Goal: Task Accomplishment & Management: Manage account settings

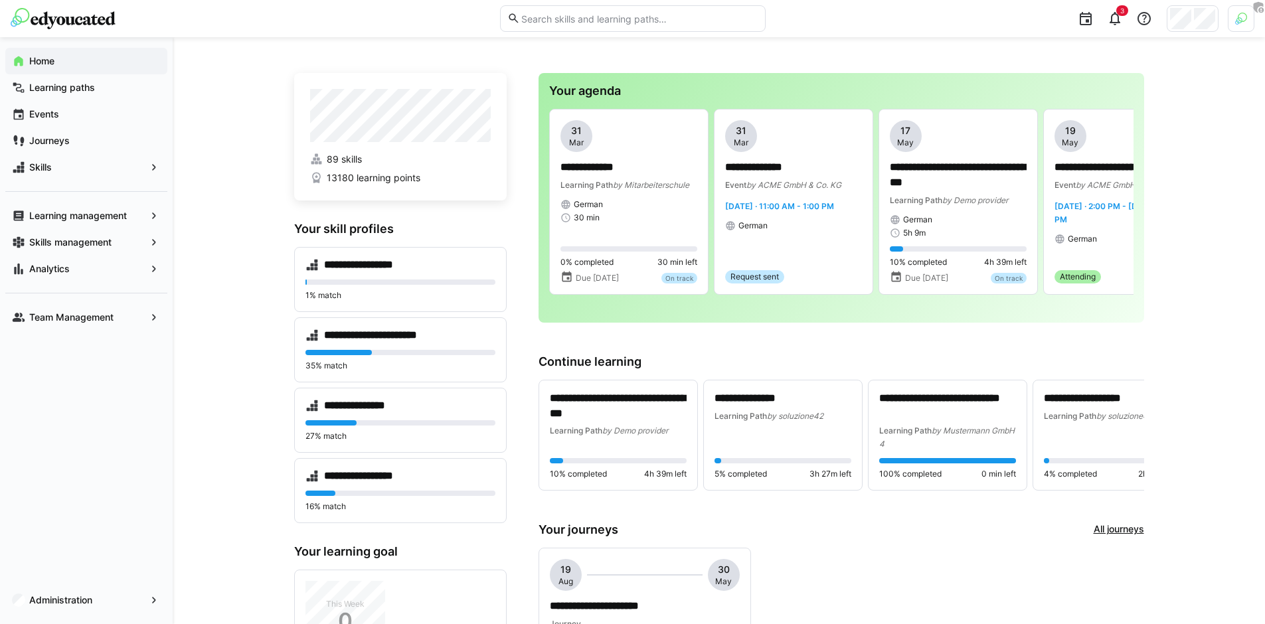
click at [1178, 31] on div at bounding box center [1193, 18] width 52 height 27
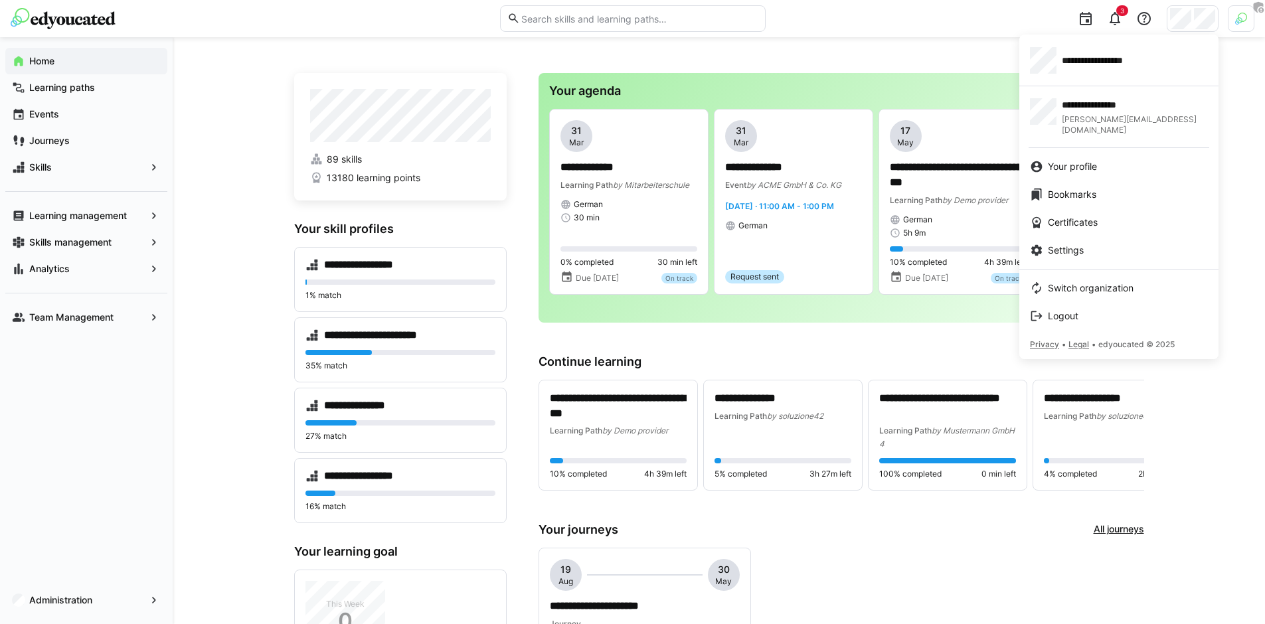
click at [892, 82] on div at bounding box center [632, 312] width 1265 height 624
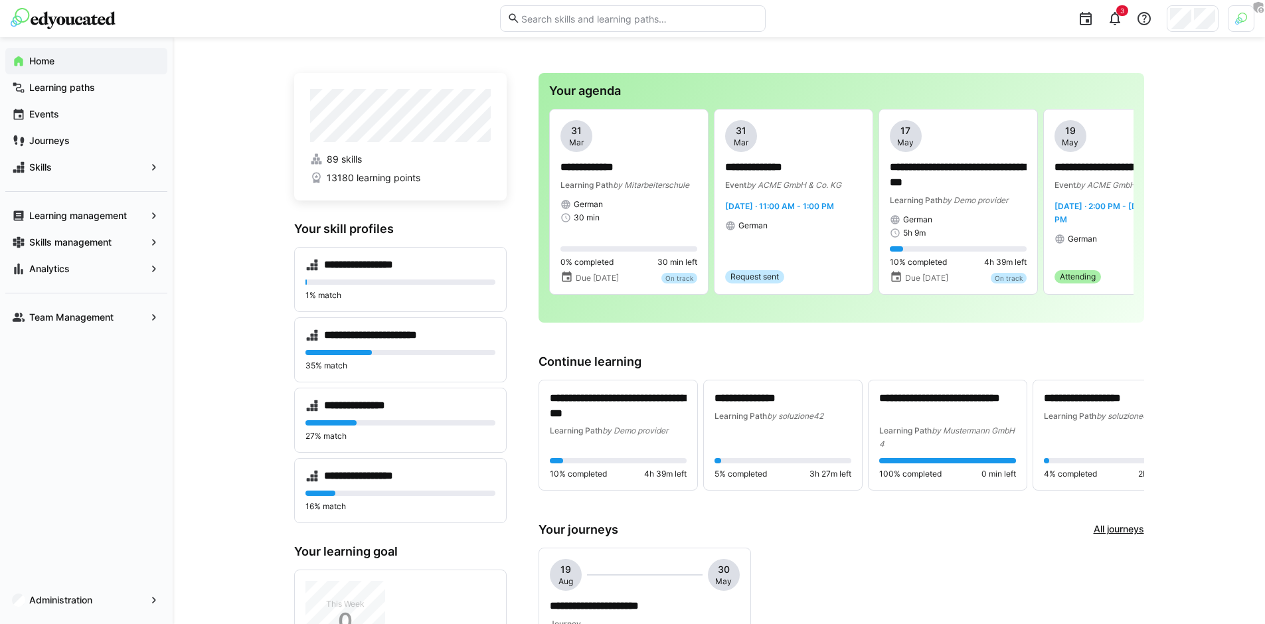
click at [129, 597] on span "Administration" at bounding box center [86, 600] width 118 height 13
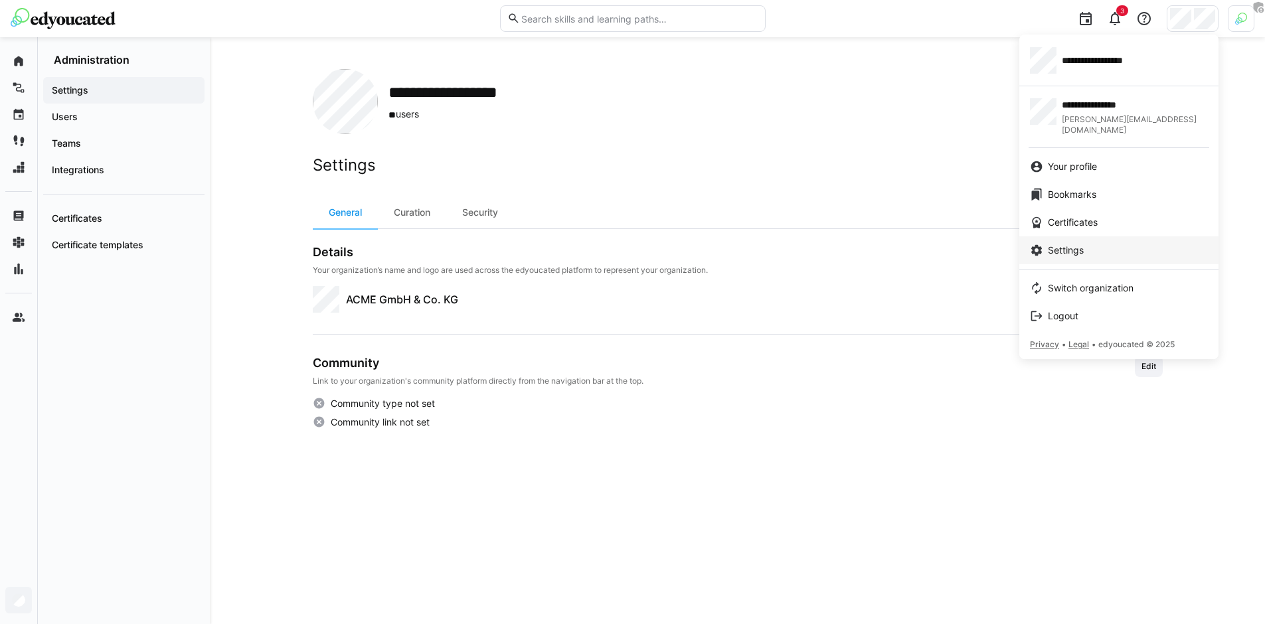
click at [1081, 244] on span "Settings" at bounding box center [1066, 250] width 36 height 13
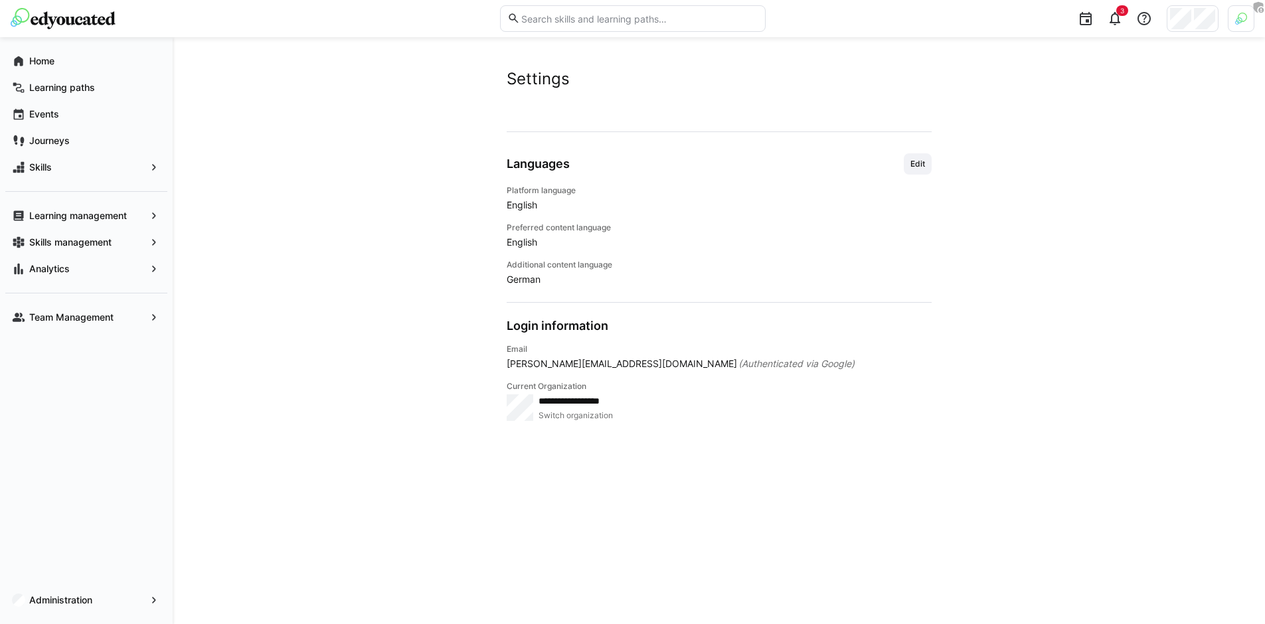
click at [895, 169] on div "Languages Edit" at bounding box center [719, 163] width 425 height 21
click at [913, 166] on span "Edit" at bounding box center [917, 164] width 17 height 11
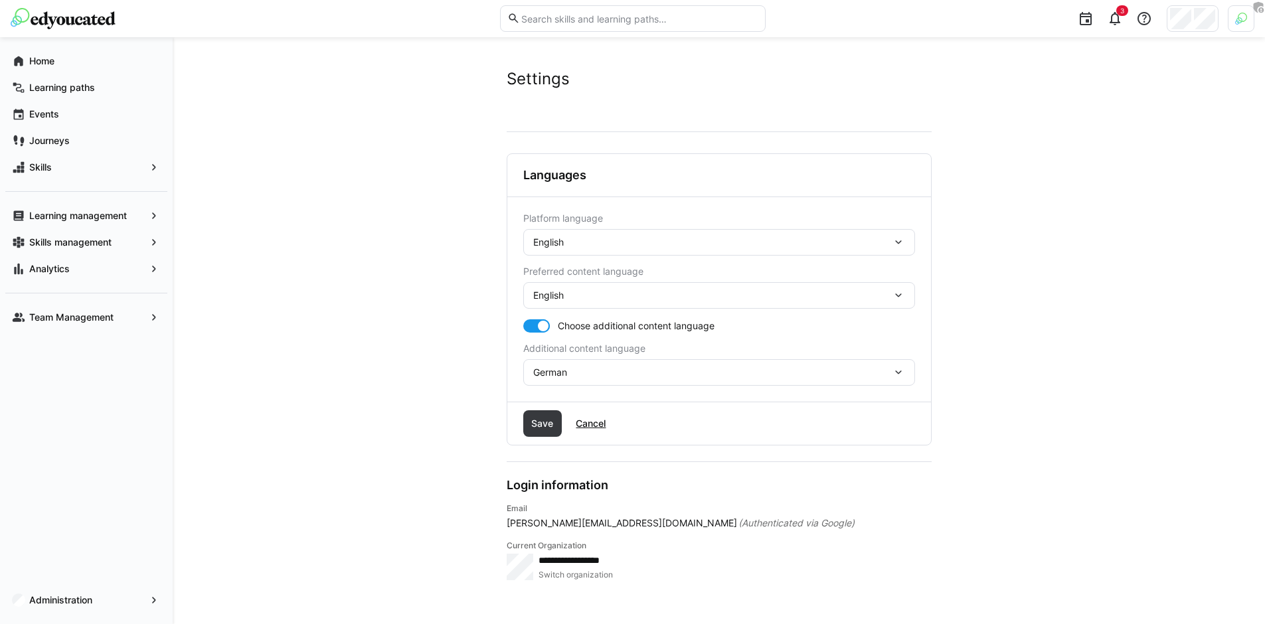
click at [583, 242] on div "English" at bounding box center [712, 242] width 359 height 12
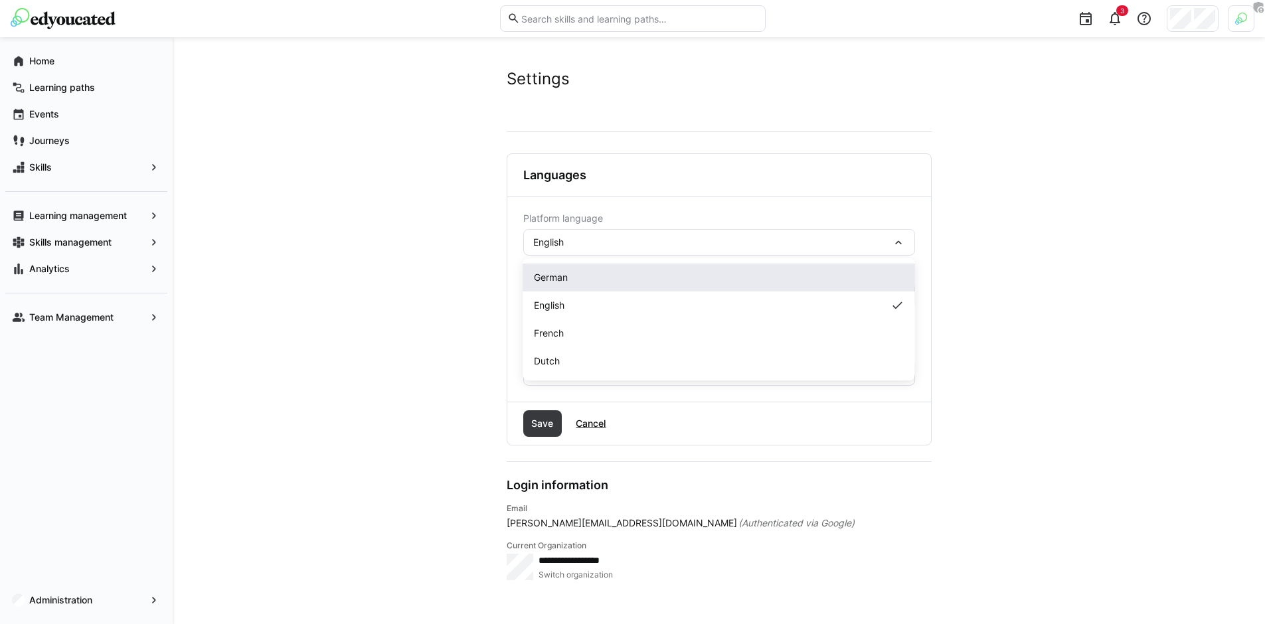
click at [571, 287] on div "German" at bounding box center [719, 278] width 392 height 28
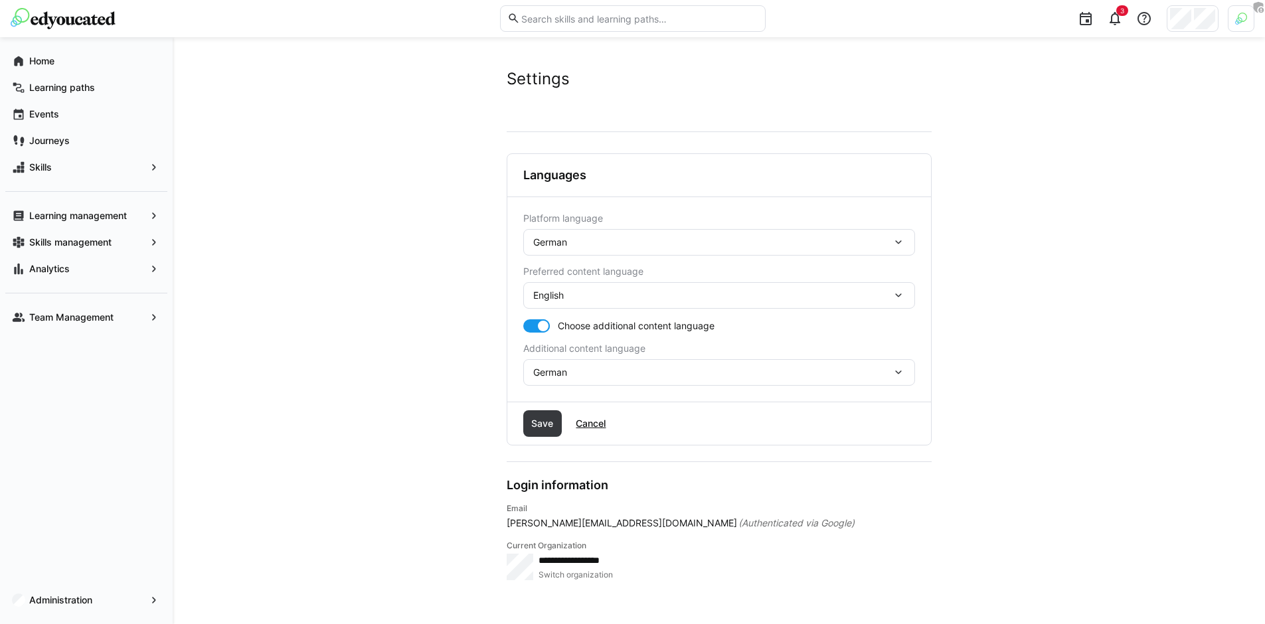
click at [575, 300] on div "English" at bounding box center [712, 296] width 359 height 12
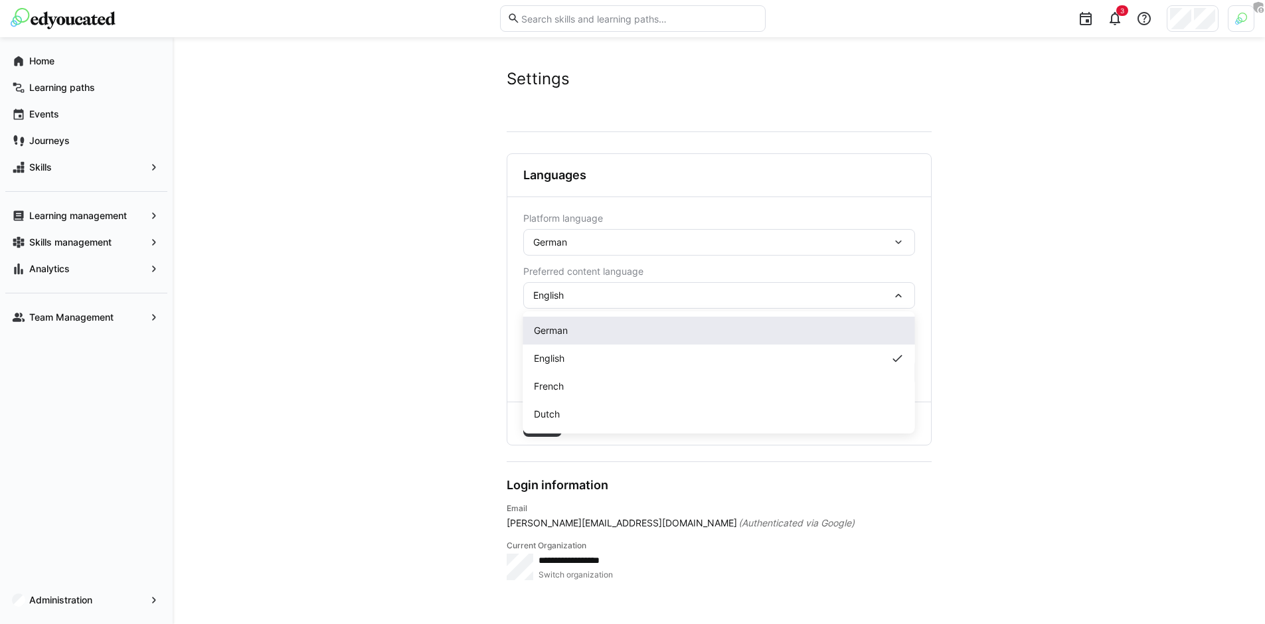
click at [577, 329] on div "German" at bounding box center [719, 330] width 371 height 13
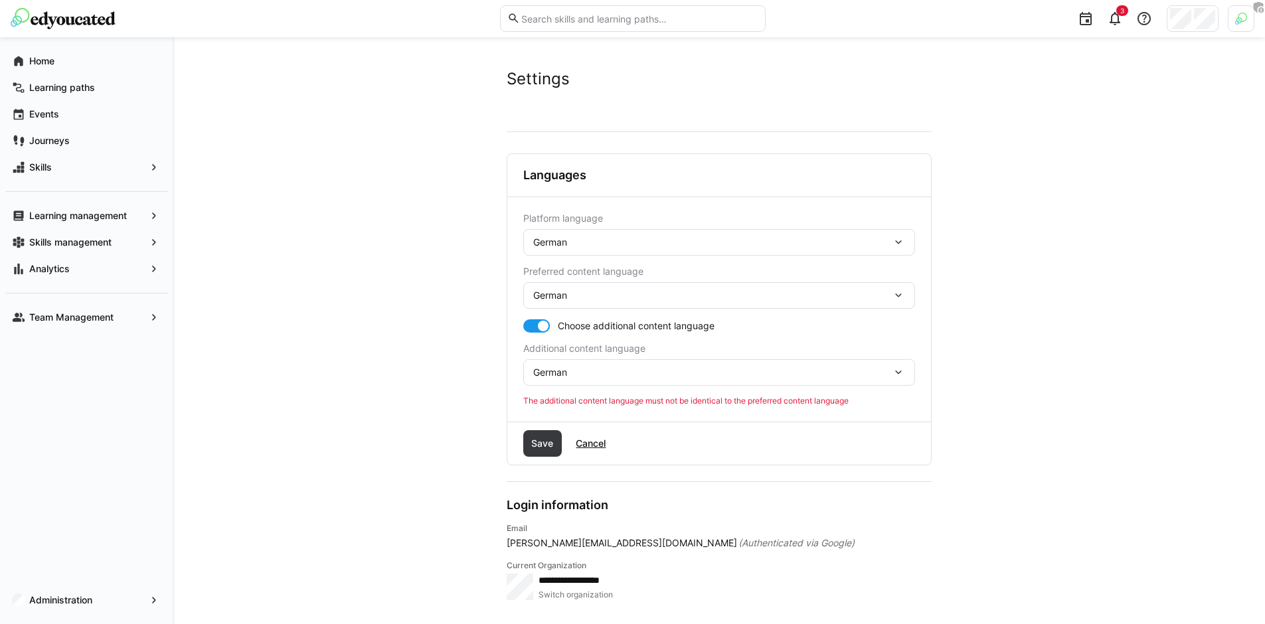
click at [563, 377] on span "German" at bounding box center [550, 372] width 34 height 13
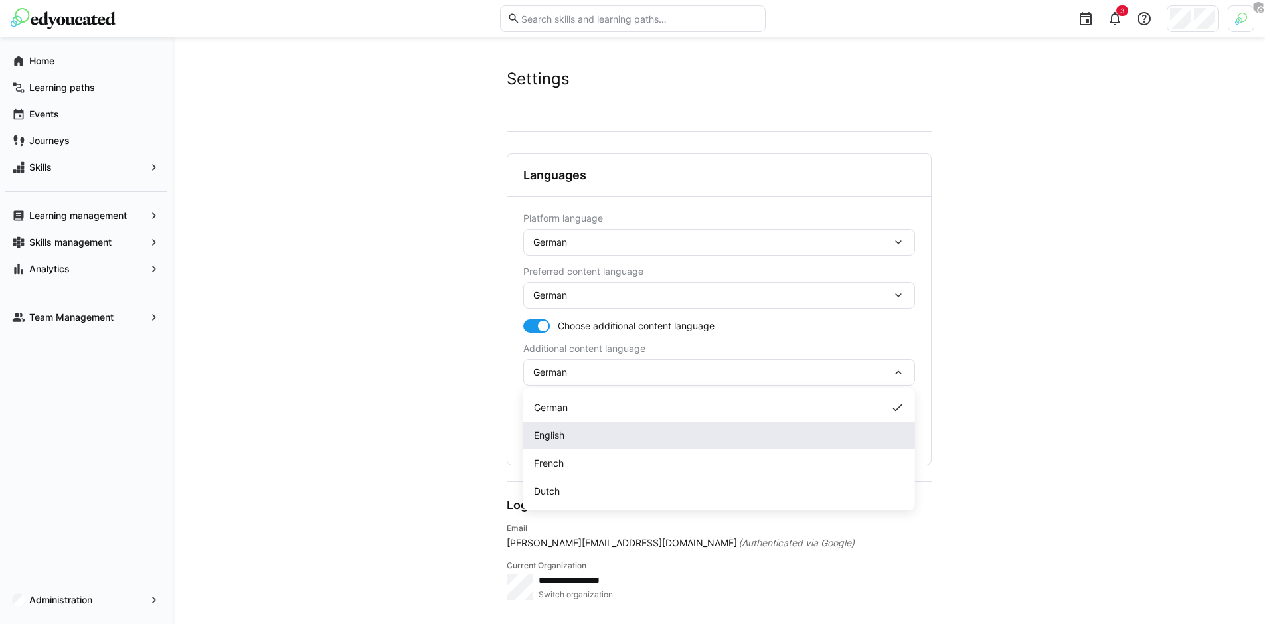
click at [572, 434] on div "English" at bounding box center [719, 435] width 371 height 13
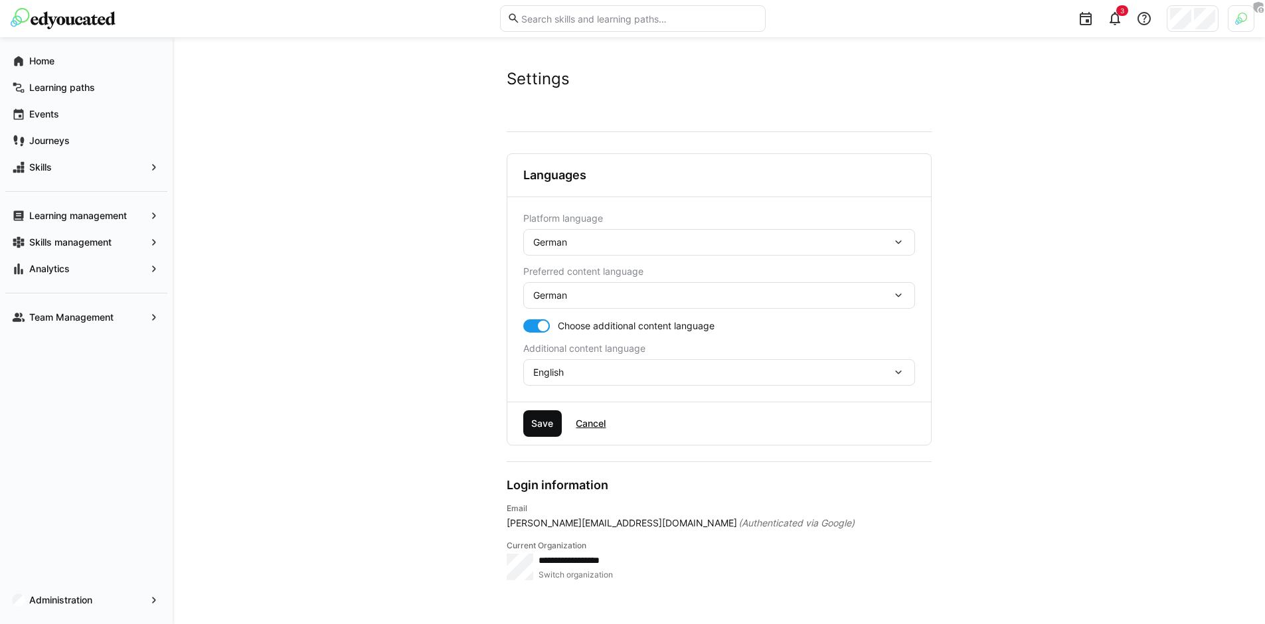
click at [541, 425] on span "Save" at bounding box center [542, 423] width 26 height 13
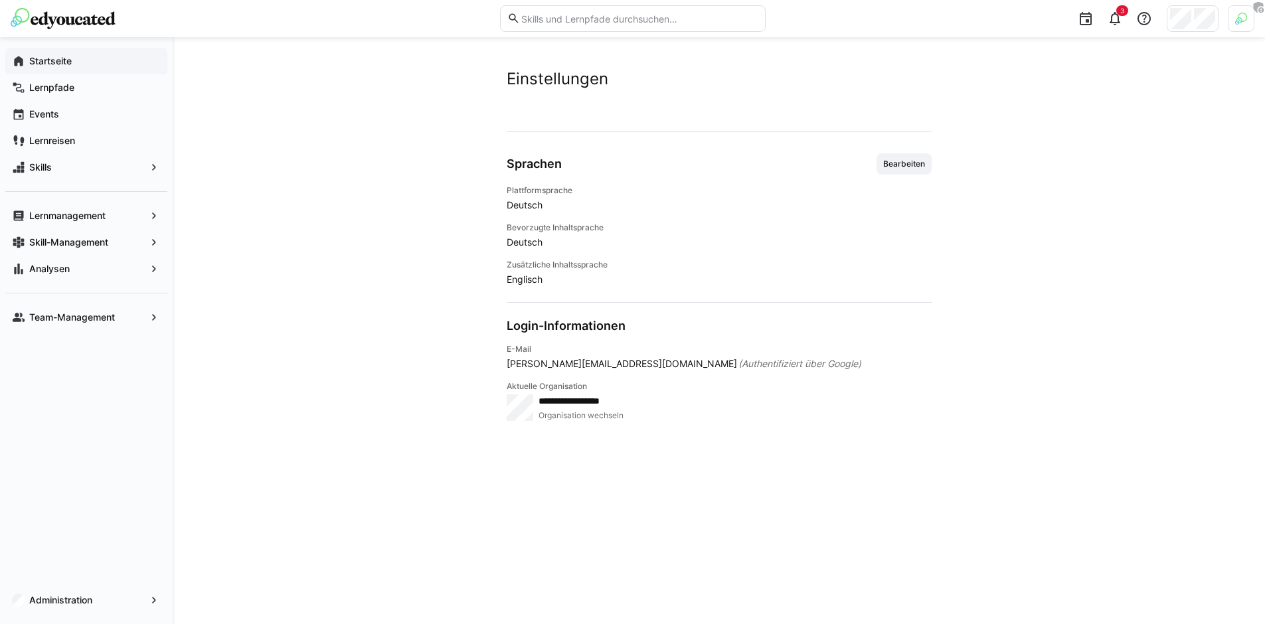
click at [82, 55] on span "Startseite" at bounding box center [94, 60] width 134 height 13
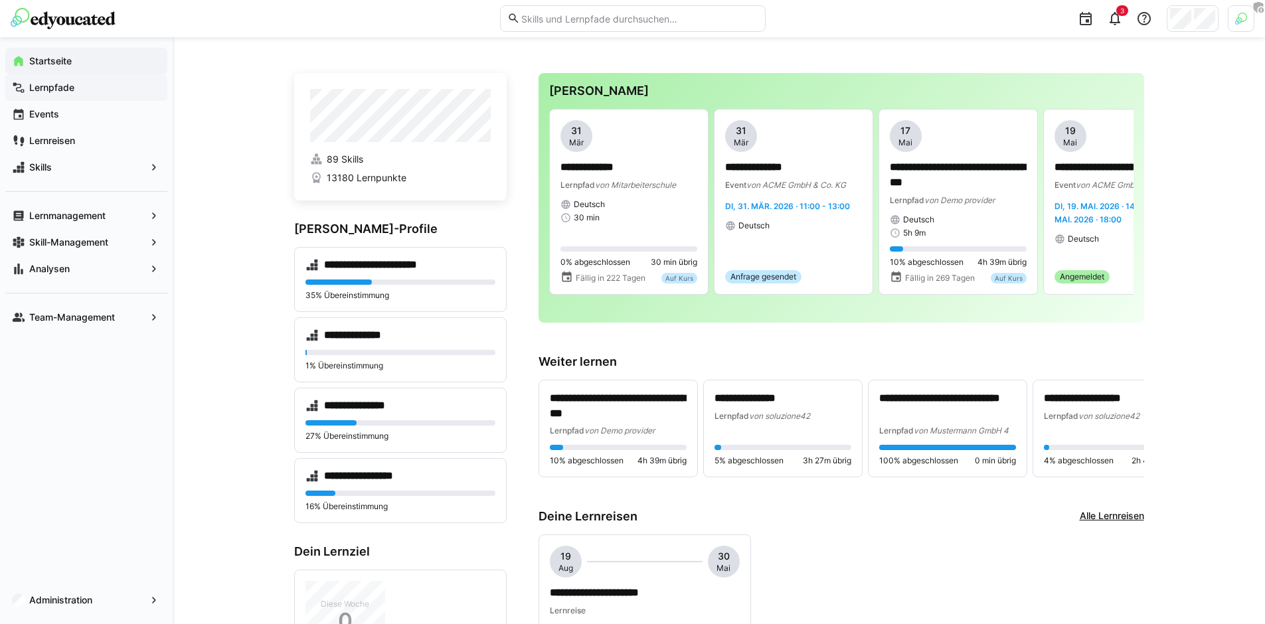
click at [75, 93] on span "Lernpfade" at bounding box center [94, 87] width 134 height 13
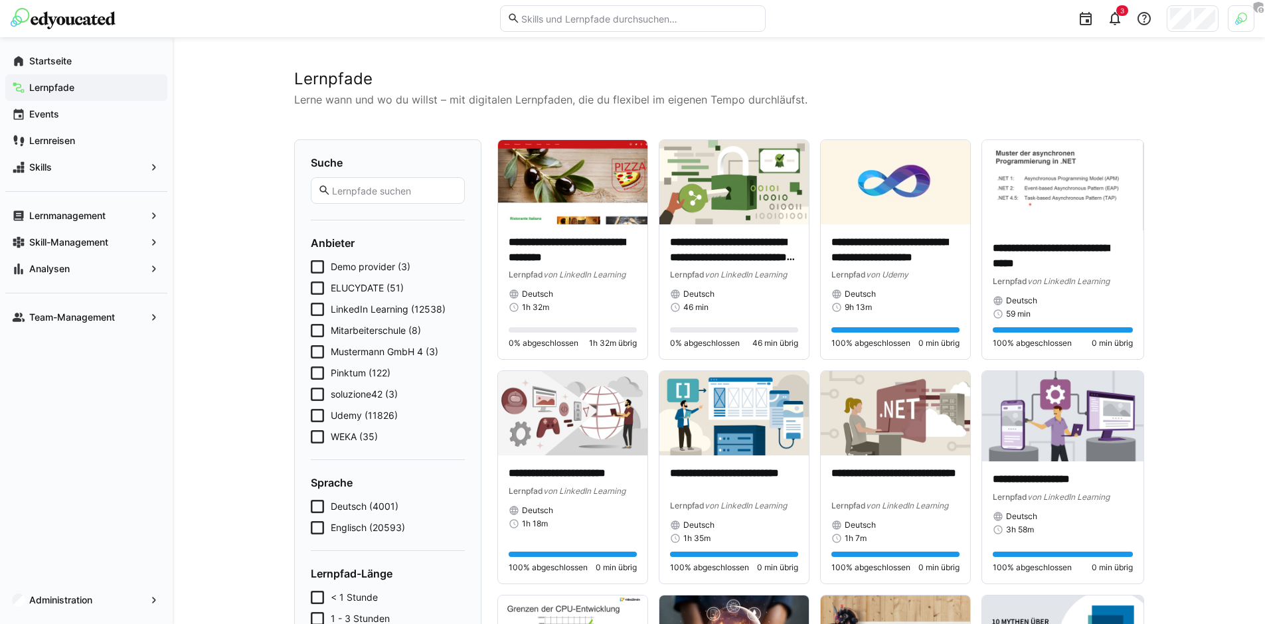
click at [355, 349] on span "Mustermann GmbH 4 (3)" at bounding box center [385, 351] width 108 height 13
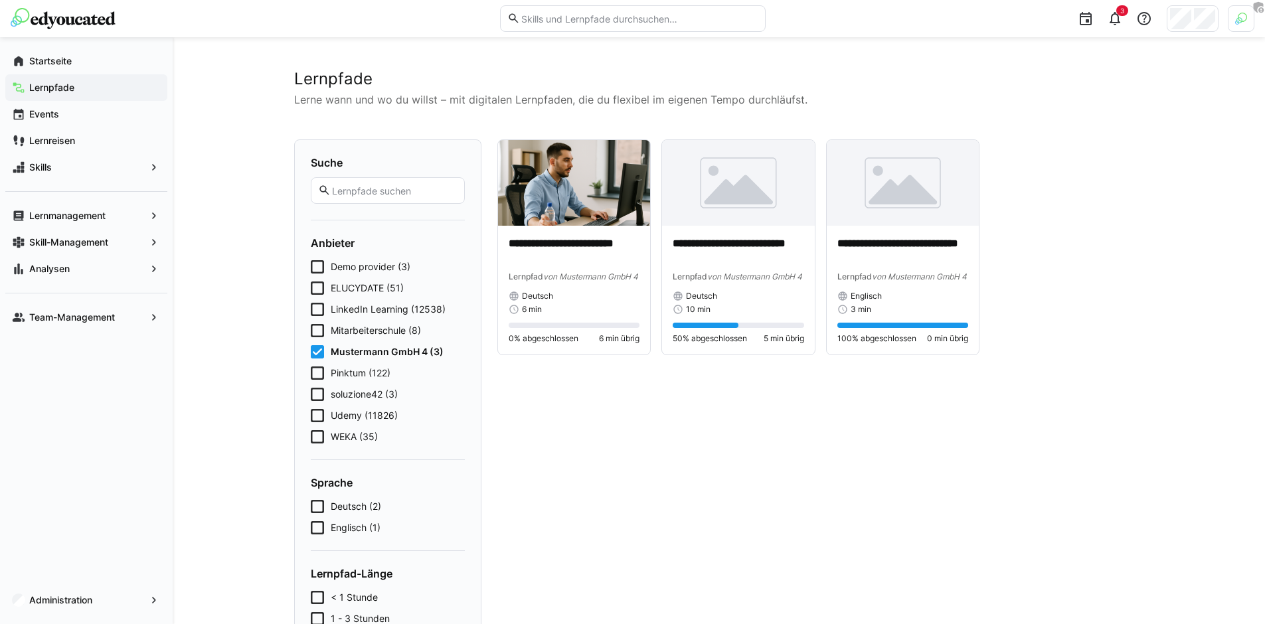
click at [356, 337] on span "Mitarbeiterschule (8)" at bounding box center [376, 330] width 90 height 13
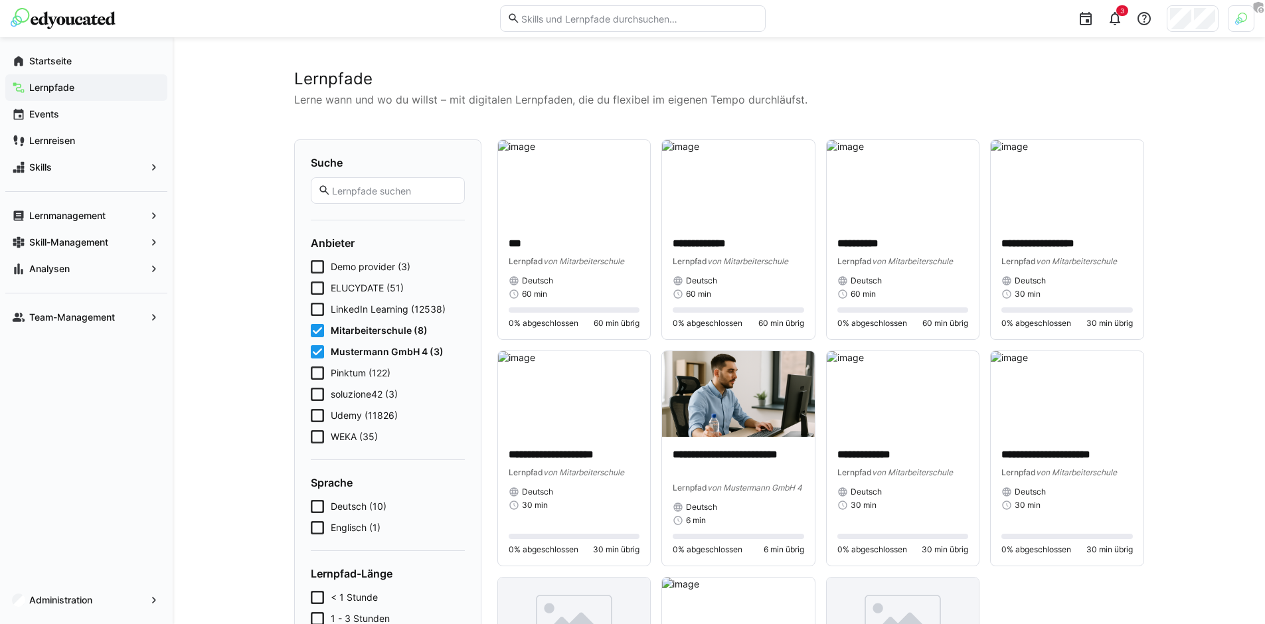
click at [354, 329] on span "Mitarbeiterschule (8)" at bounding box center [379, 330] width 97 height 13
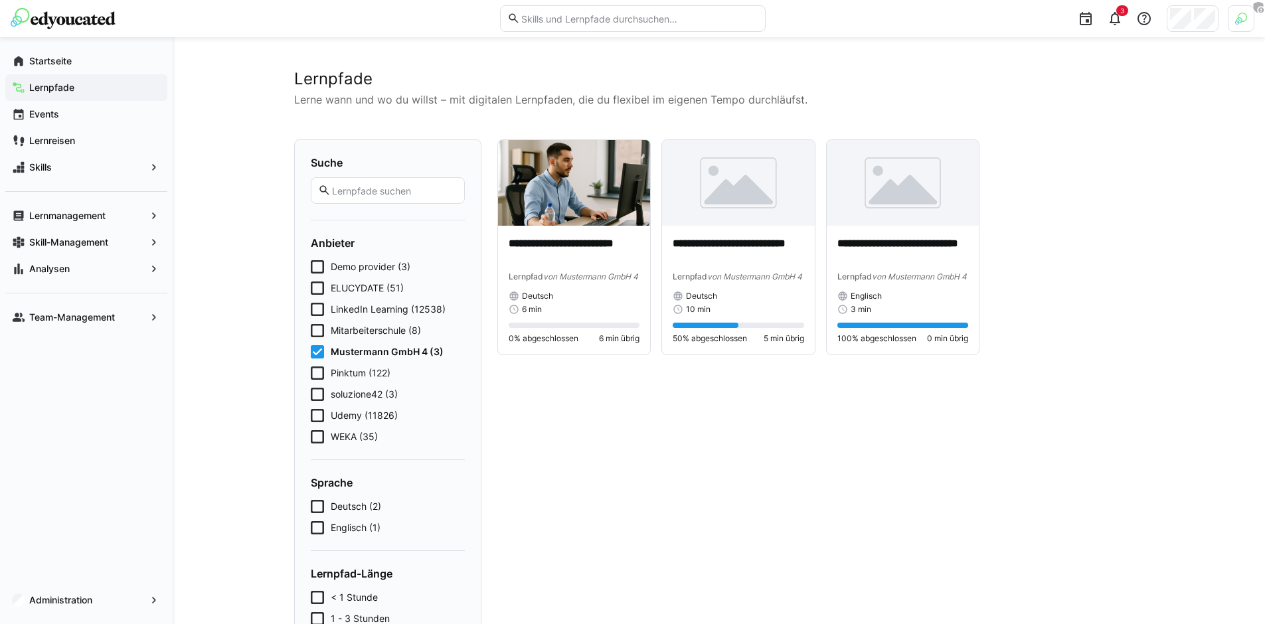
click at [363, 272] on span "Demo provider (3)" at bounding box center [371, 266] width 80 height 13
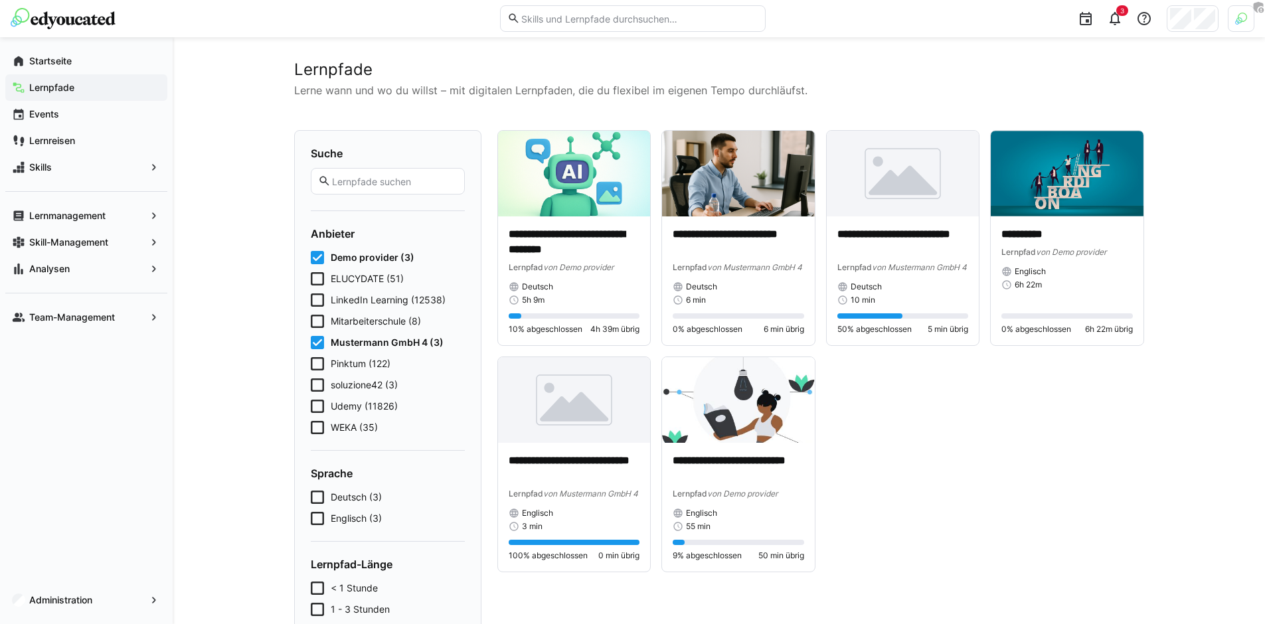
scroll to position [23, 0]
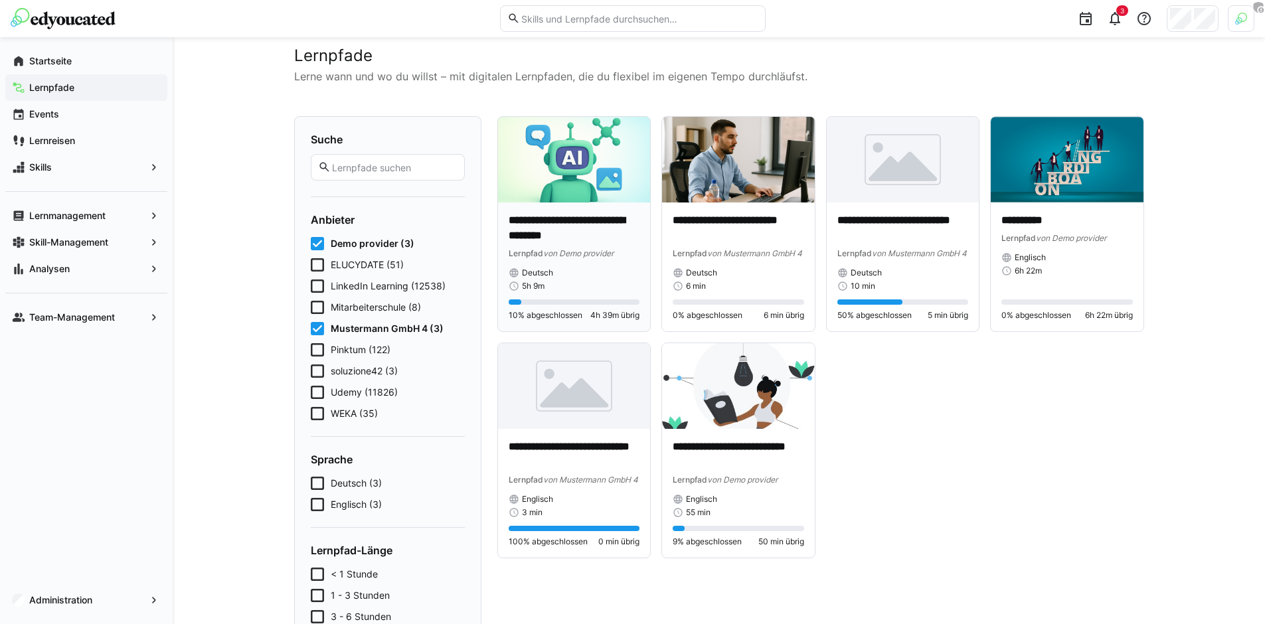
click at [600, 253] on span "von Demo provider" at bounding box center [578, 253] width 70 height 10
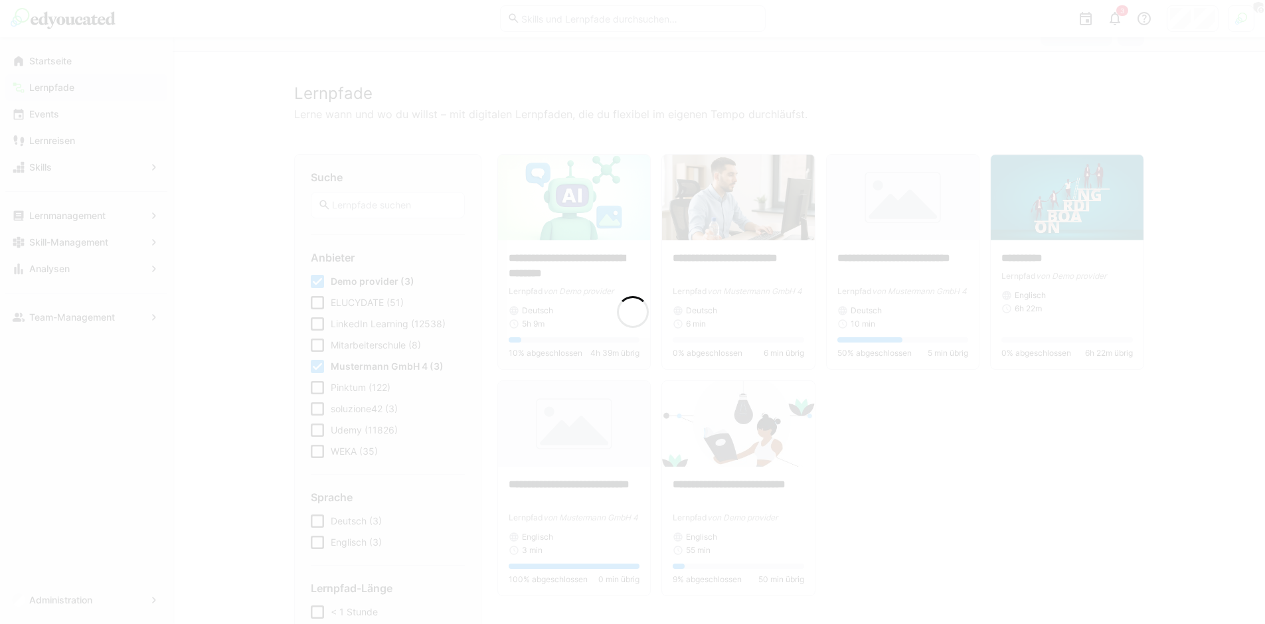
scroll to position [61, 0]
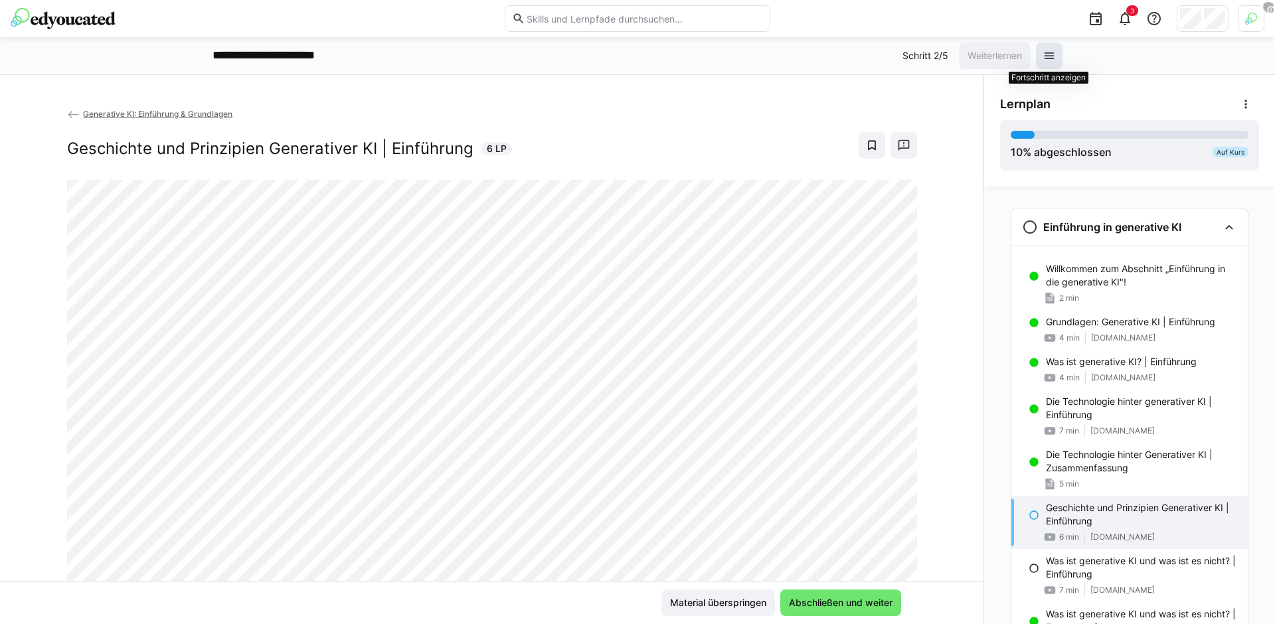
click at [1050, 55] on eds-icon at bounding box center [1049, 55] width 13 height 13
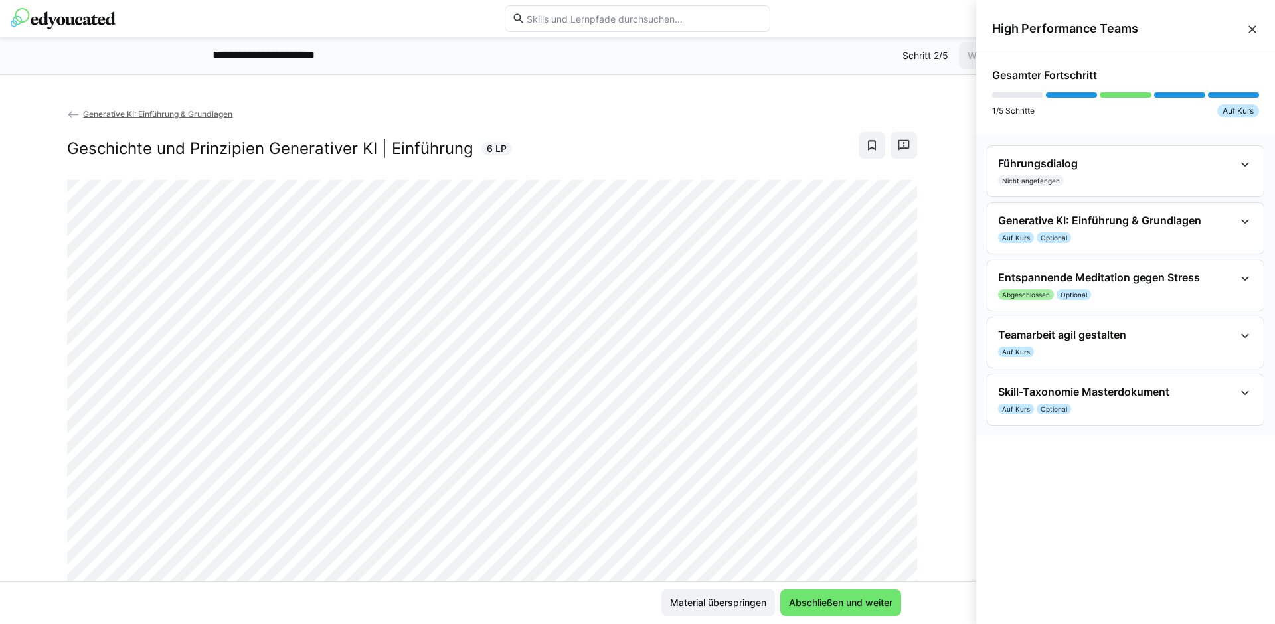
click at [1256, 30] on eds-icon at bounding box center [1252, 29] width 13 height 13
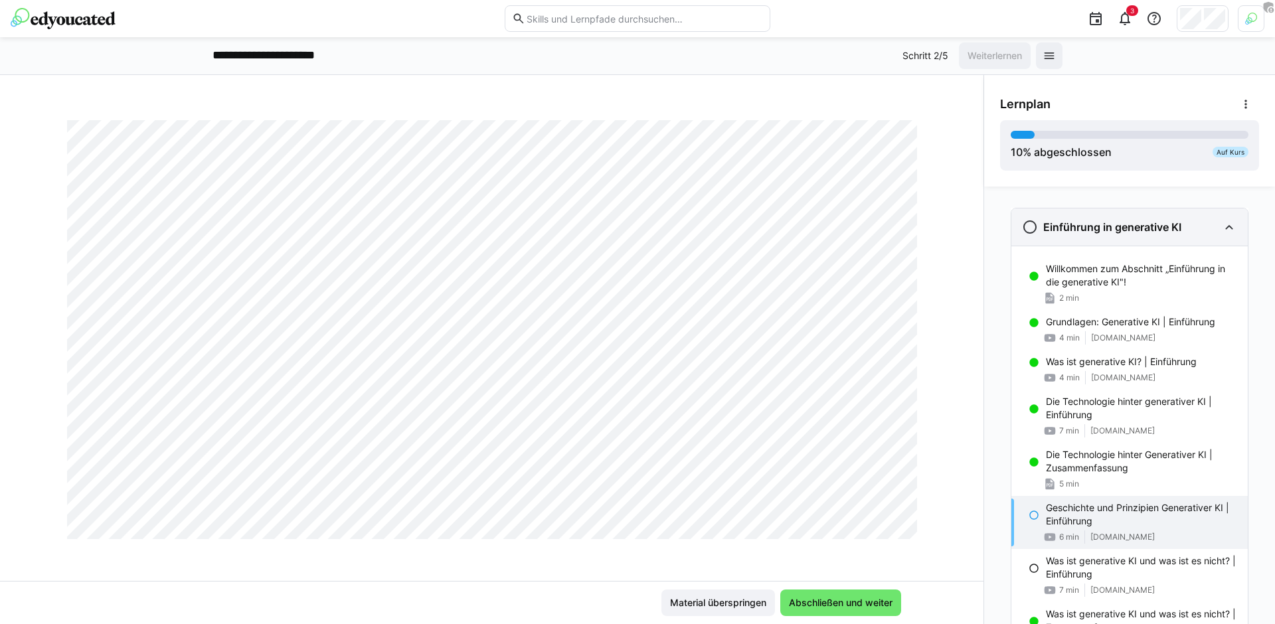
click at [1190, 209] on div "Einführung in generative KI" at bounding box center [1130, 227] width 236 height 37
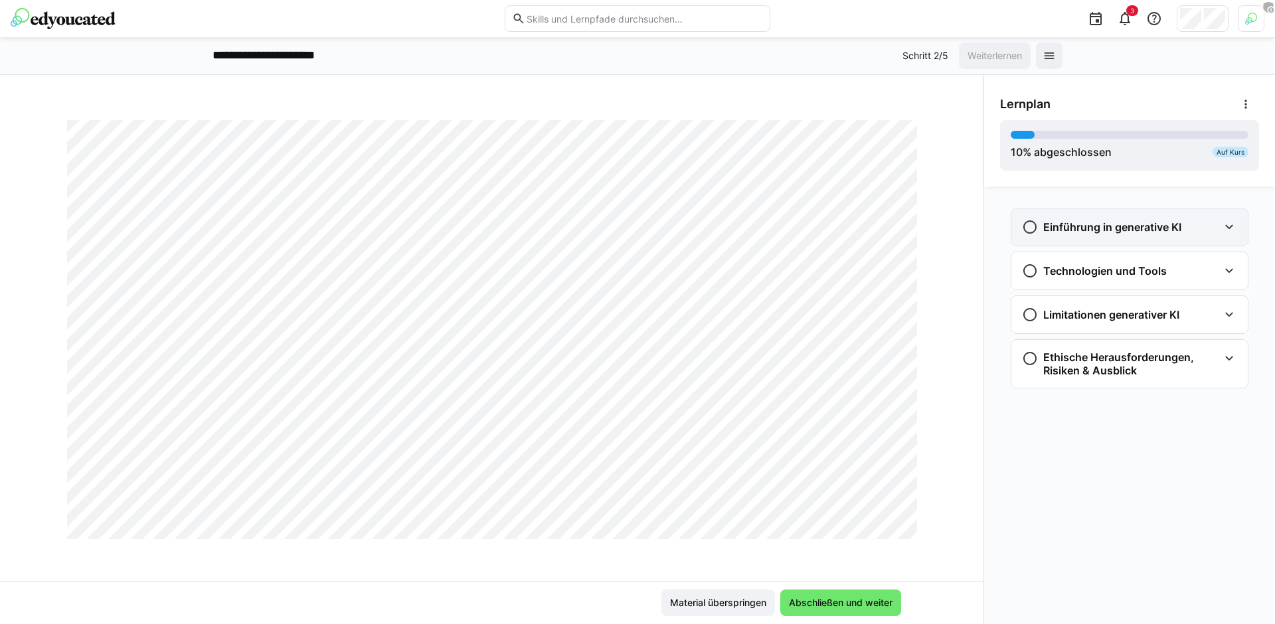
click at [1103, 234] on div "Einführung in generative KI" at bounding box center [1101, 227] width 159 height 16
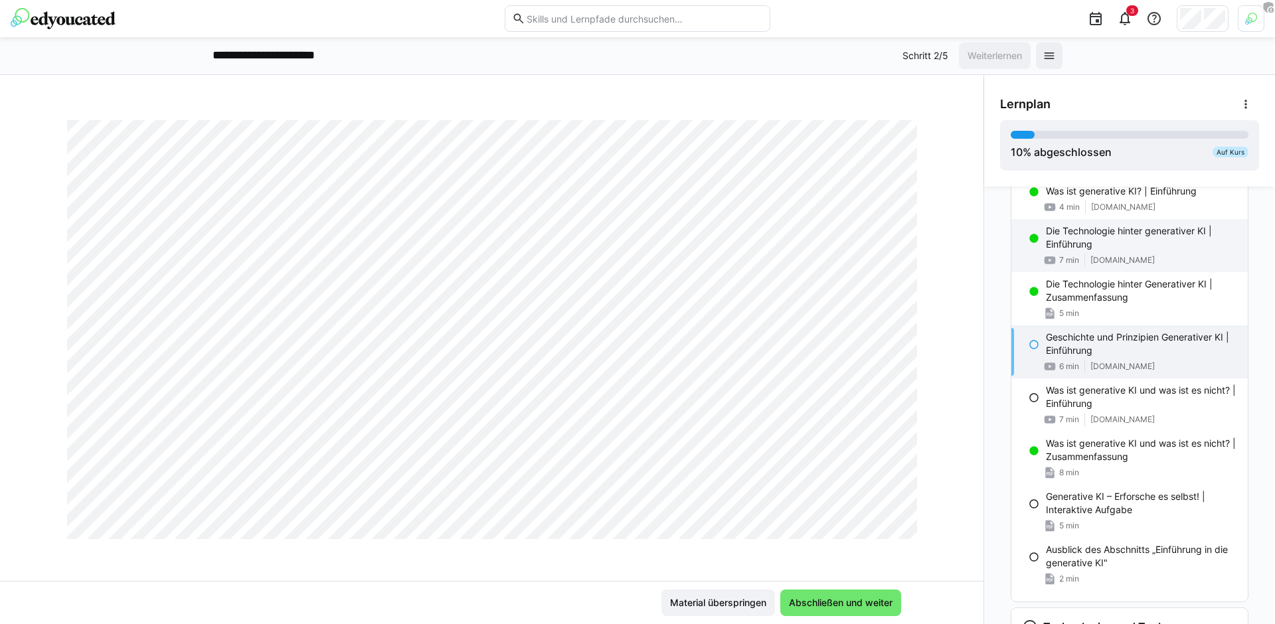
scroll to position [165, 0]
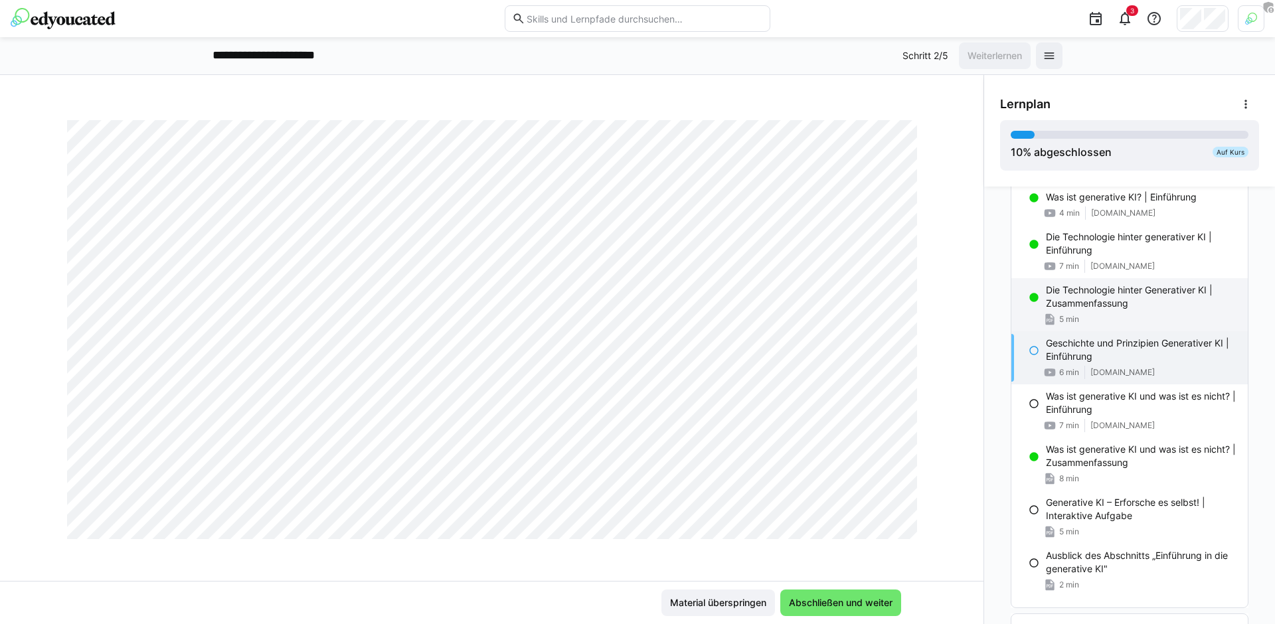
click at [1074, 306] on p "Die Technologie hinter Generativer KI | Zusammenfassung" at bounding box center [1141, 297] width 191 height 27
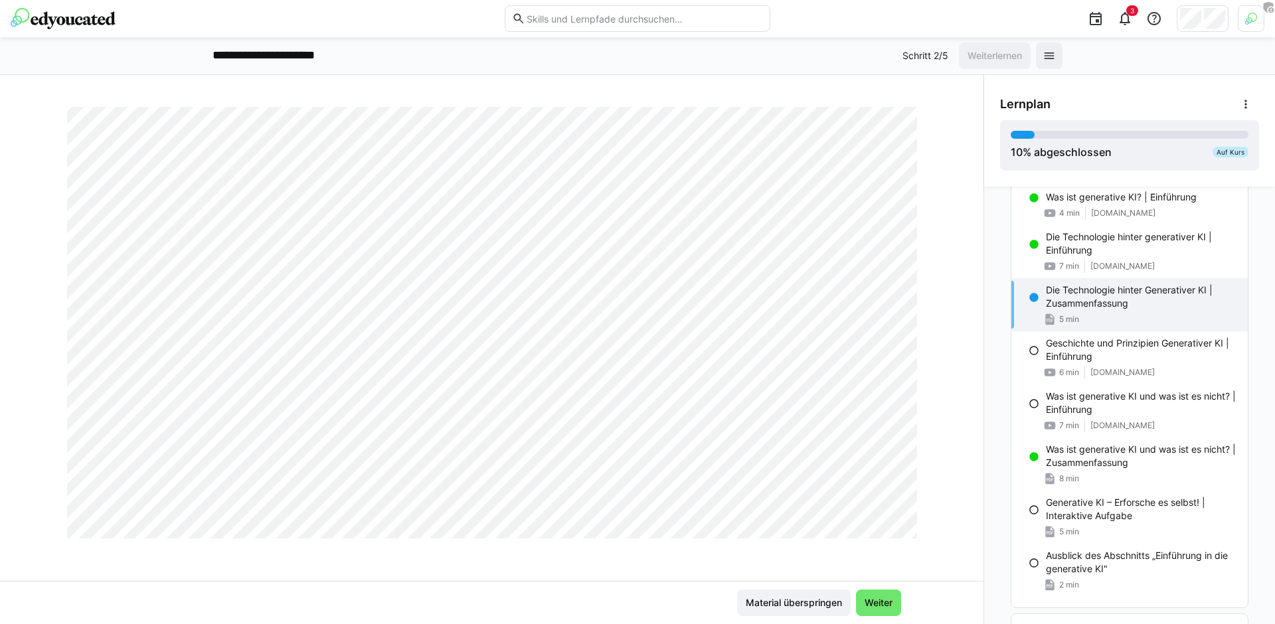
scroll to position [807, 0]
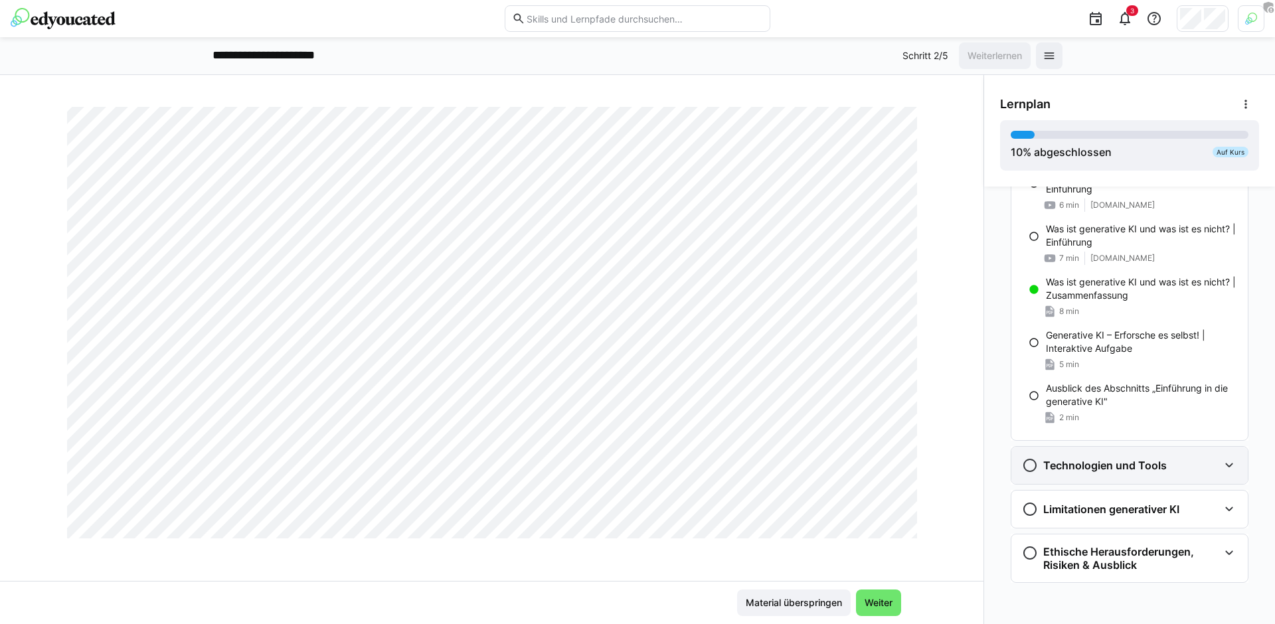
click at [1105, 461] on h3 "Technologien und Tools" at bounding box center [1106, 465] width 124 height 13
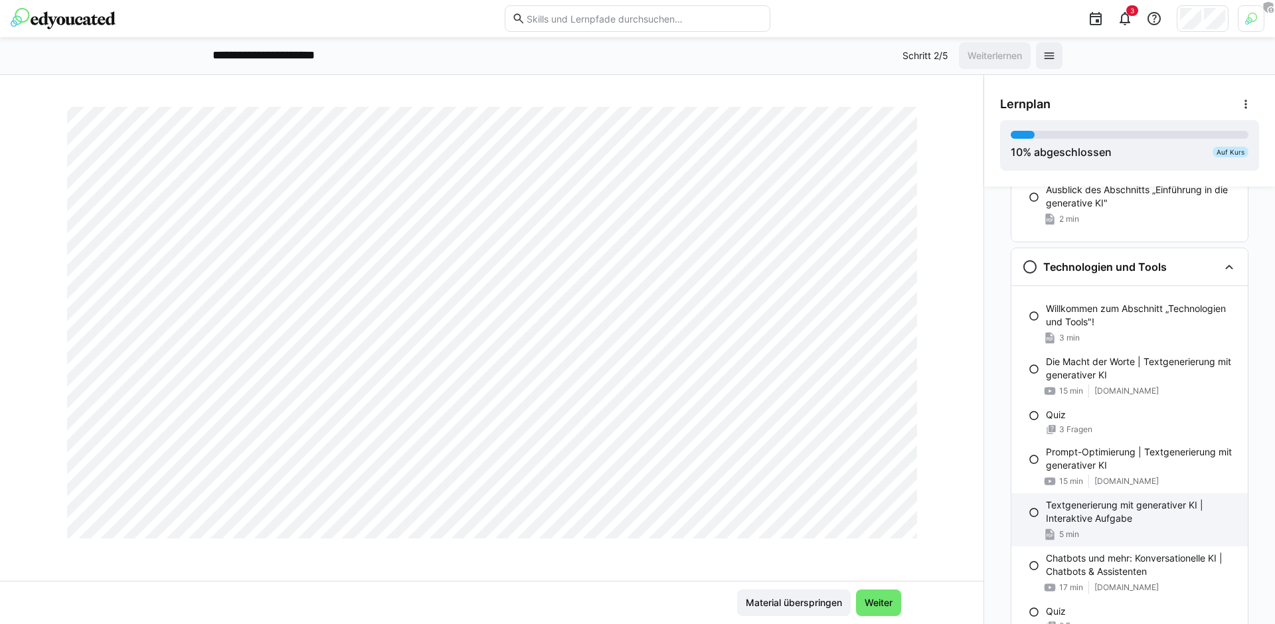
scroll to position [752, 0]
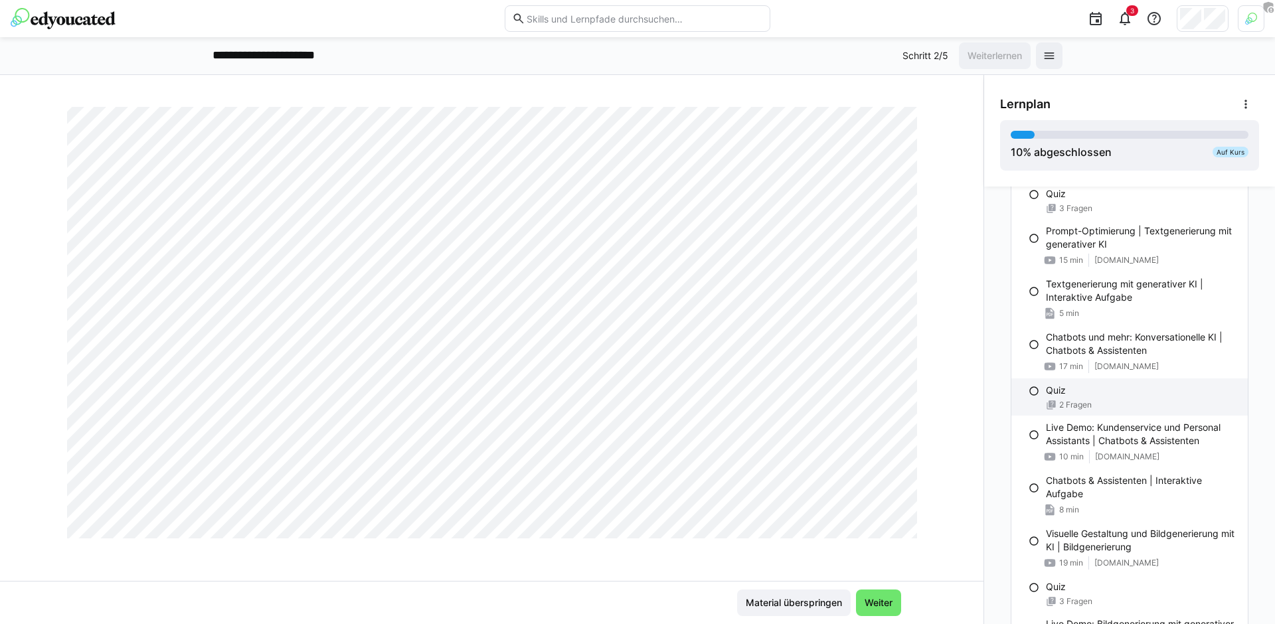
click at [1089, 398] on div "Quiz 2 Fragen" at bounding box center [1130, 397] width 236 height 37
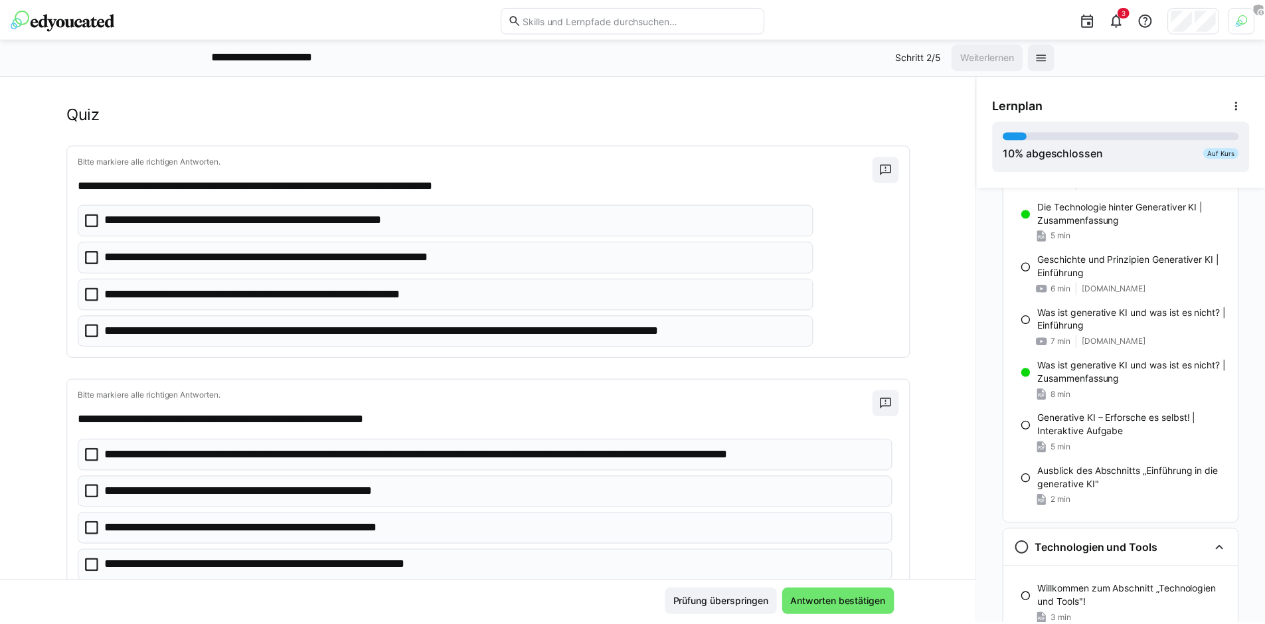
scroll to position [0, 0]
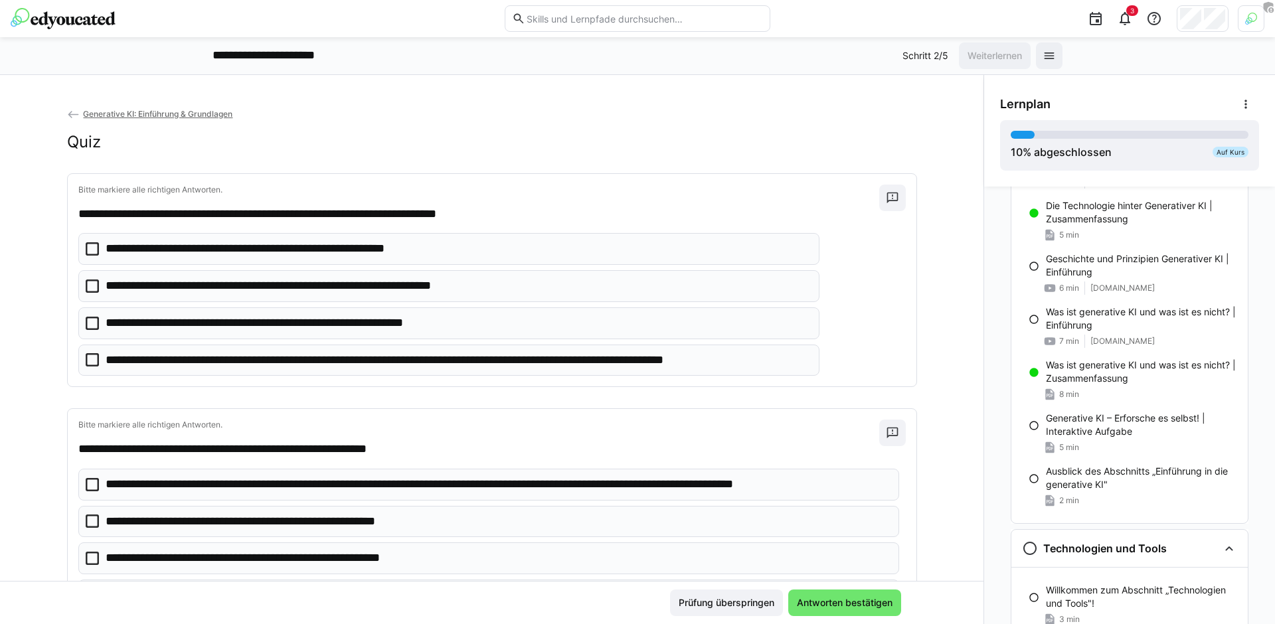
click at [98, 18] on img at bounding box center [63, 18] width 105 height 21
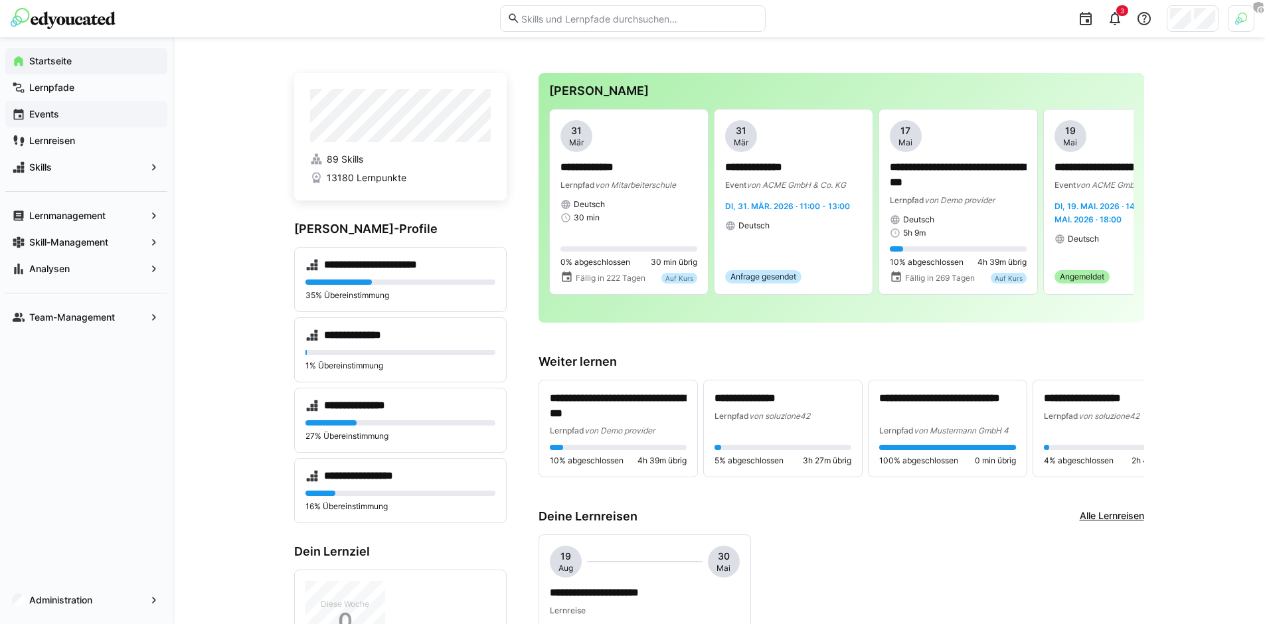
click at [79, 113] on span "Events" at bounding box center [94, 114] width 134 height 13
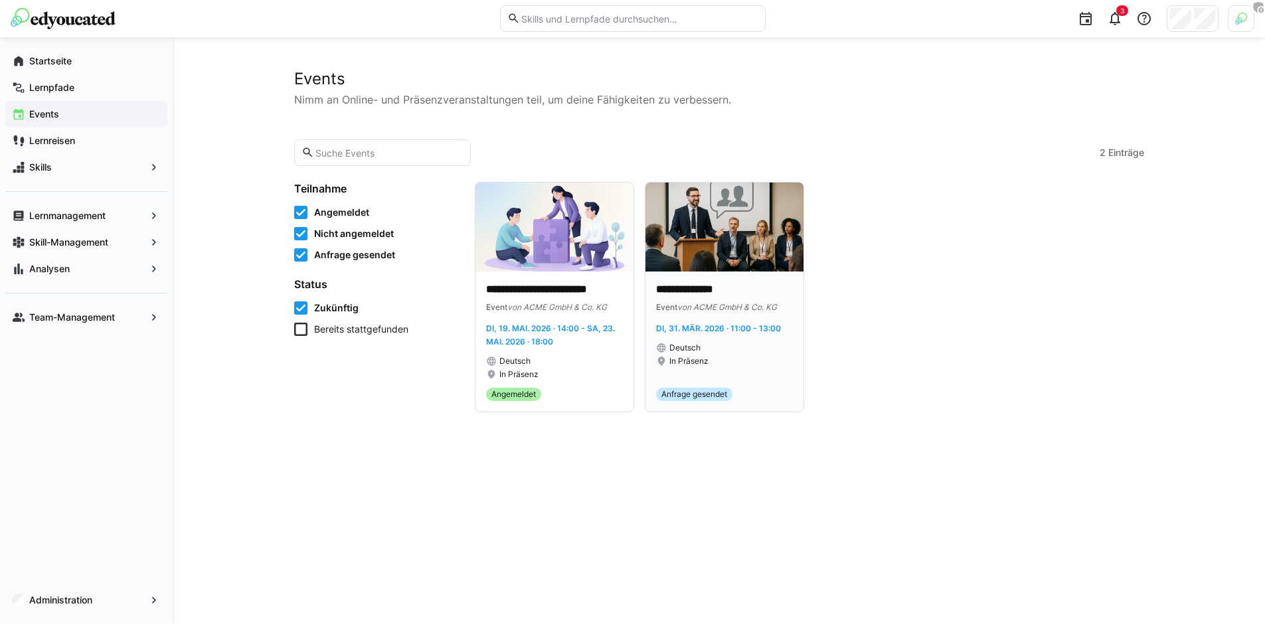
drag, startPoint x: 737, startPoint y: 294, endPoint x: 733, endPoint y: 301, distance: 8.3
click at [737, 294] on p "**********" at bounding box center [724, 289] width 137 height 15
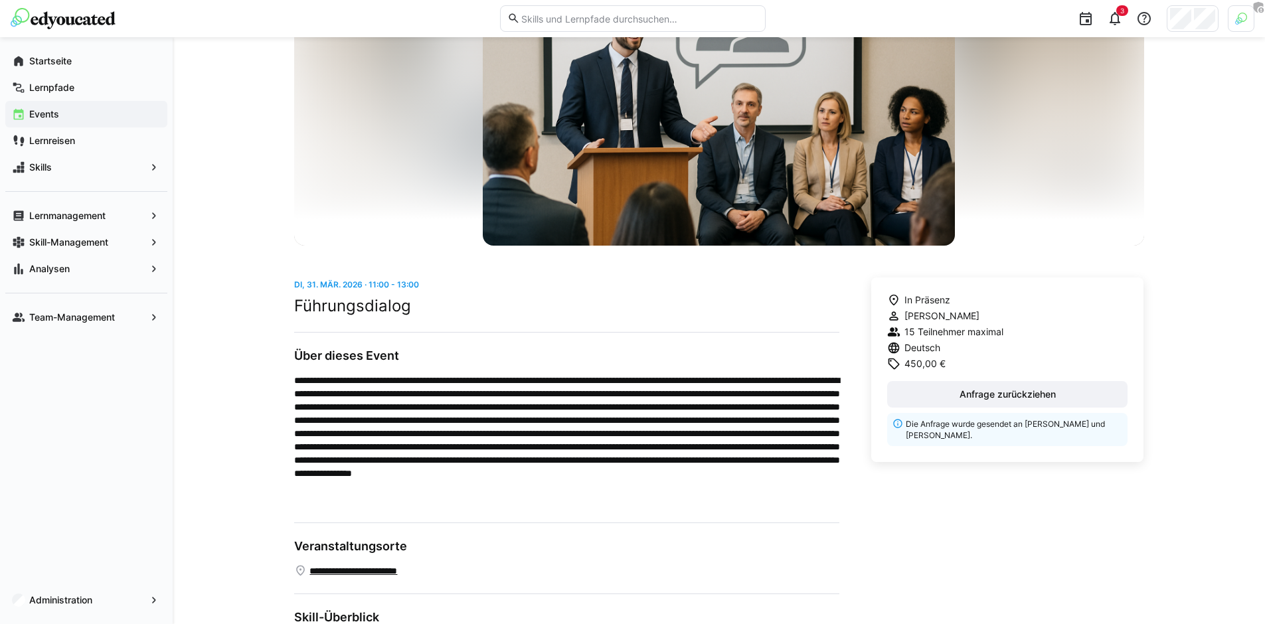
scroll to position [112, 0]
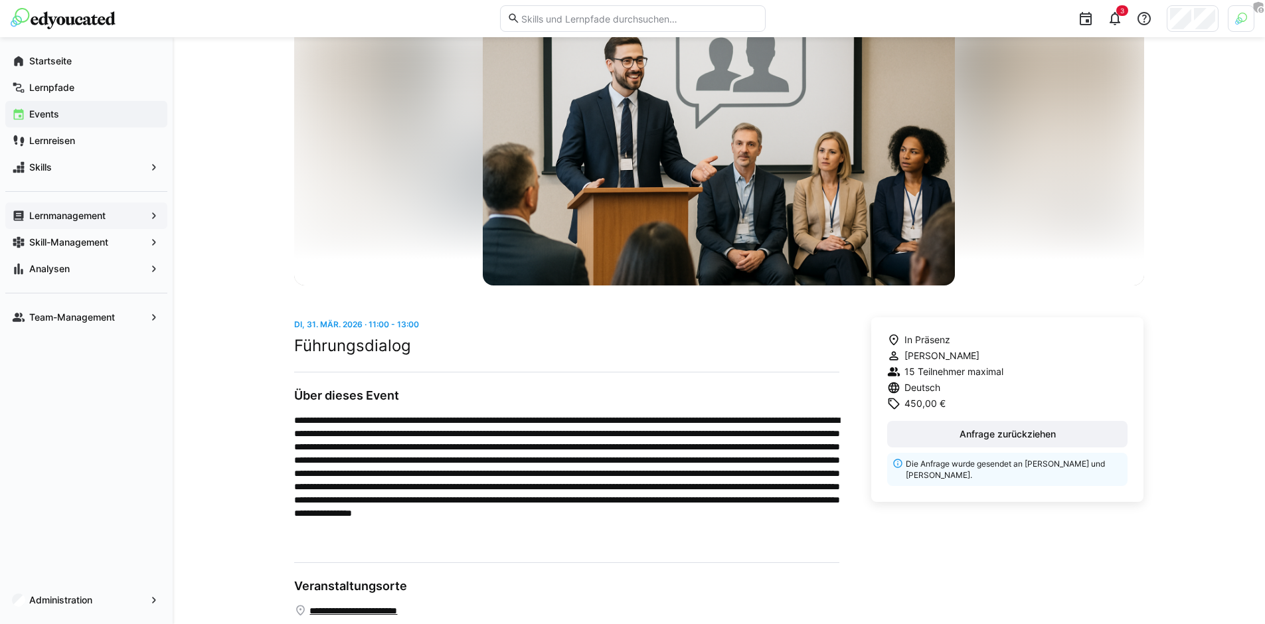
click at [0, 0] on app-navigation-label "Lernmanagement" at bounding box center [0, 0] width 0 height 0
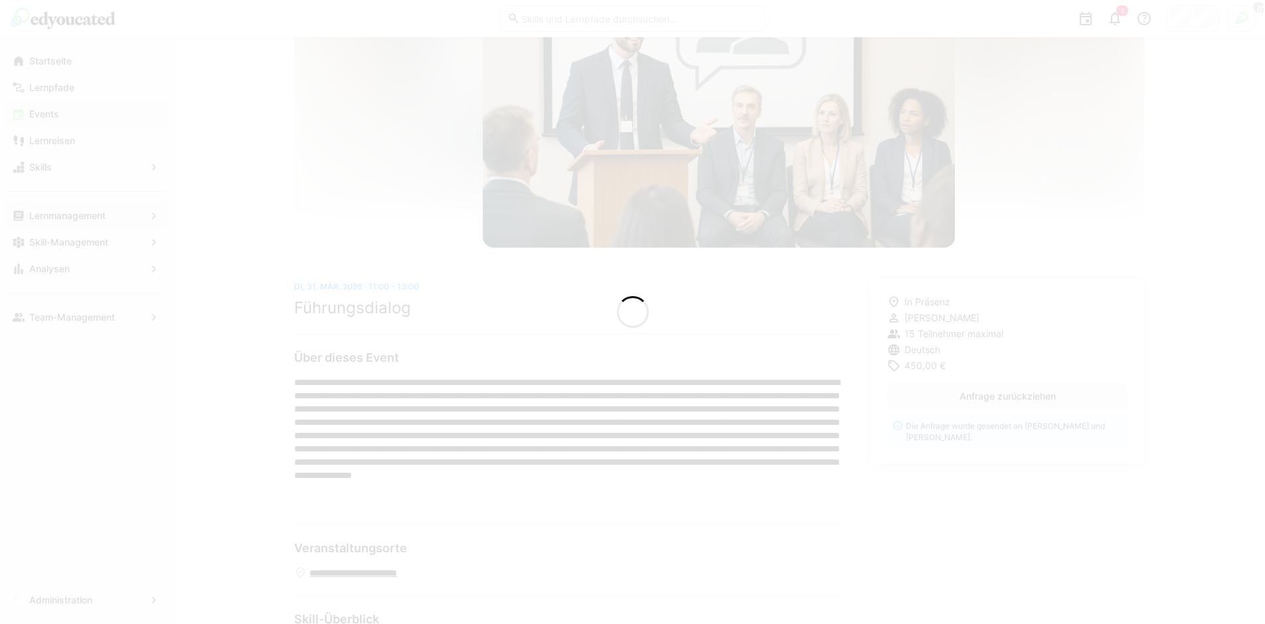
scroll to position [74, 0]
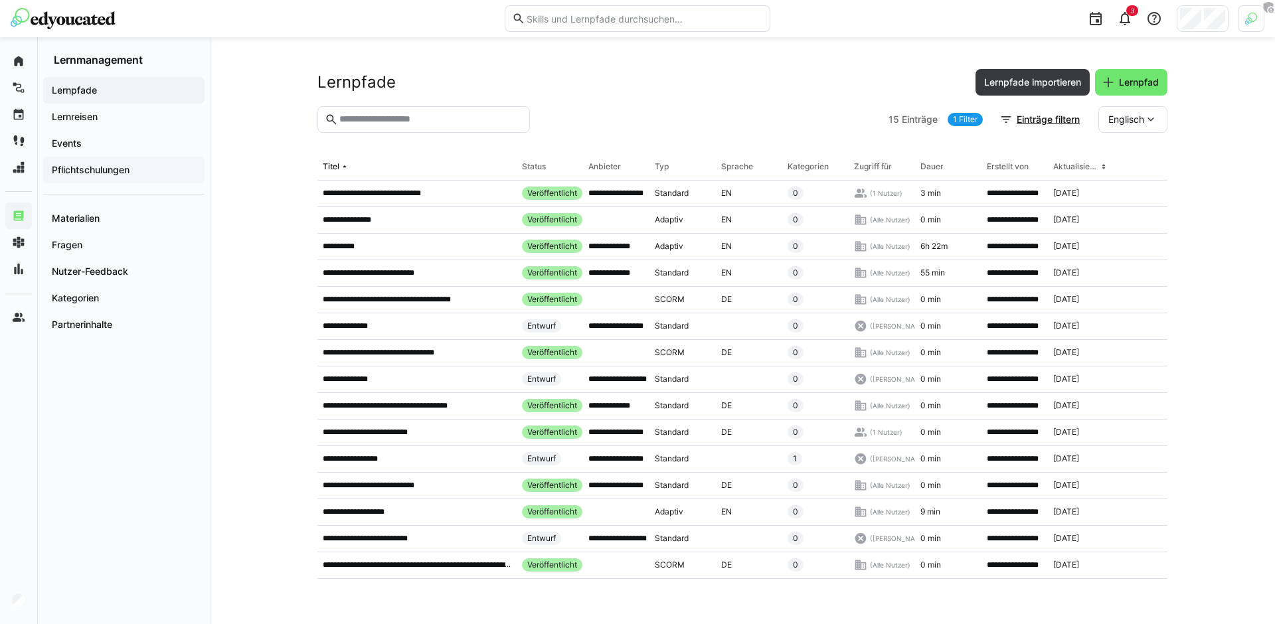
click at [145, 168] on span "Pflichtschulungen" at bounding box center [124, 169] width 148 height 13
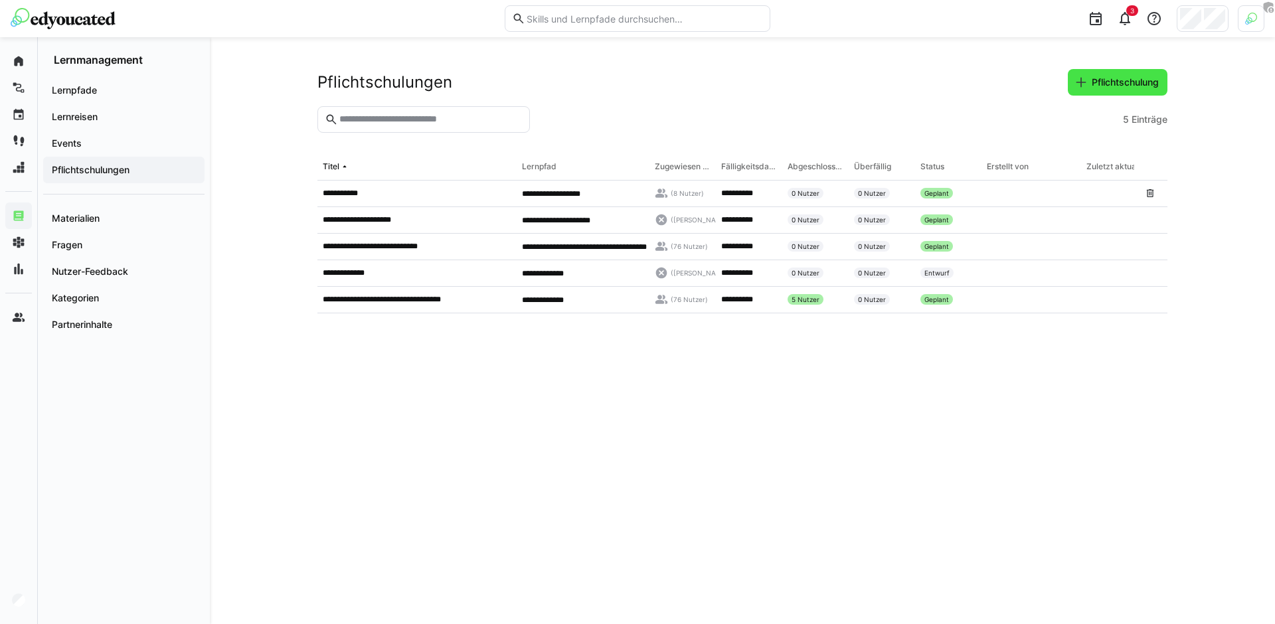
click at [1097, 79] on span "Pflichtschulung" at bounding box center [1125, 82] width 71 height 13
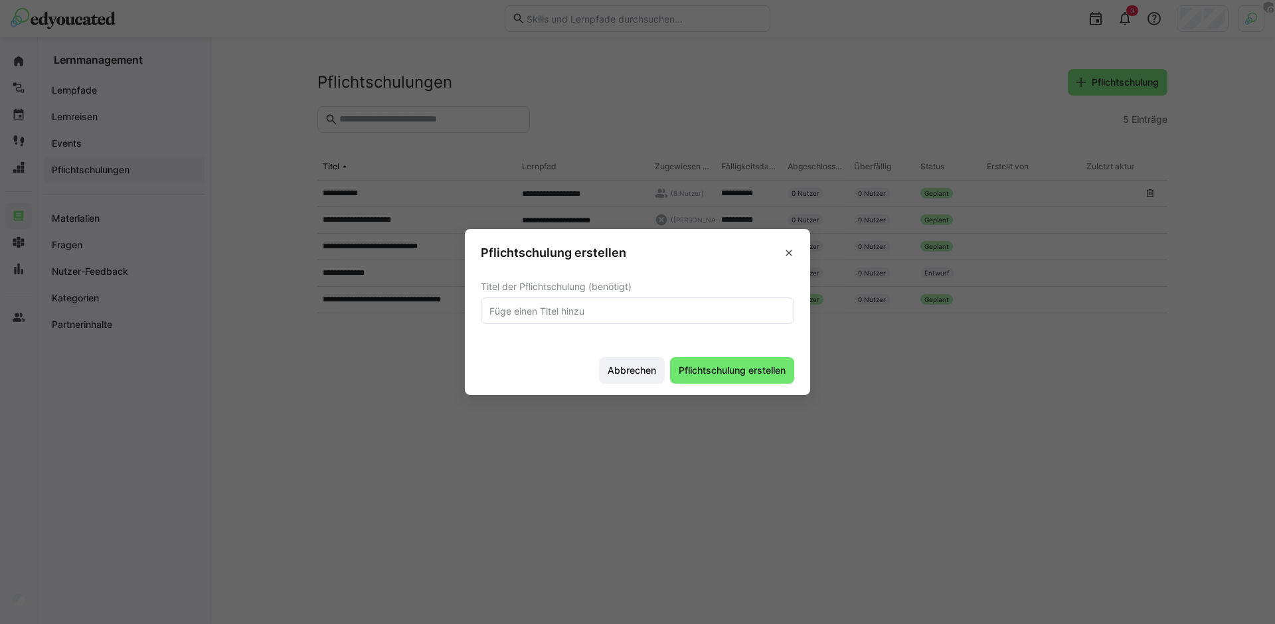
click at [687, 314] on input "text" at bounding box center [637, 311] width 299 height 12
type input "ACompl"
type input "m"
type input "Compliance"
click at [670, 357] on button "Pflichtschulung erstellen" at bounding box center [732, 370] width 124 height 27
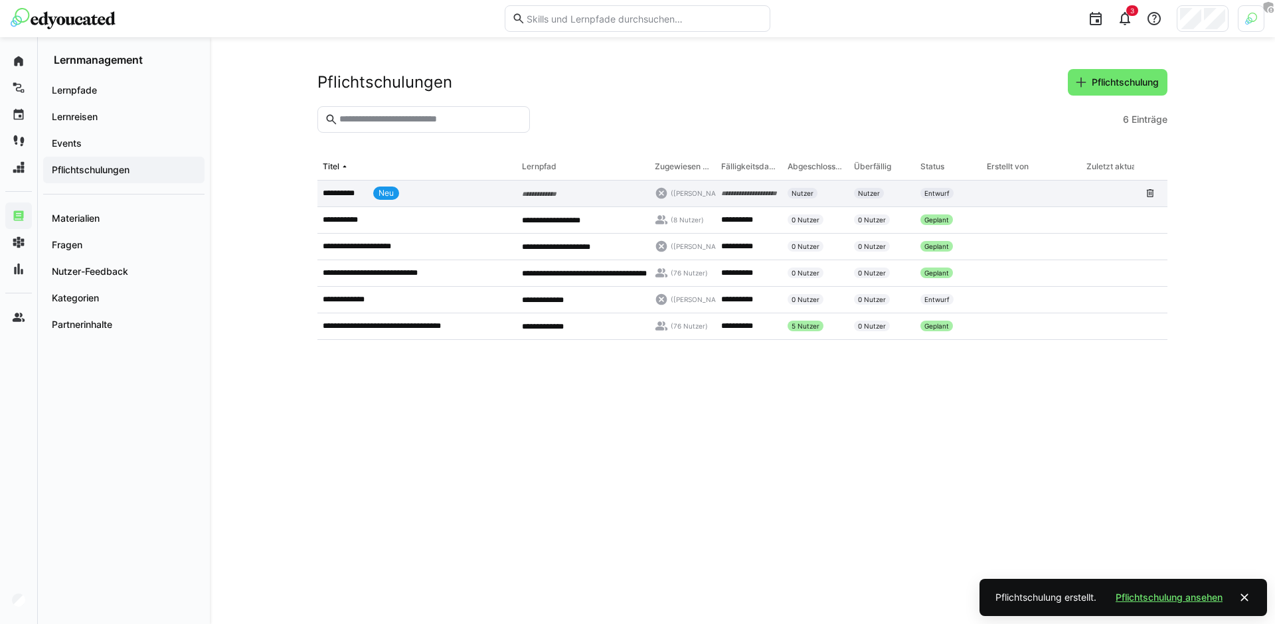
click at [486, 195] on app-table-first-column "**********" at bounding box center [417, 193] width 189 height 13
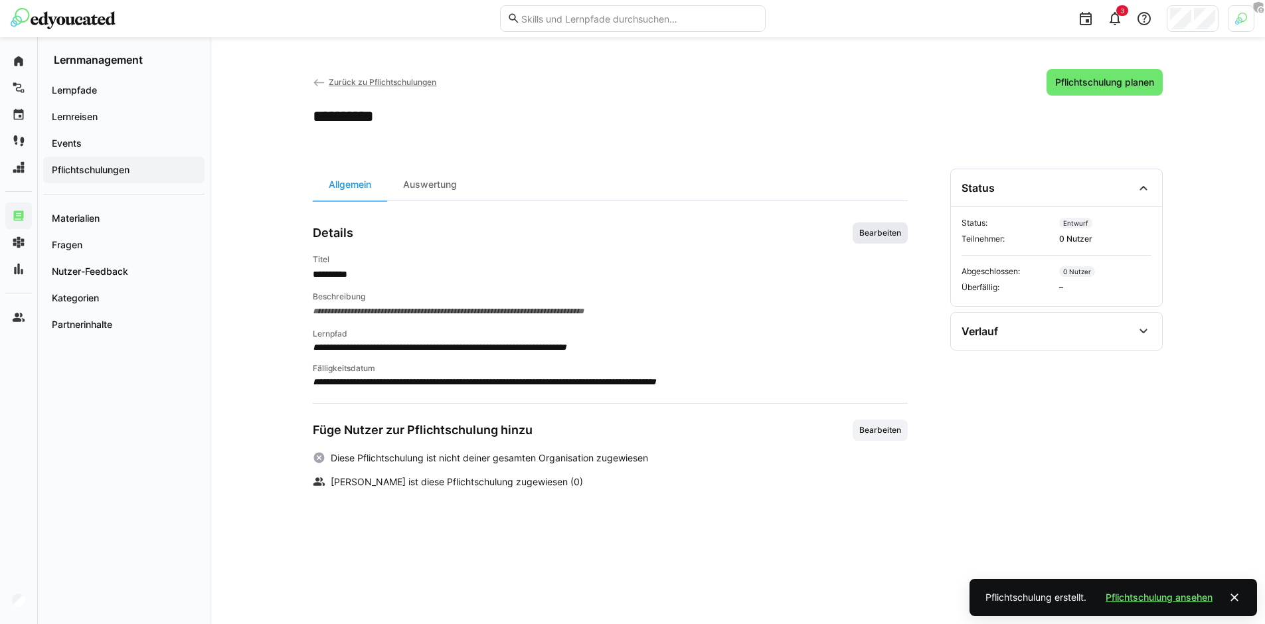
click at [889, 234] on span "Bearbeiten" at bounding box center [880, 233] width 45 height 11
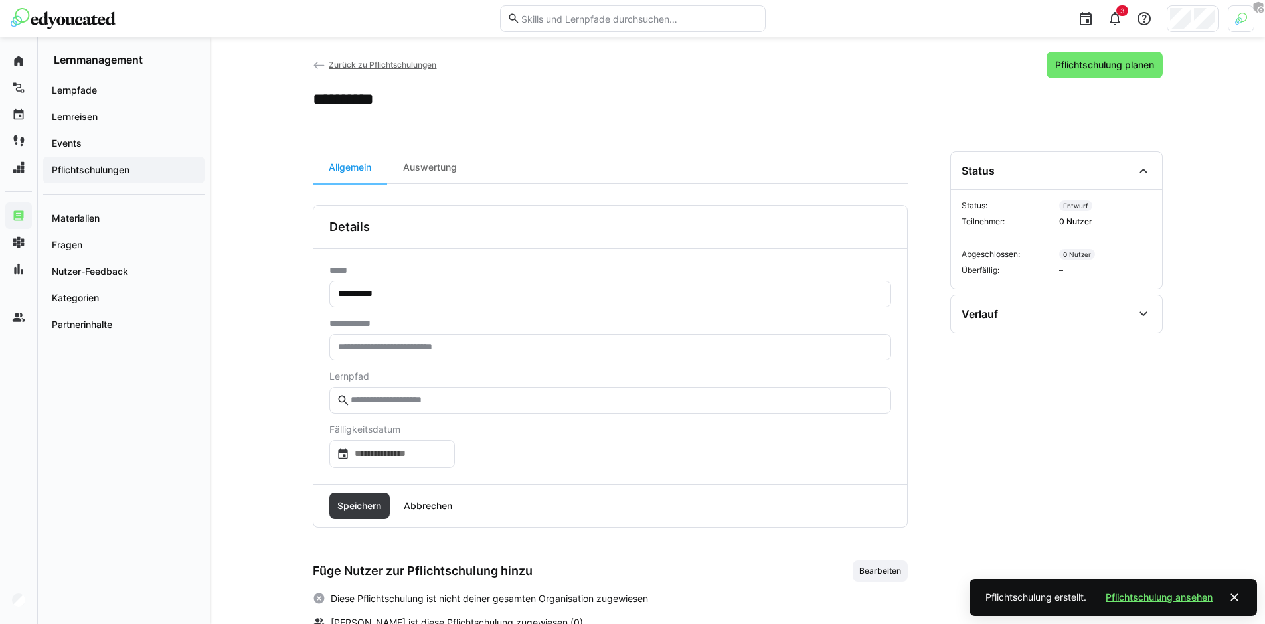
scroll to position [54, 0]
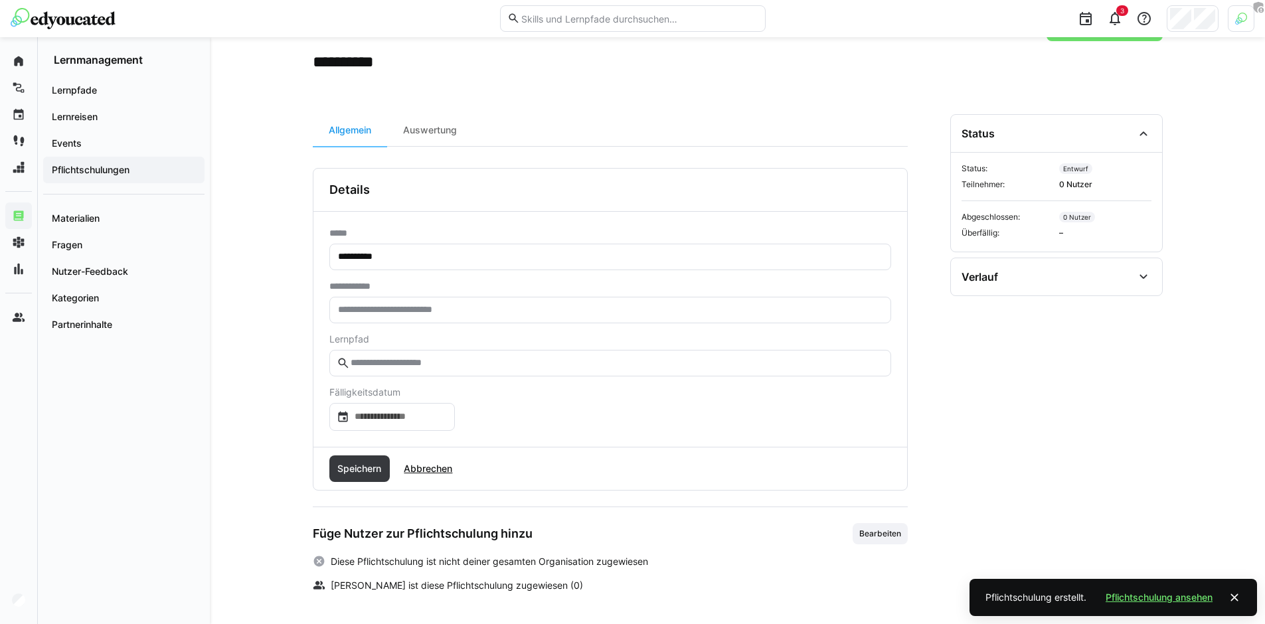
click at [402, 308] on input "text" at bounding box center [610, 310] width 547 height 12
type input "***"
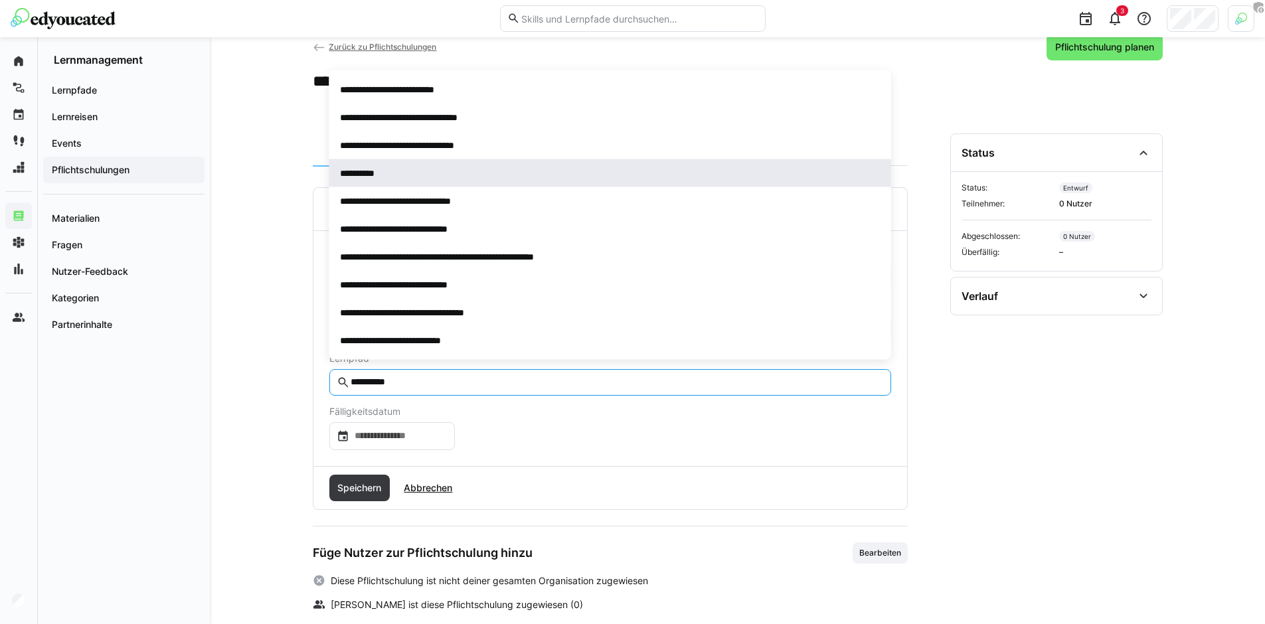
scroll to position [31, 0]
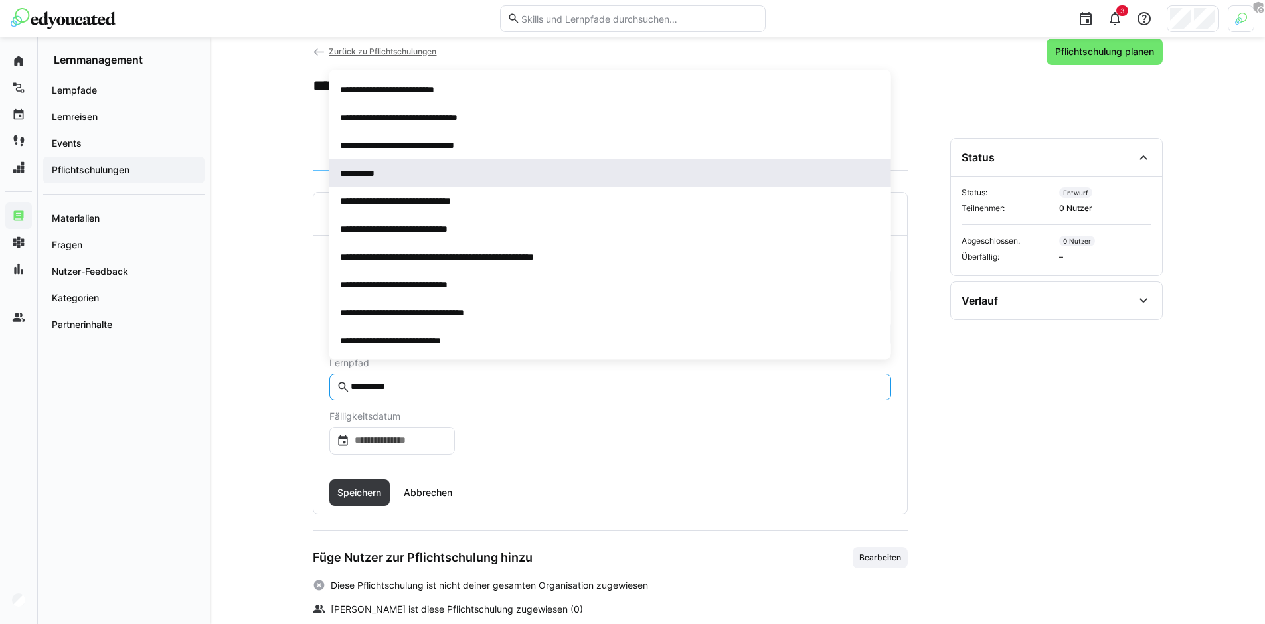
type input "**********"
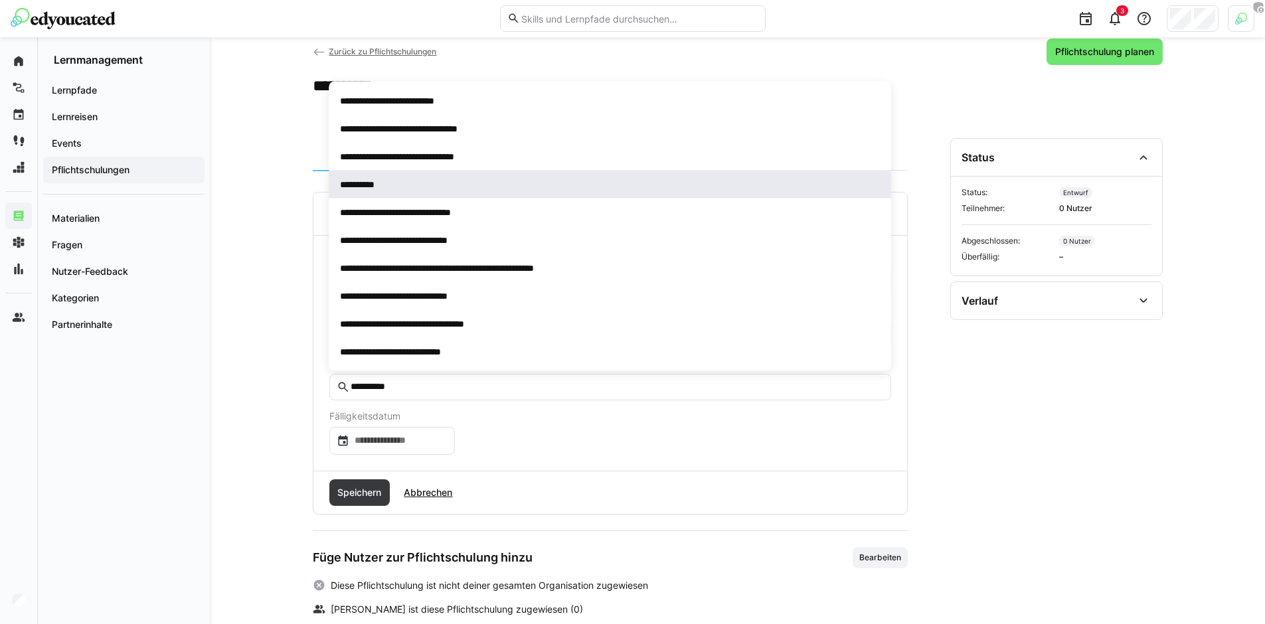
click at [401, 181] on div "**********" at bounding box center [610, 184] width 541 height 13
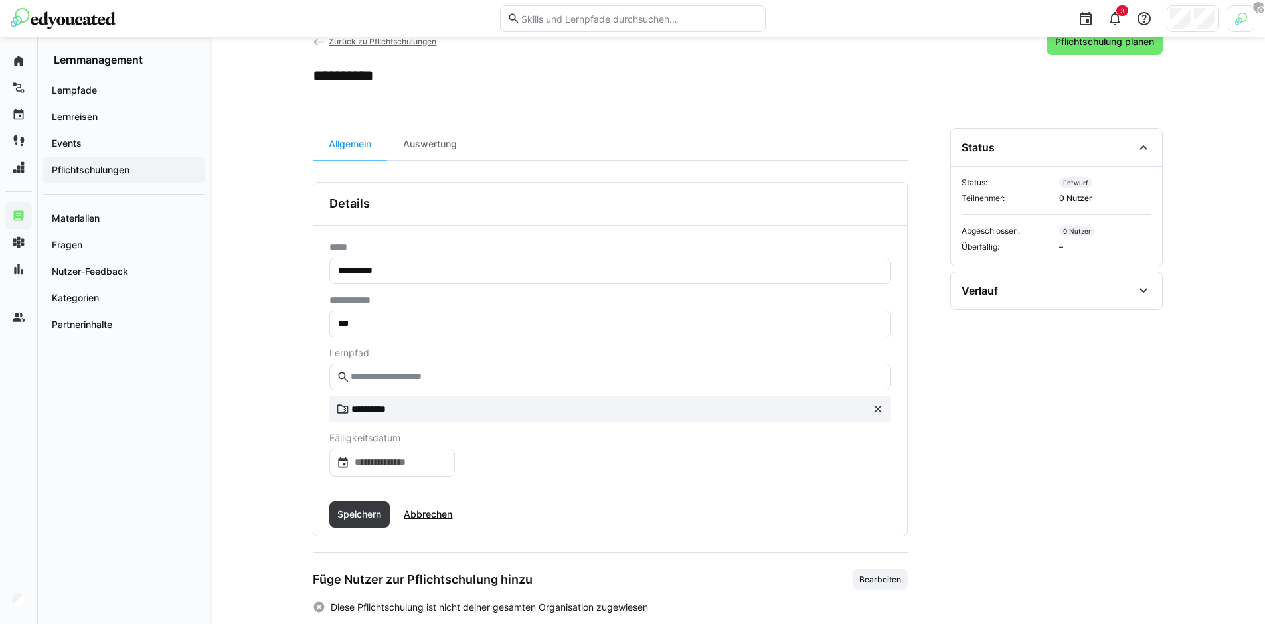
scroll to position [54, 0]
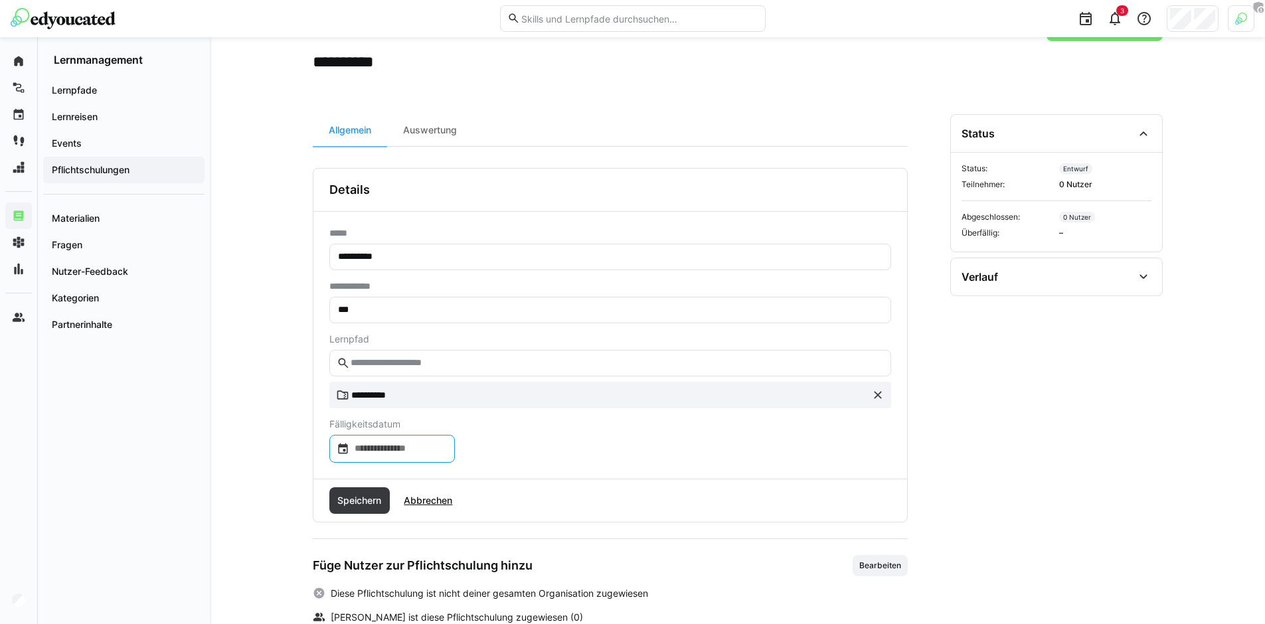
click at [411, 450] on input at bounding box center [398, 448] width 98 height 13
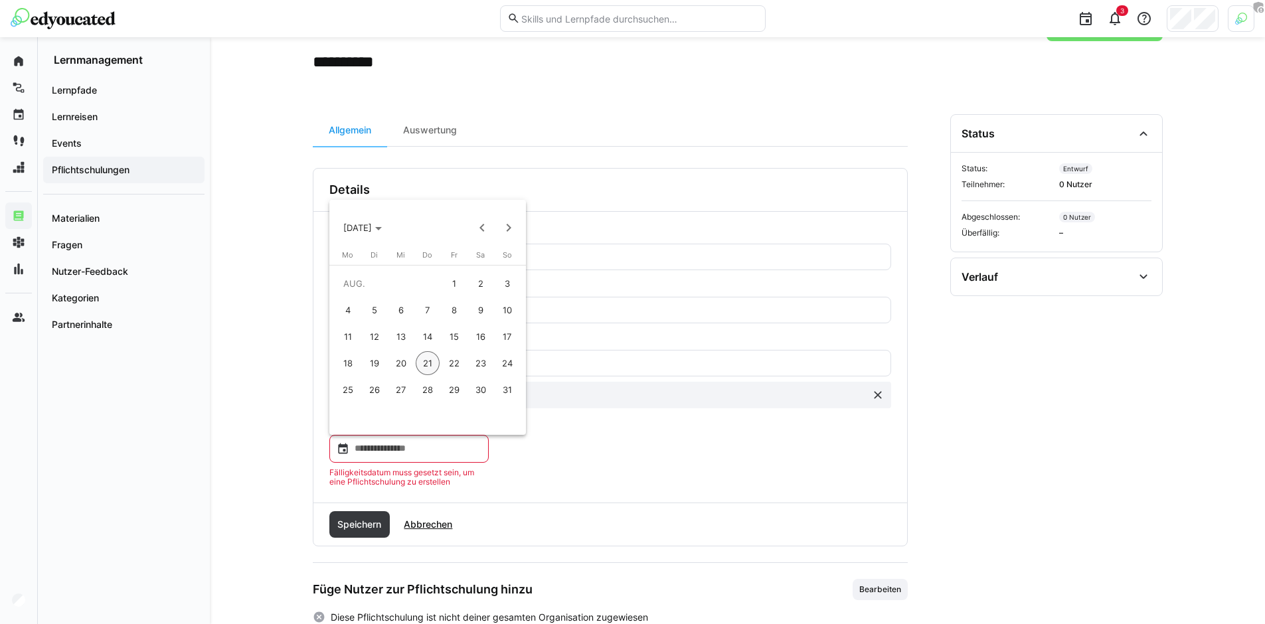
click at [479, 387] on span "30" at bounding box center [481, 390] width 24 height 24
type input "**********"
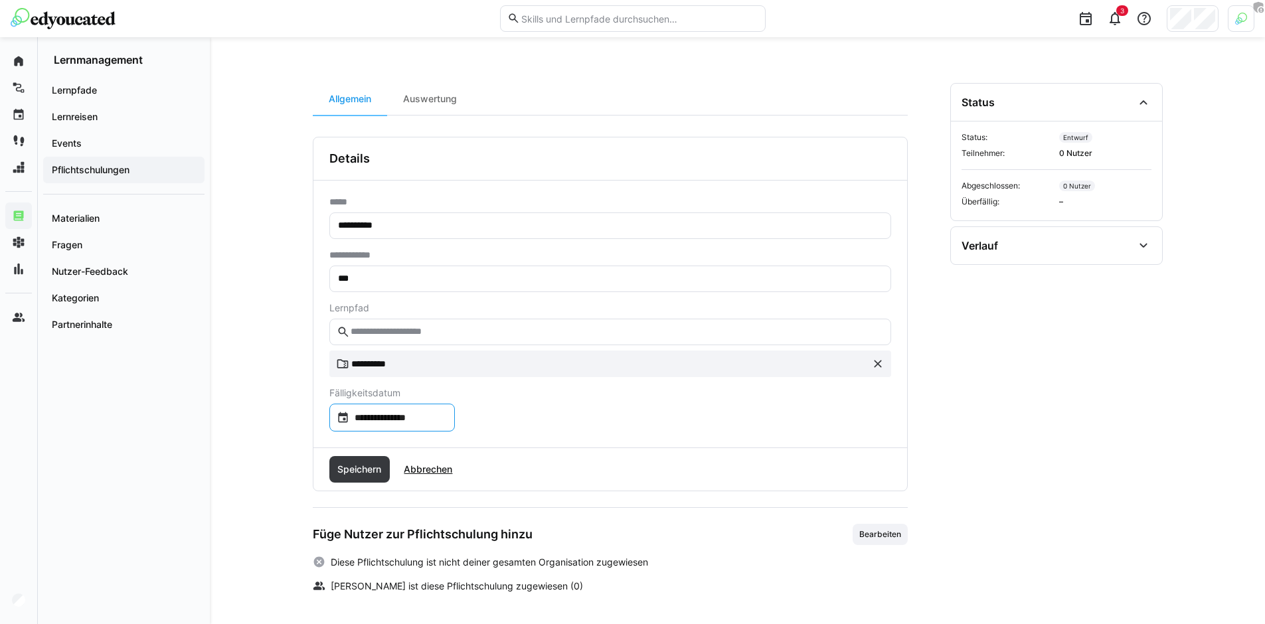
scroll to position [86, 0]
click at [383, 470] on span "Speichern" at bounding box center [359, 468] width 48 height 13
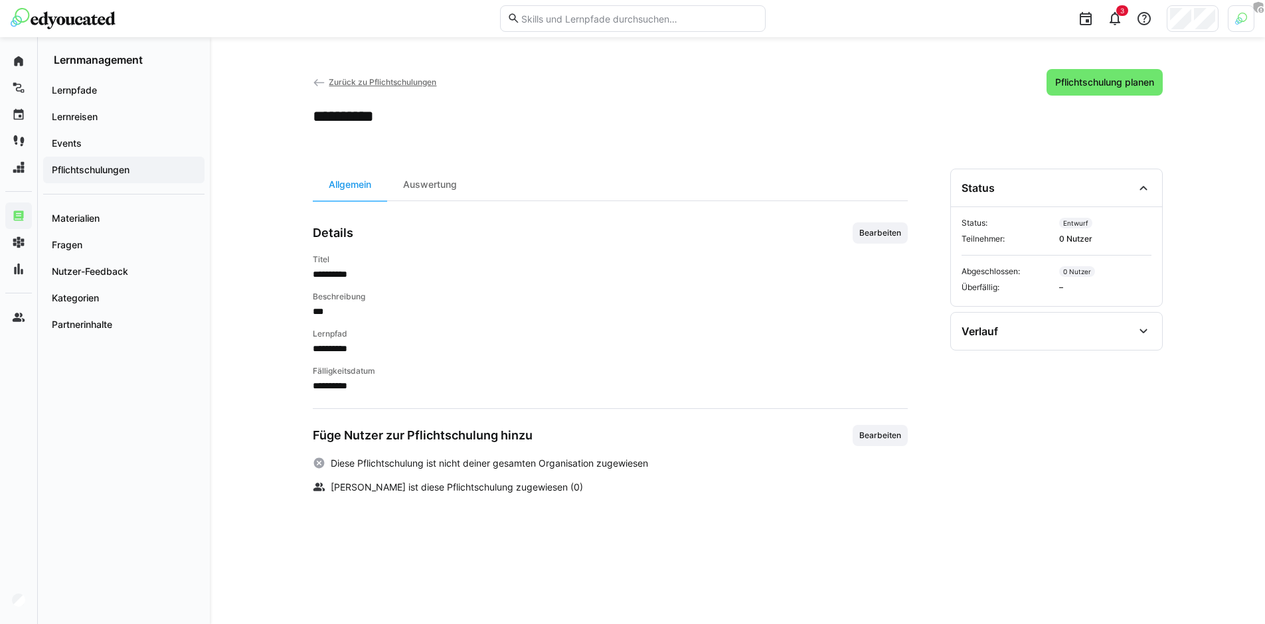
click at [851, 429] on div "Füge Nutzer zur Pflichtschulung hinzu Bearbeiten" at bounding box center [610, 435] width 595 height 21
click at [870, 433] on span "Bearbeiten" at bounding box center [880, 435] width 45 height 11
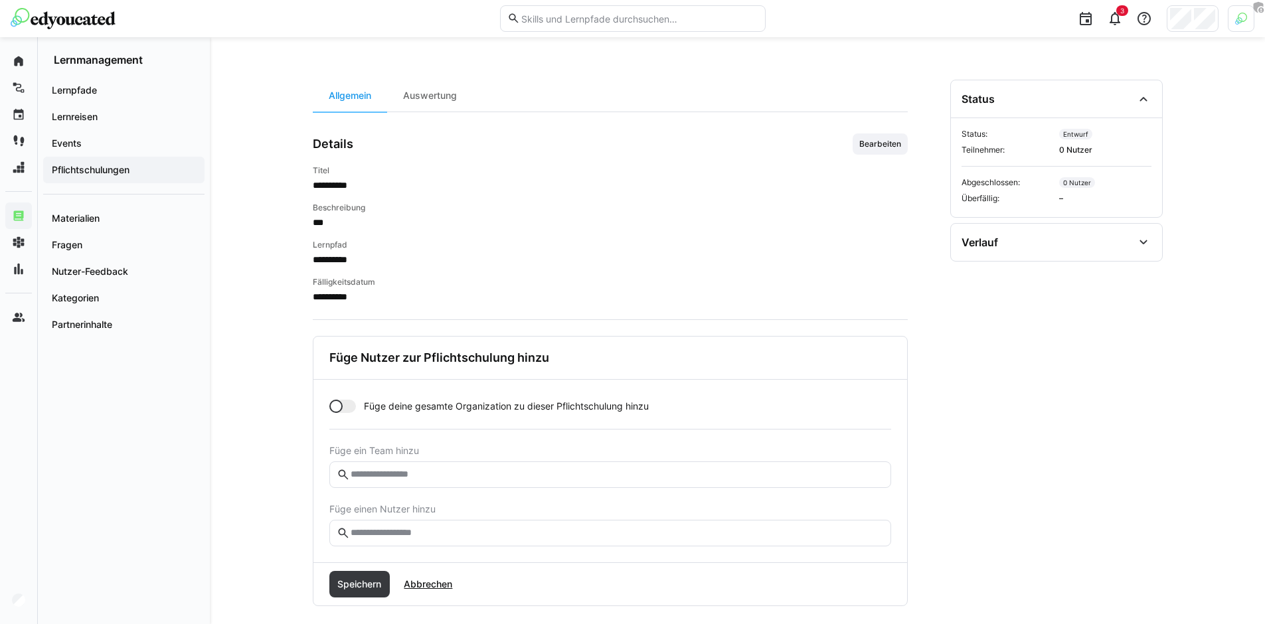
scroll to position [103, 0]
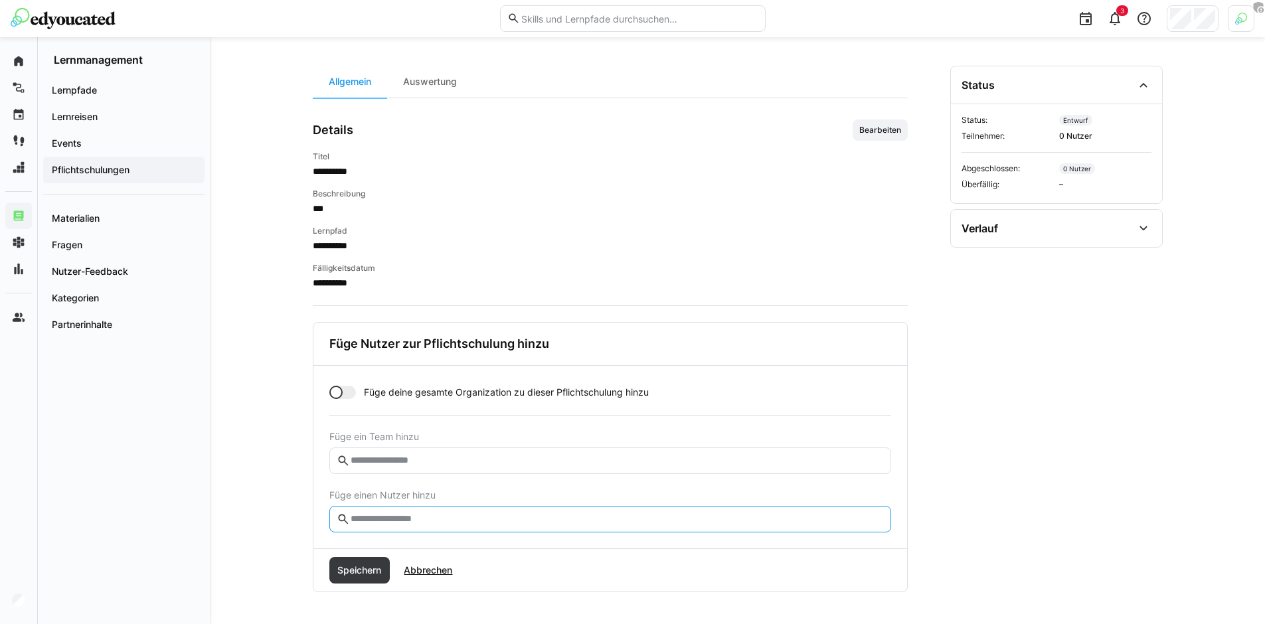
click at [432, 521] on input "text" at bounding box center [616, 520] width 534 height 12
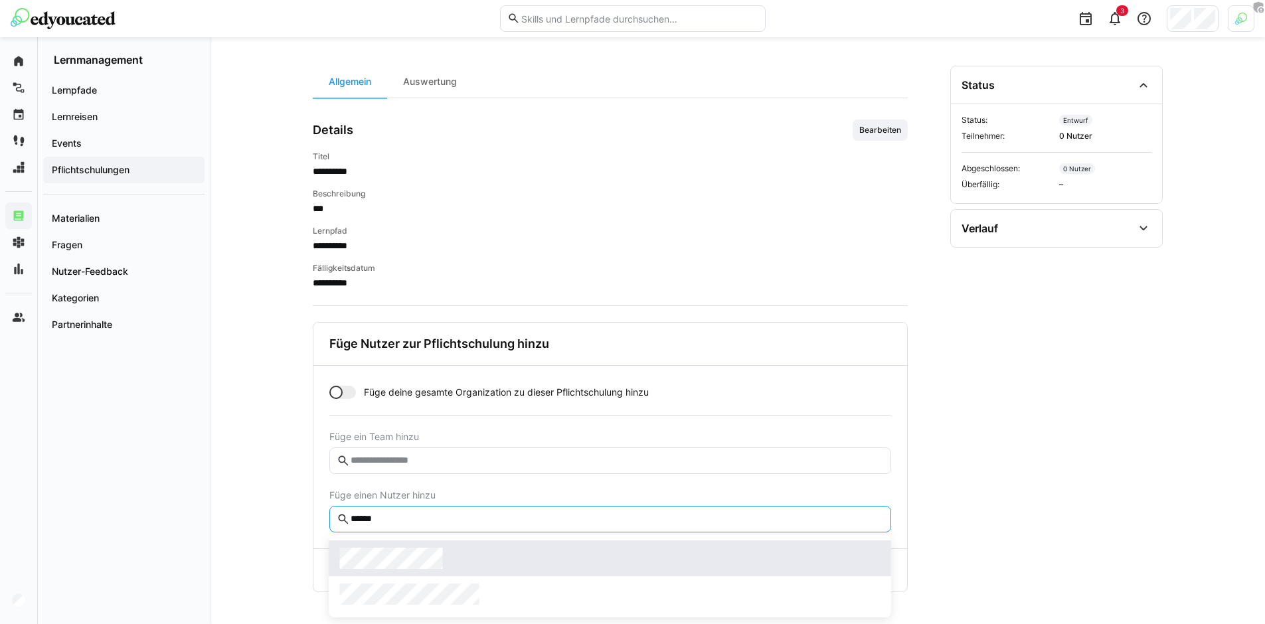
type input "******"
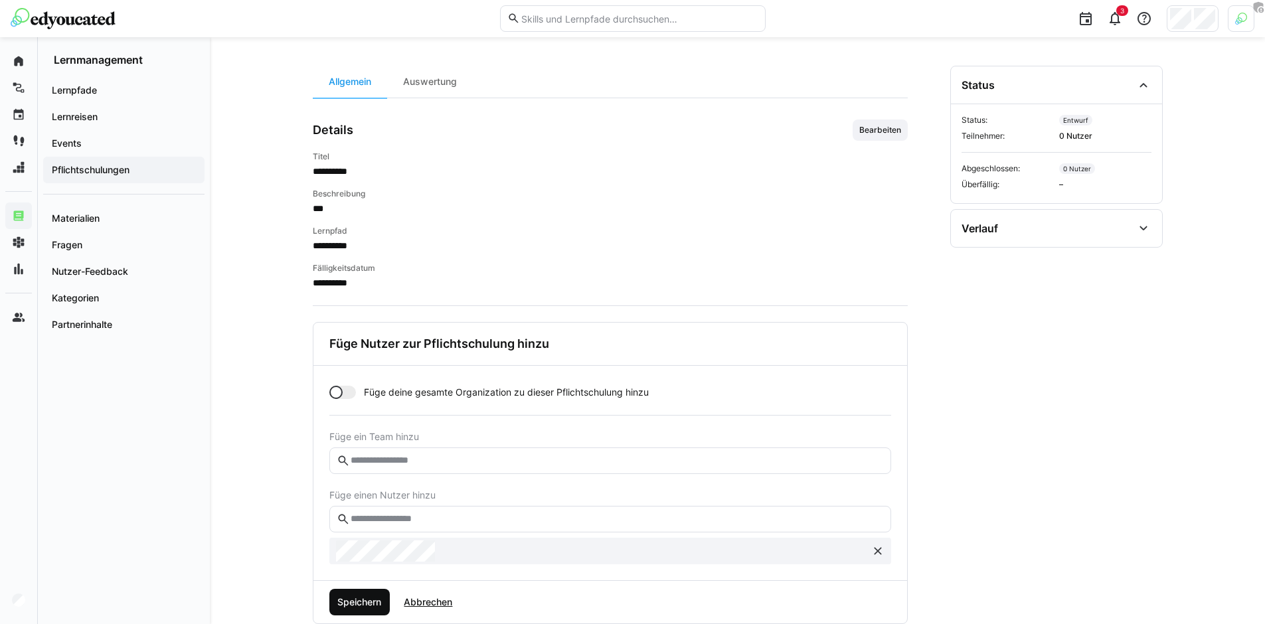
click at [375, 596] on span "Speichern" at bounding box center [359, 602] width 48 height 13
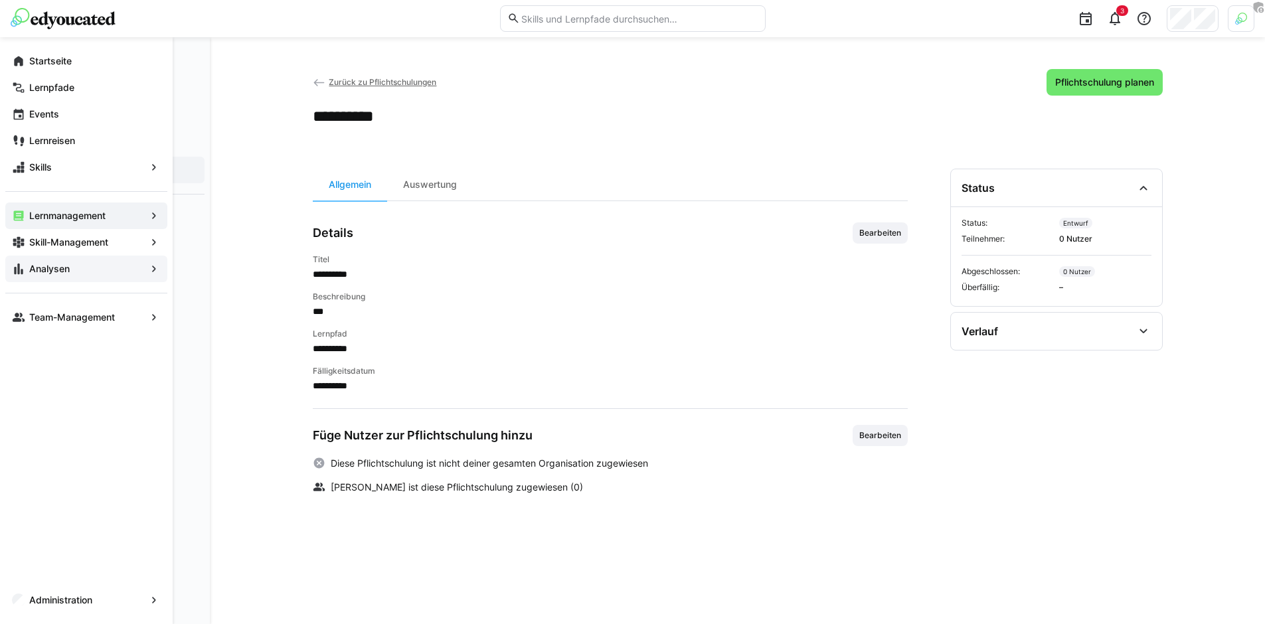
click at [107, 274] on span "Analysen" at bounding box center [86, 268] width 118 height 13
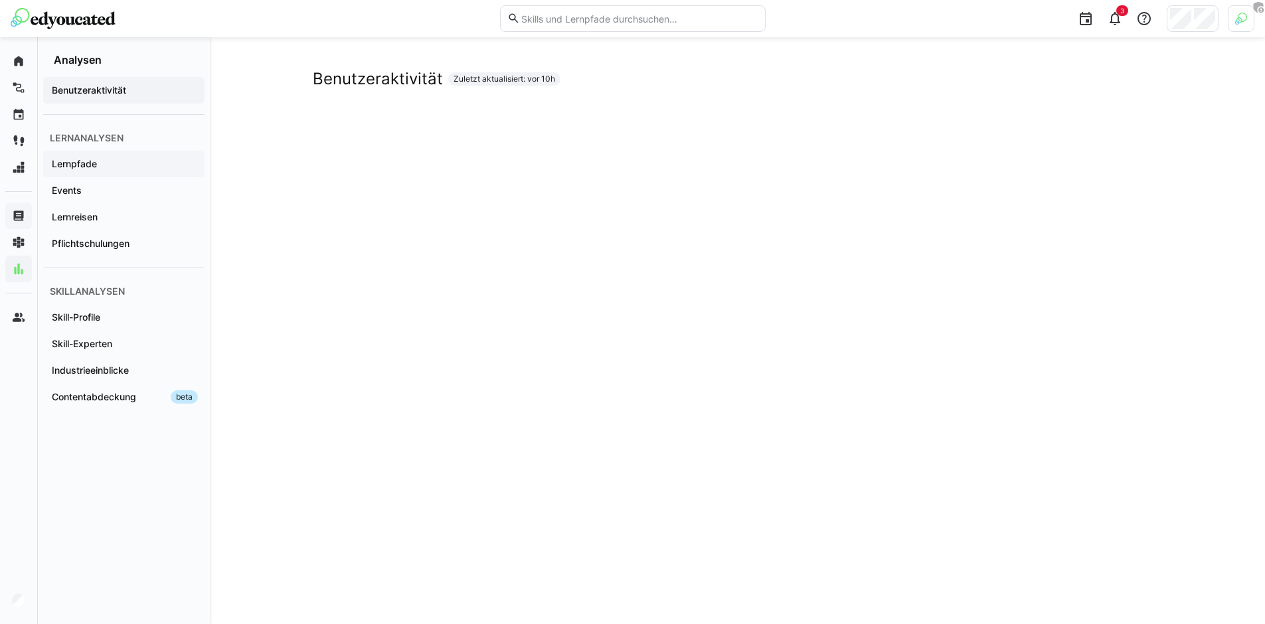
click at [158, 155] on div "Lernpfade" at bounding box center [123, 164] width 161 height 27
click at [108, 190] on span "Events" at bounding box center [124, 190] width 148 height 13
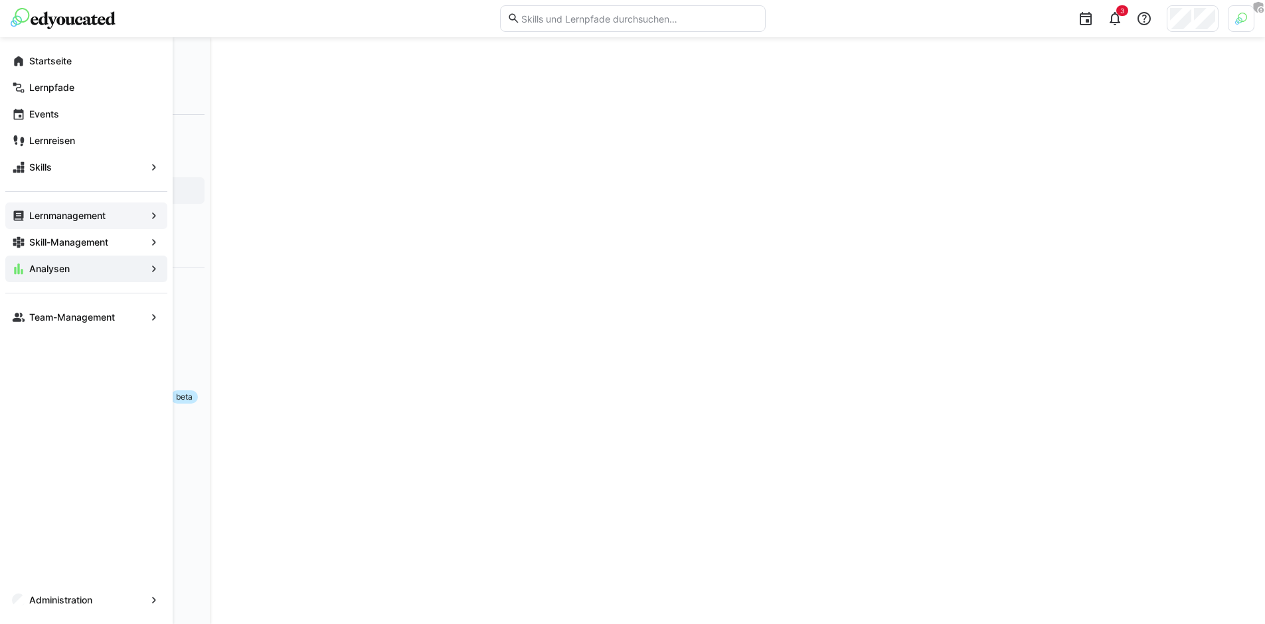
click at [72, 221] on span "Lernmanagement" at bounding box center [86, 215] width 118 height 13
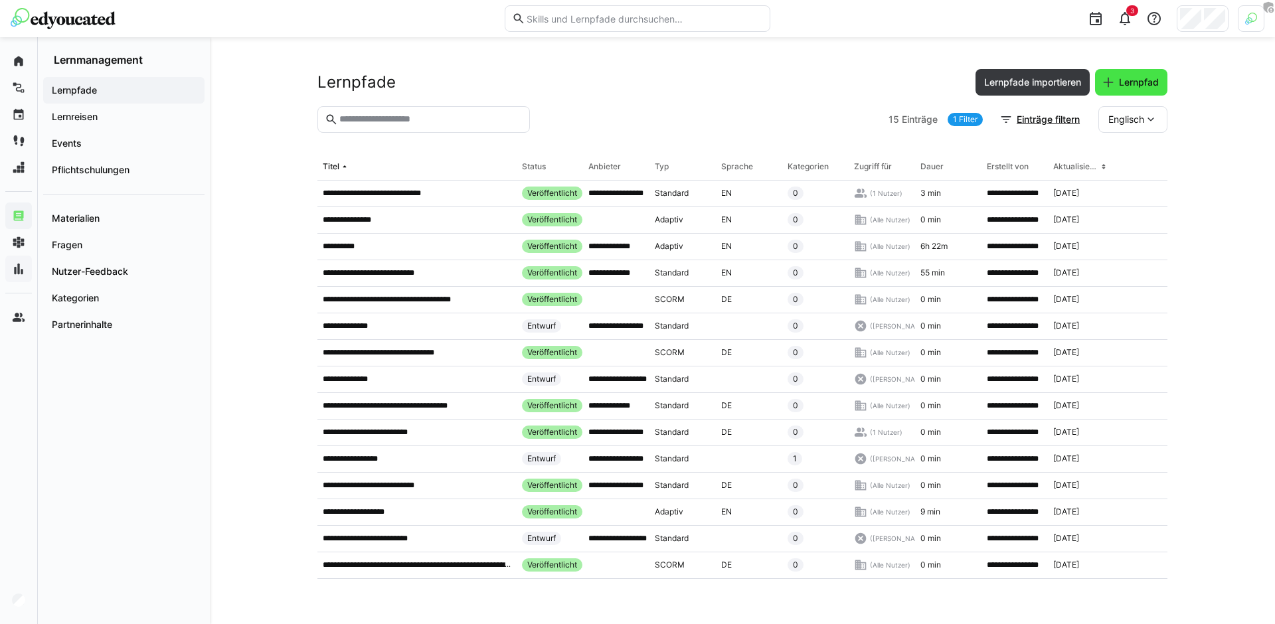
click at [1132, 85] on span "Lernpfad" at bounding box center [1139, 82] width 44 height 13
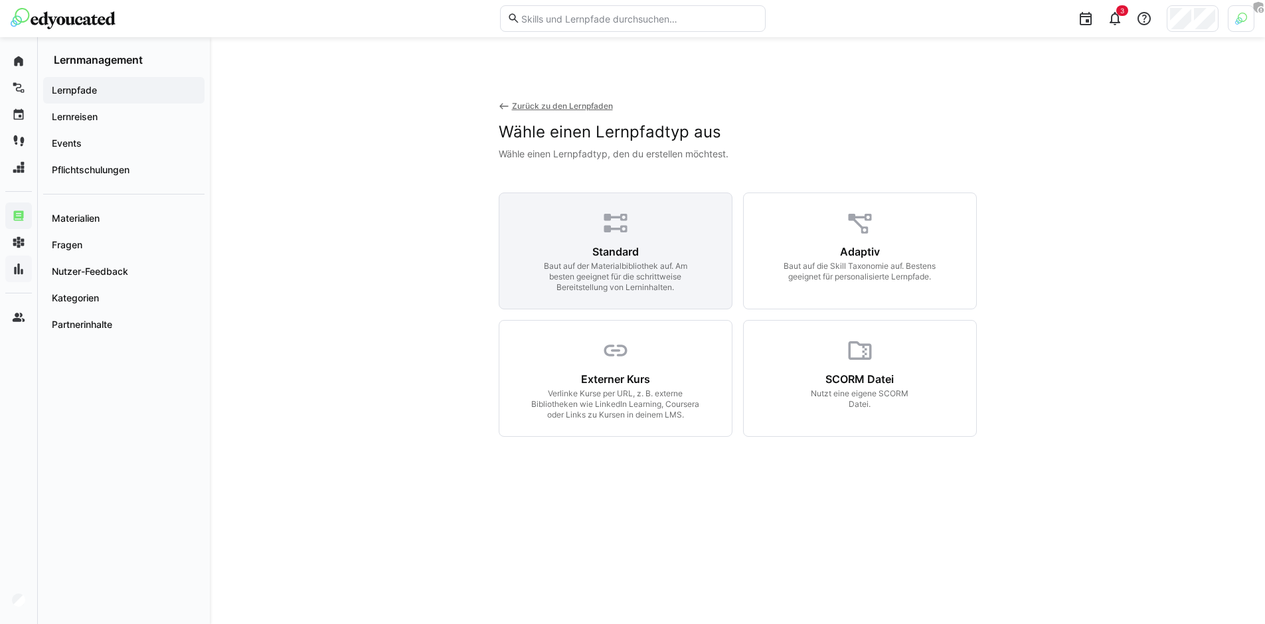
click at [626, 252] on div "Standard" at bounding box center [616, 251] width 47 height 13
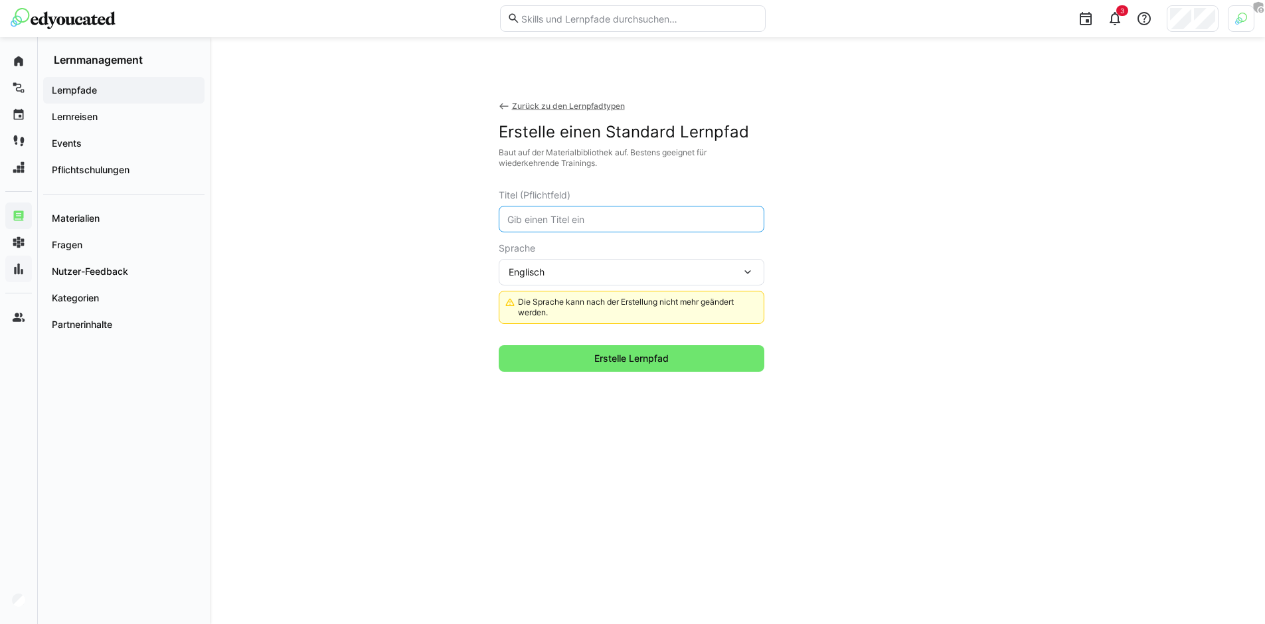
click at [589, 223] on input "text" at bounding box center [631, 219] width 251 height 12
type input "Resilienz"
click at [615, 266] on div "Englisch" at bounding box center [625, 272] width 233 height 12
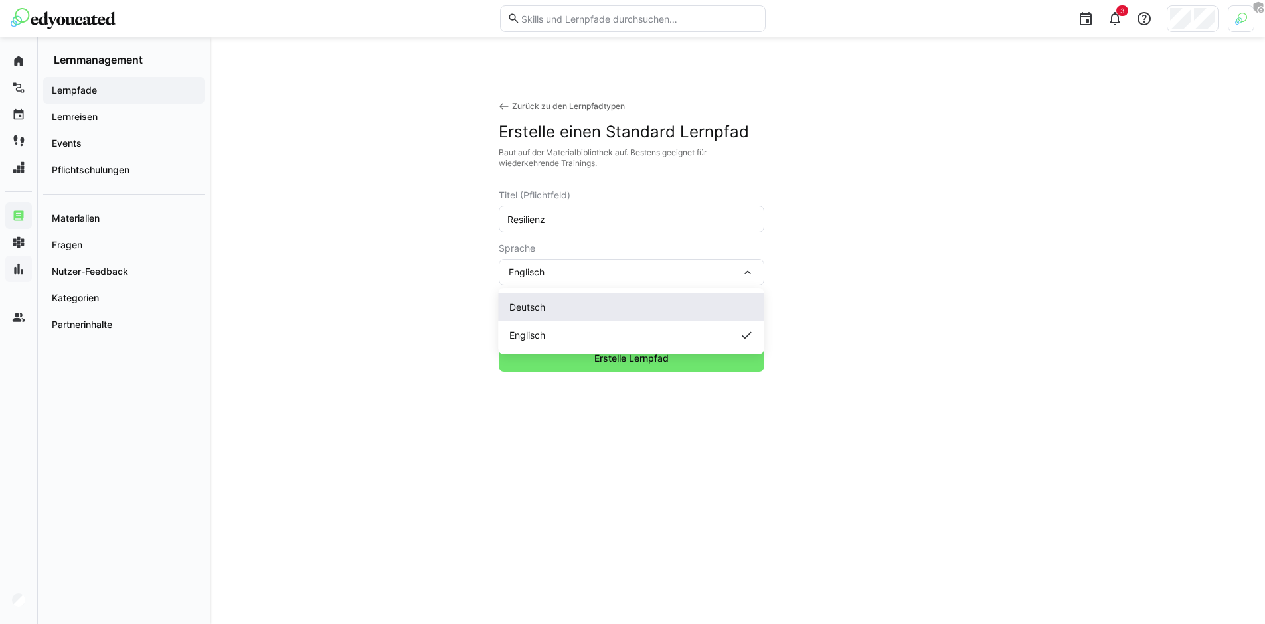
click at [571, 298] on div "Deutsch" at bounding box center [632, 308] width 266 height 28
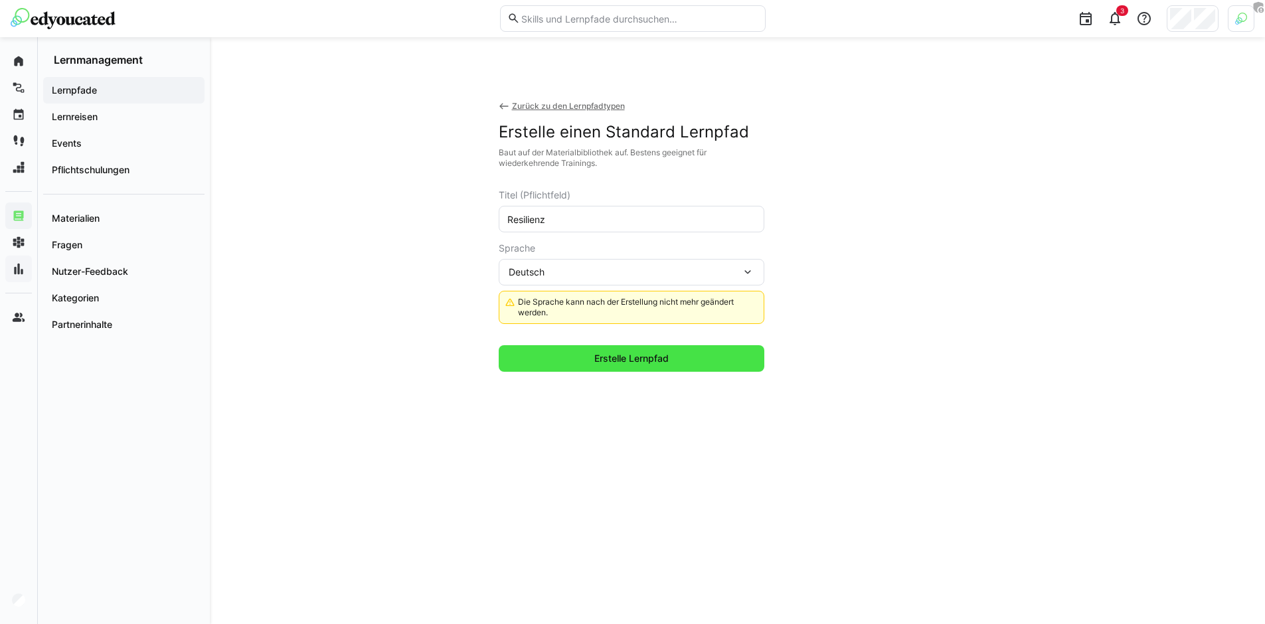
click at [589, 361] on span "Erstelle Lernpfad" at bounding box center [632, 358] width 266 height 27
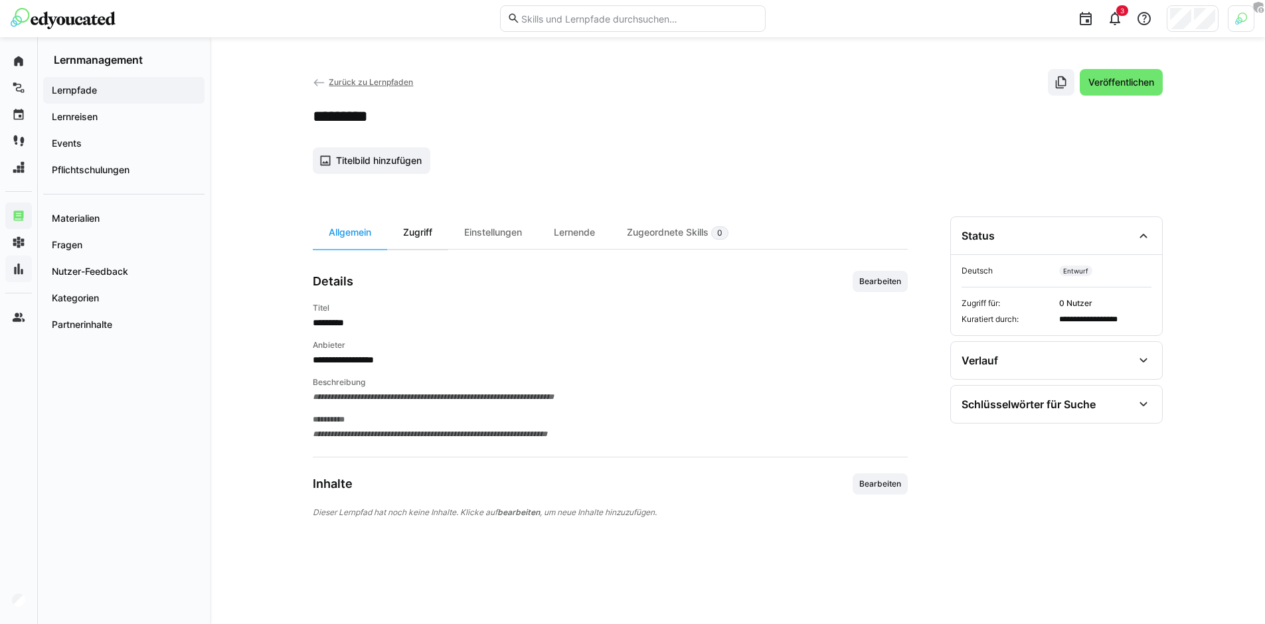
click at [415, 239] on div "Zugriff" at bounding box center [417, 233] width 61 height 33
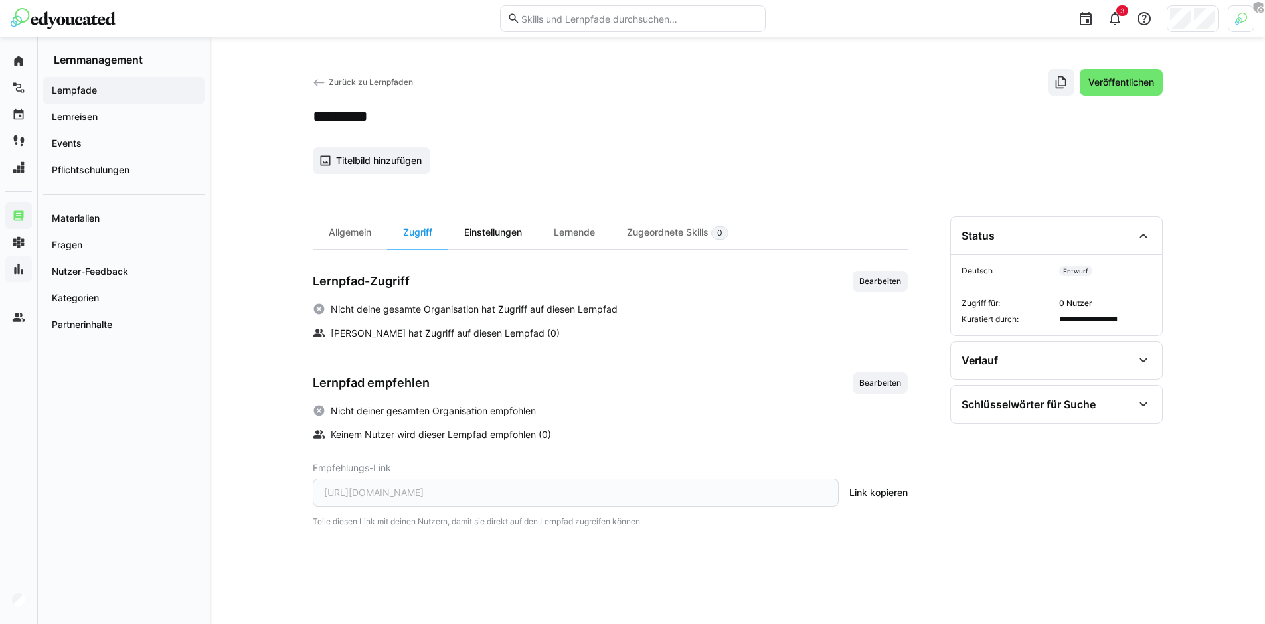
click at [511, 242] on div "Einstellungen" at bounding box center [493, 233] width 90 height 33
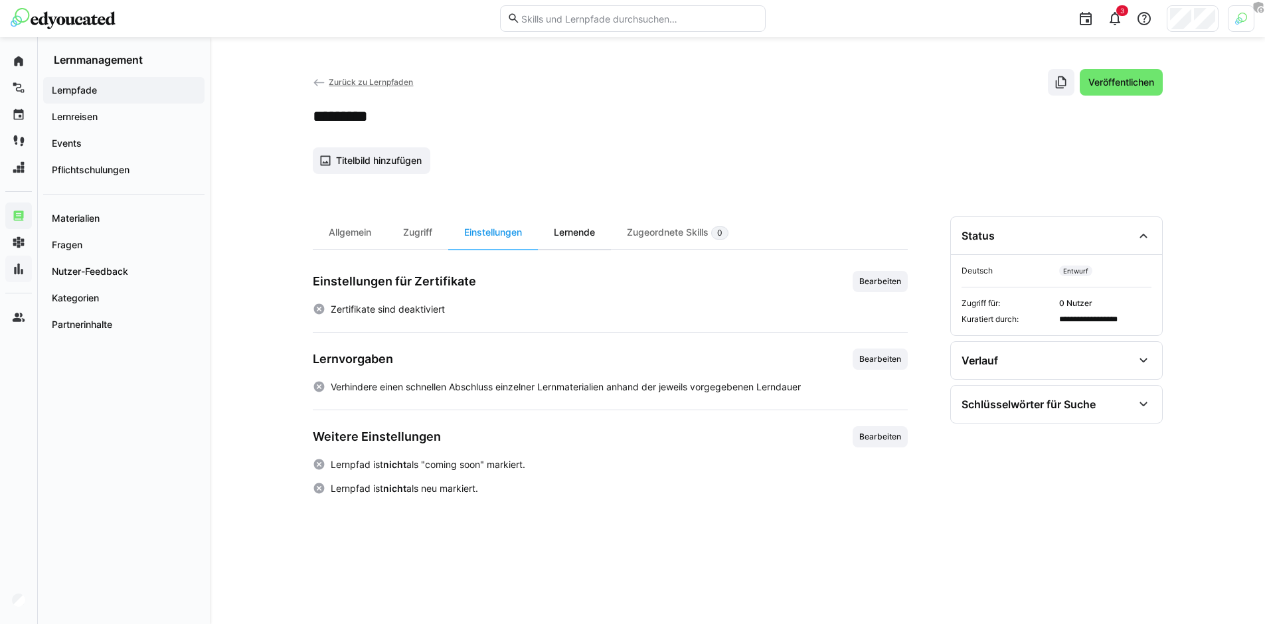
click at [547, 242] on div "Lernende" at bounding box center [574, 233] width 73 height 33
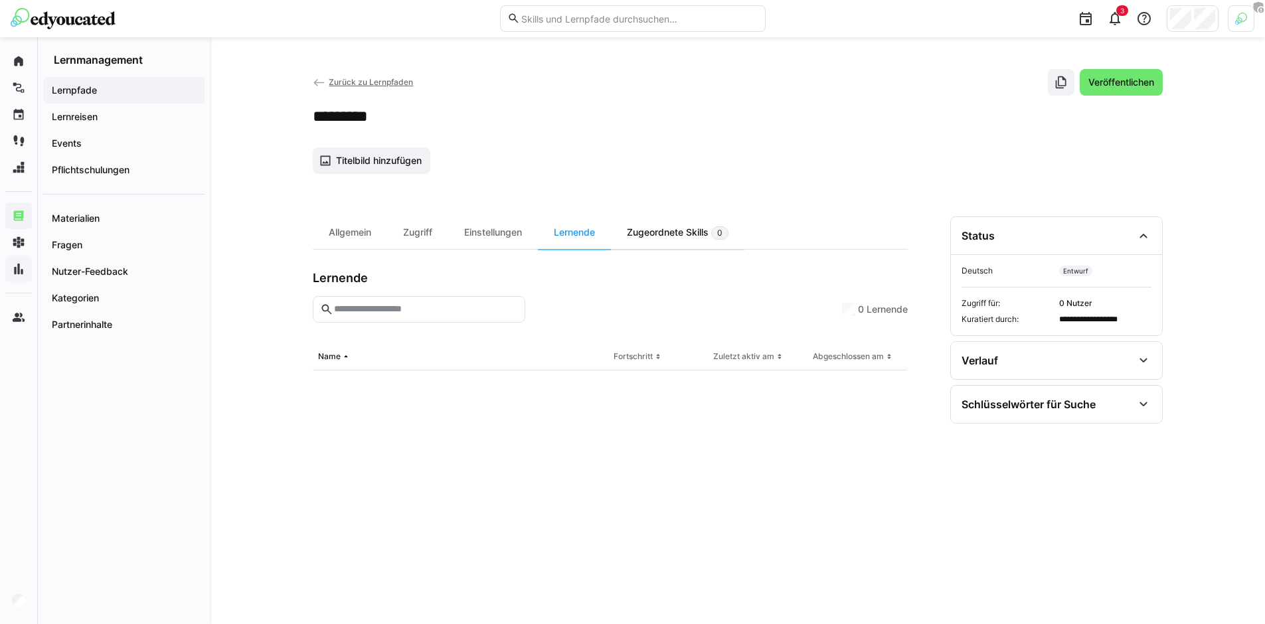
click at [682, 241] on div "Zugeordnete Skills 0" at bounding box center [678, 233] width 134 height 33
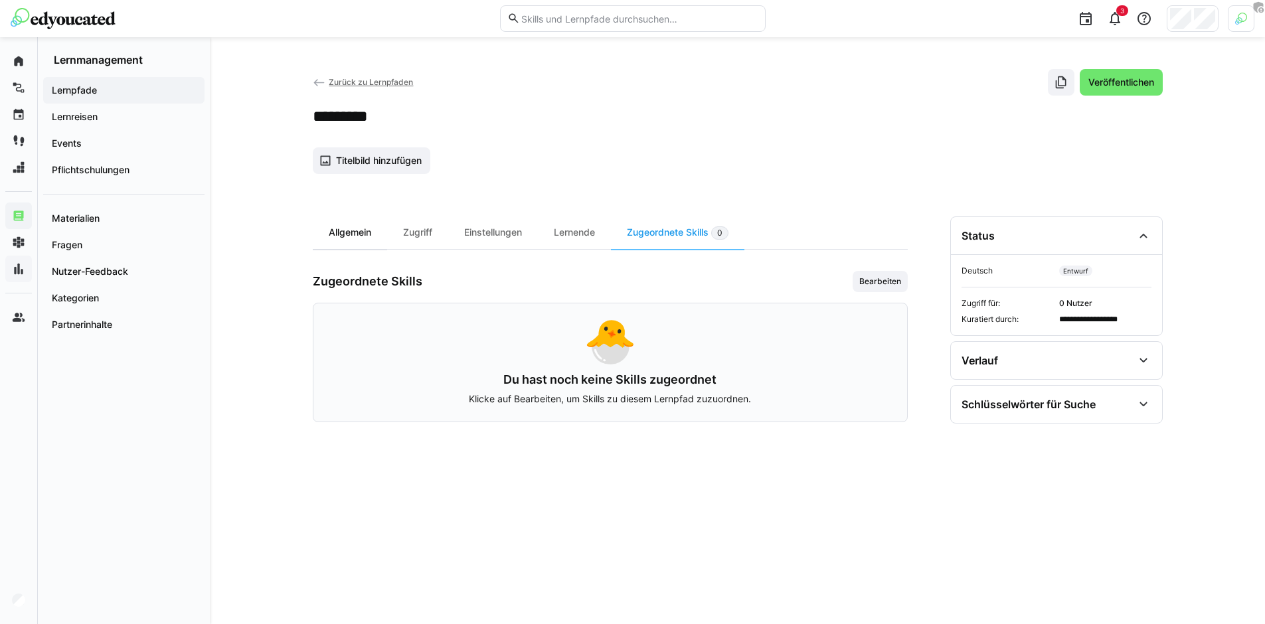
click at [355, 242] on div "Allgemein" at bounding box center [350, 233] width 74 height 33
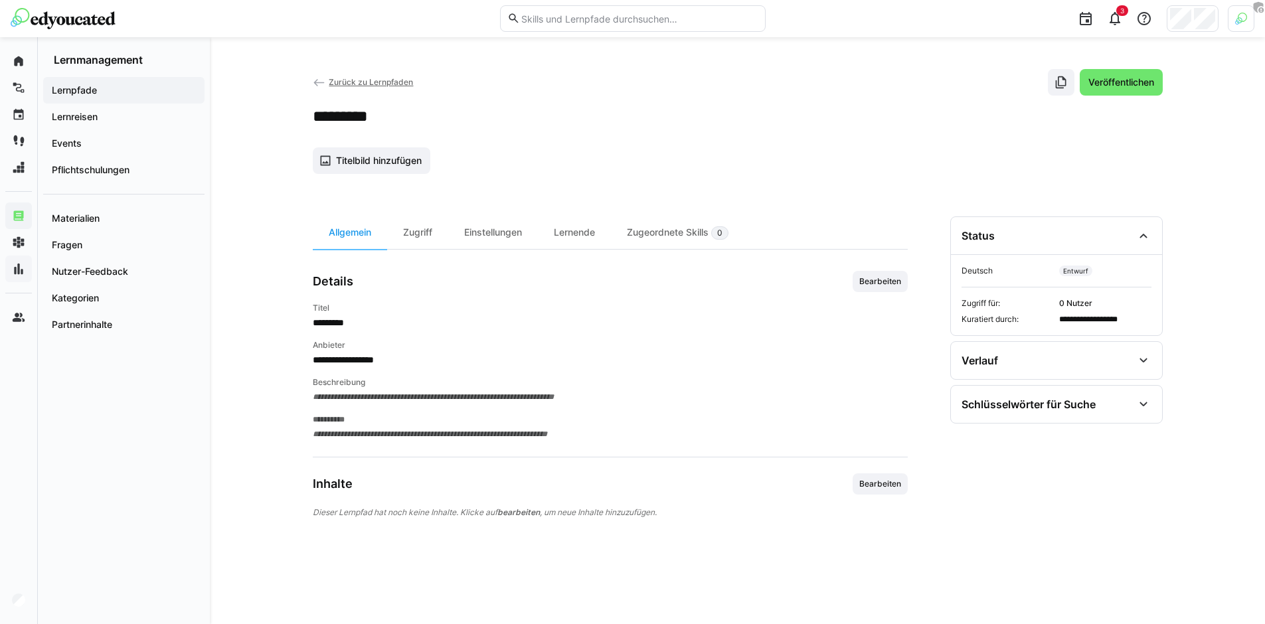
click at [859, 287] on span "Bearbeiten" at bounding box center [880, 281] width 55 height 21
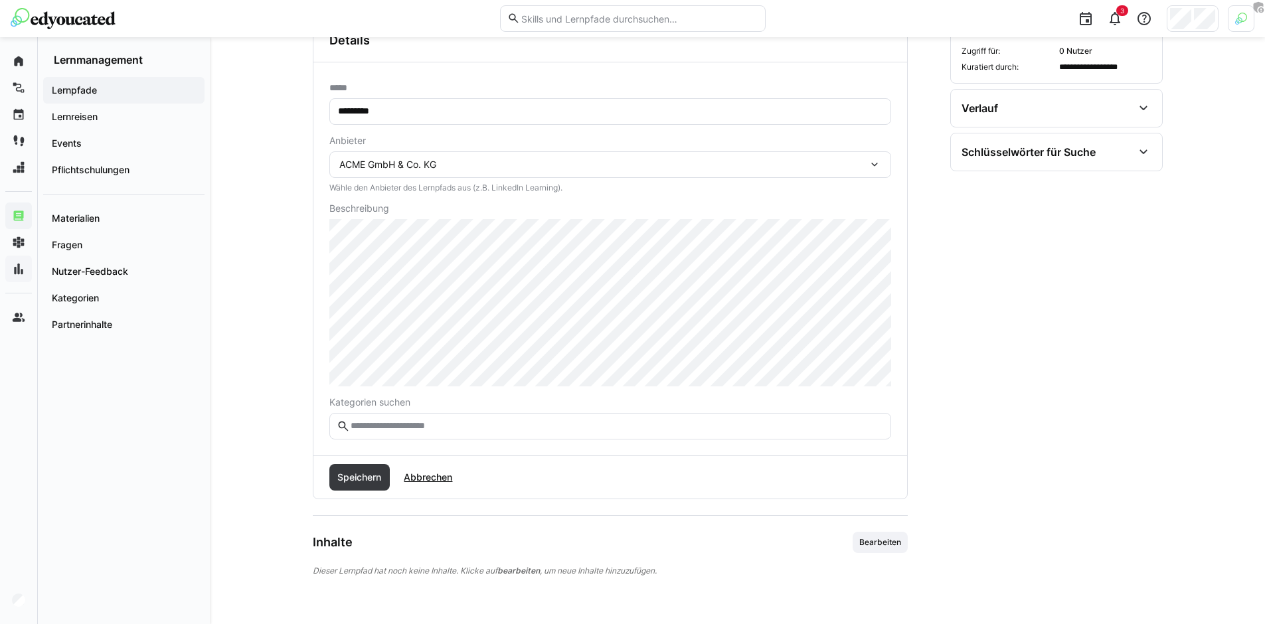
scroll to position [259, 0]
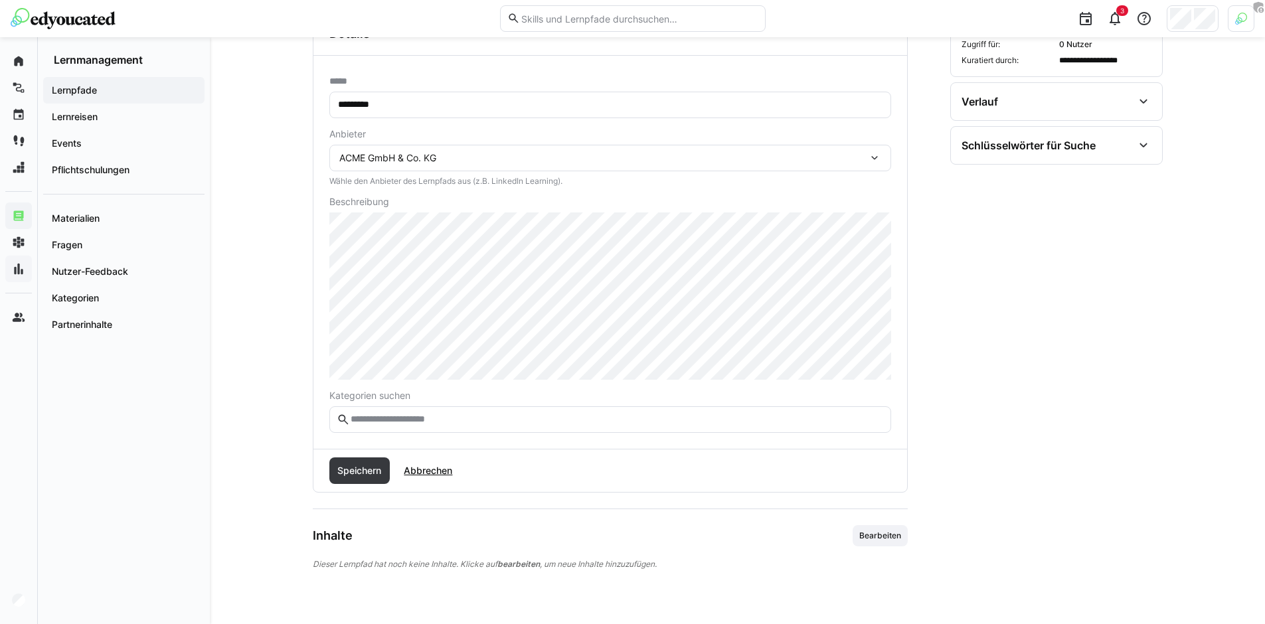
click at [385, 421] on input "text" at bounding box center [616, 420] width 534 height 12
click at [366, 459] on span "Speichern" at bounding box center [359, 471] width 61 height 27
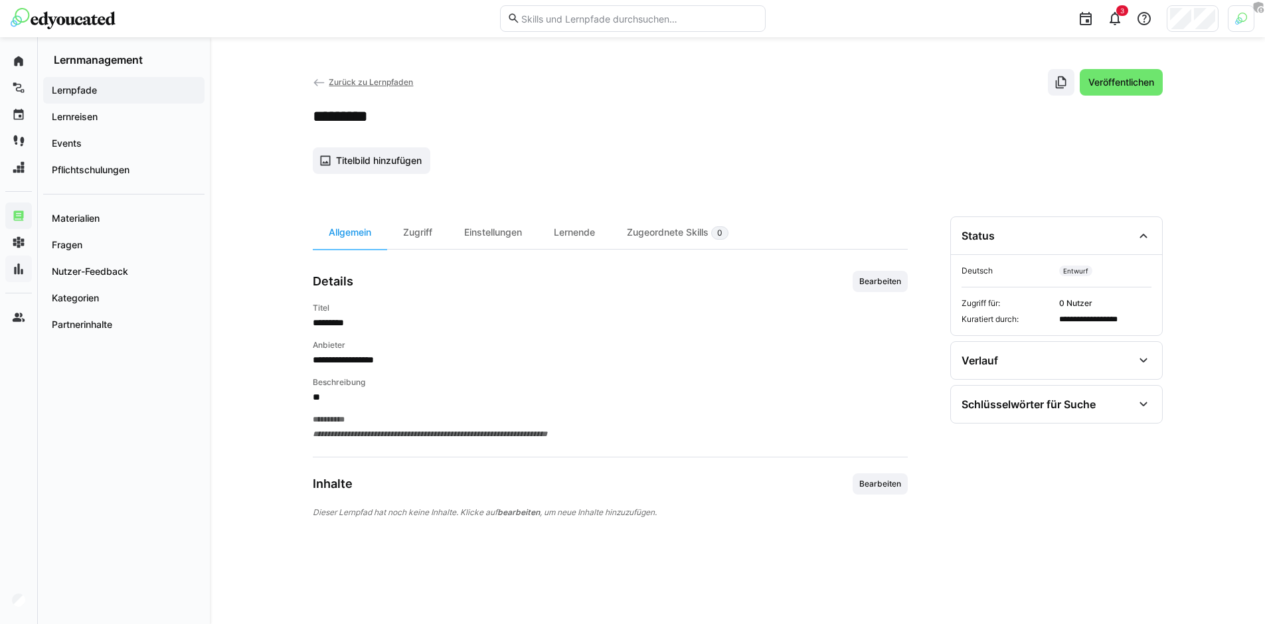
scroll to position [0, 0]
click at [896, 490] on span "Bearbeiten" at bounding box center [880, 484] width 55 height 21
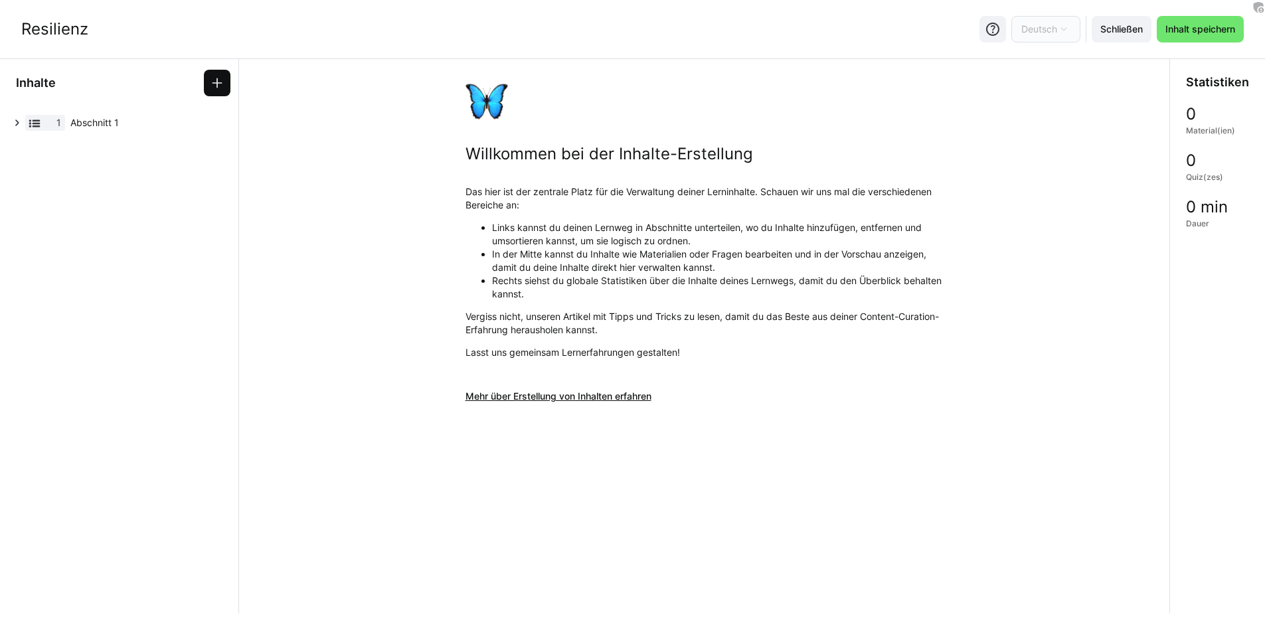
click at [210, 82] on span at bounding box center [217, 83] width 27 height 27
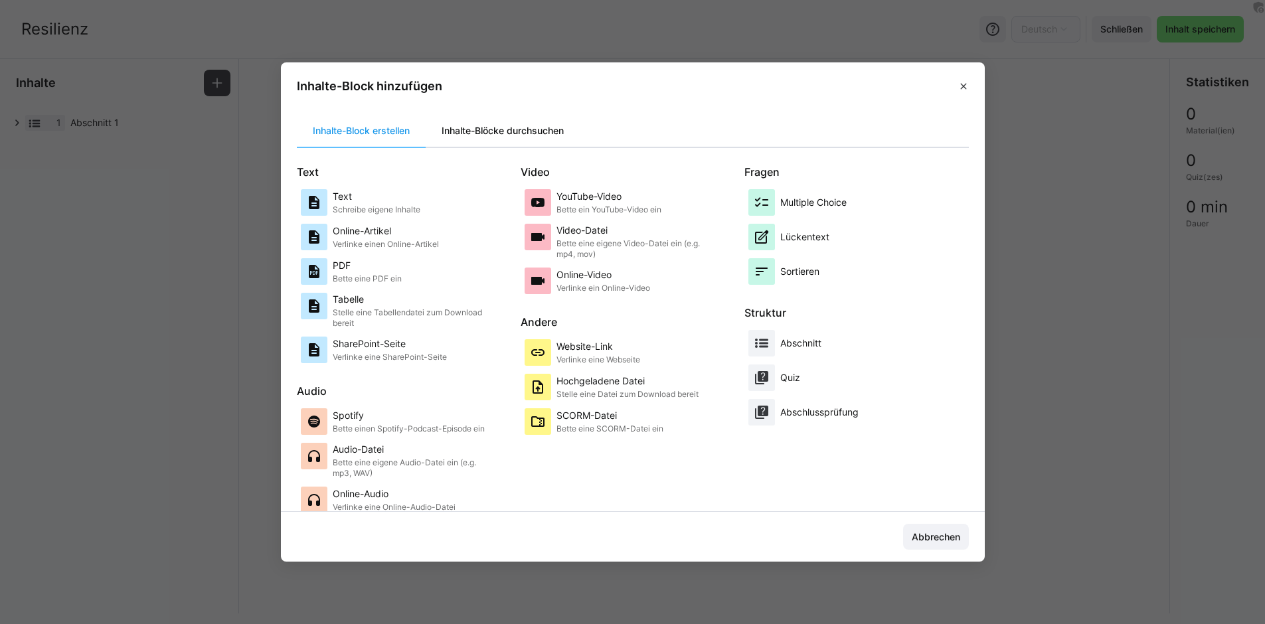
click at [511, 124] on div "Inhalte-Blöcke durchsuchen" at bounding box center [503, 131] width 154 height 32
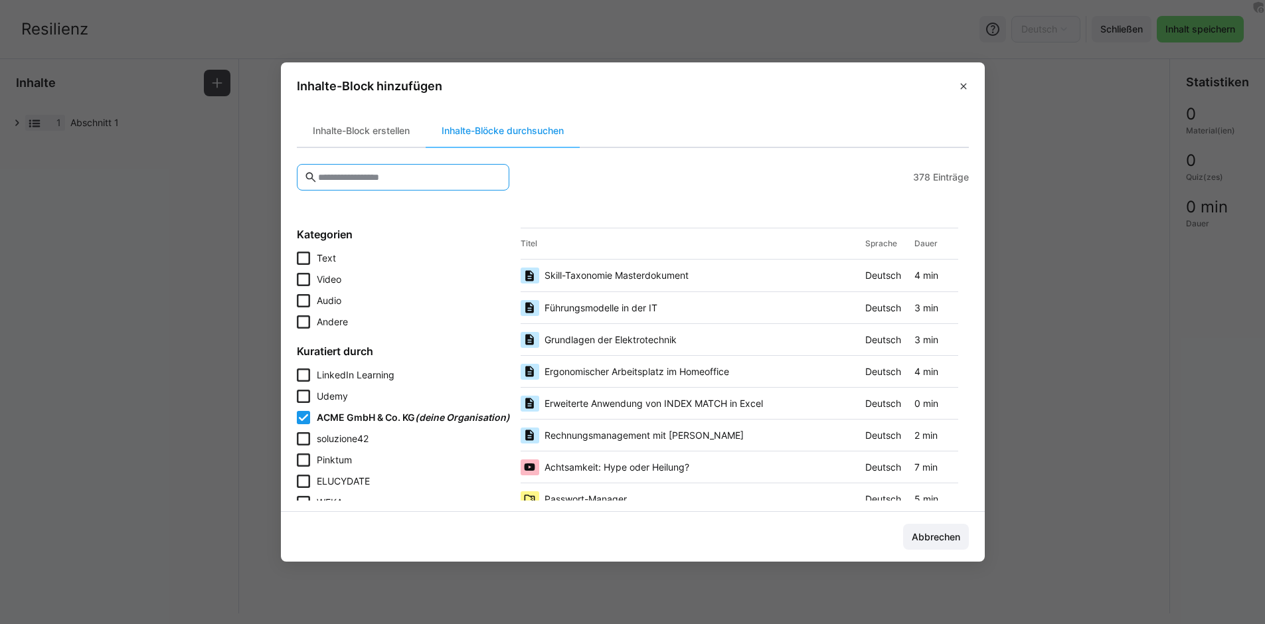
click at [393, 180] on input "text" at bounding box center [409, 177] width 185 height 12
type input "*****"
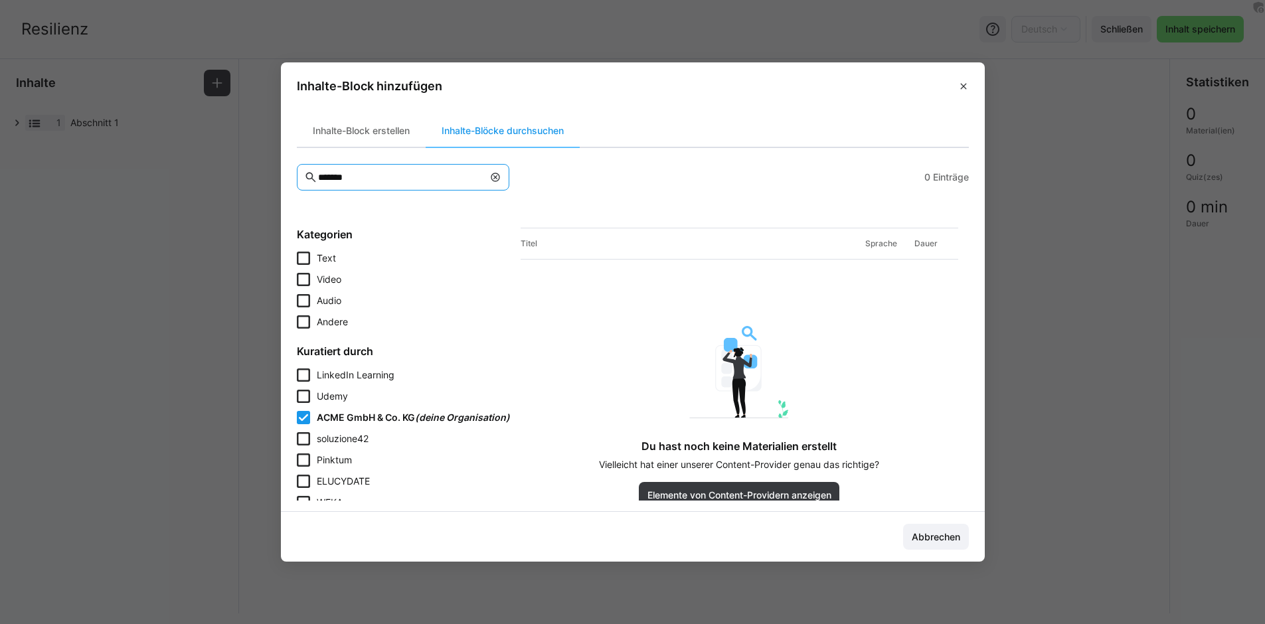
type input "******"
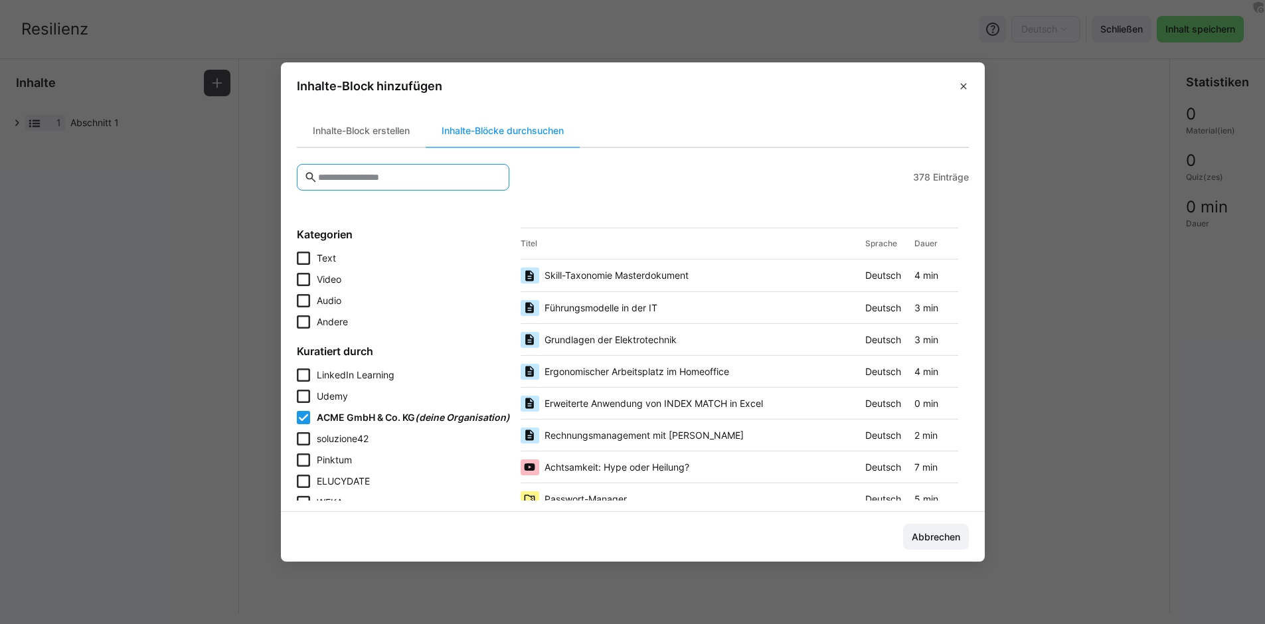
click at [596, 310] on span "Führungsmodelle in der IT" at bounding box center [601, 308] width 113 height 13
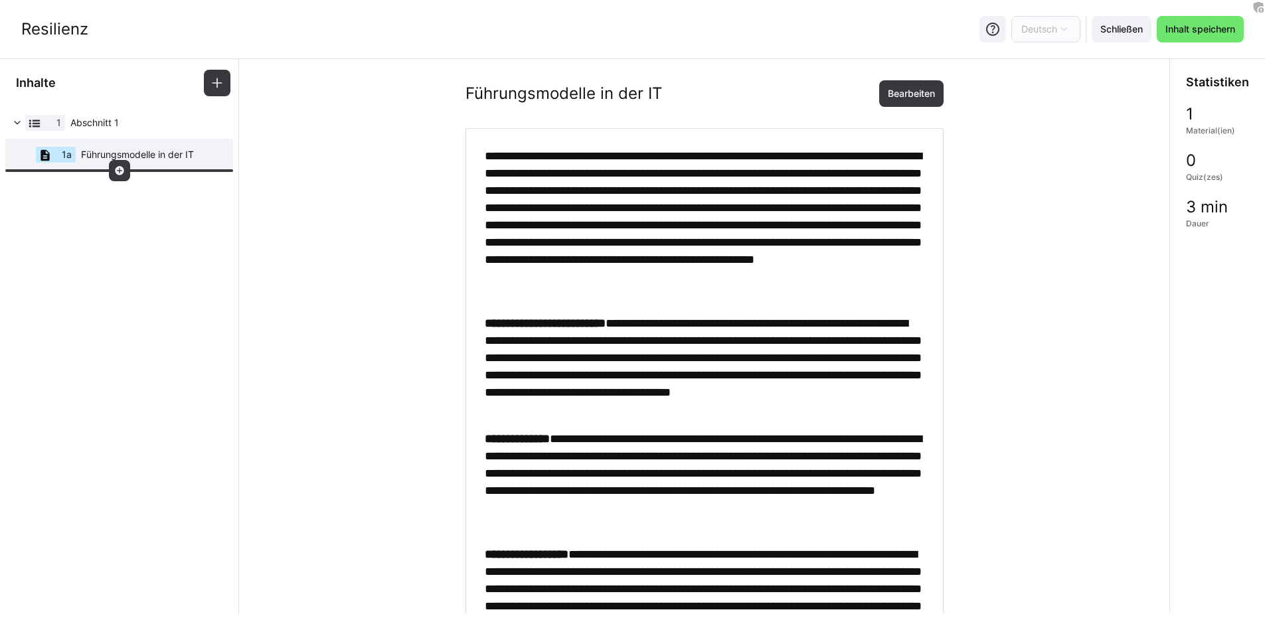
click at [118, 169] on eds-icon at bounding box center [119, 170] width 11 height 11
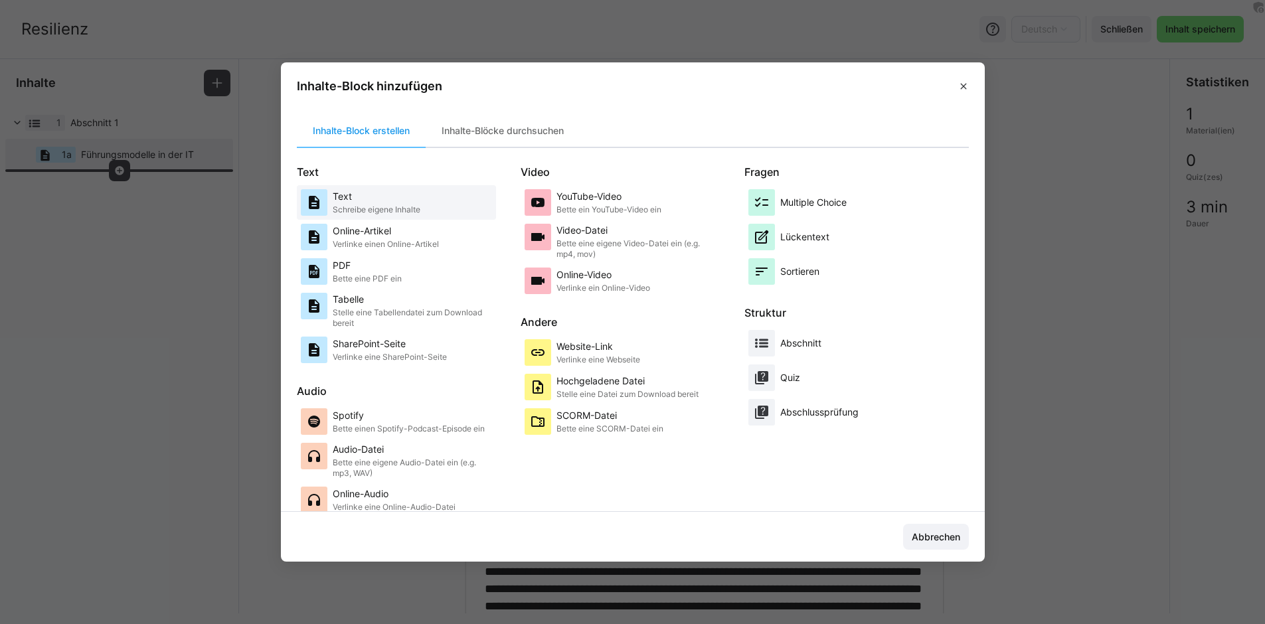
click at [366, 204] on div "Text Schreibe eigene Inhalte" at bounding box center [377, 202] width 88 height 27
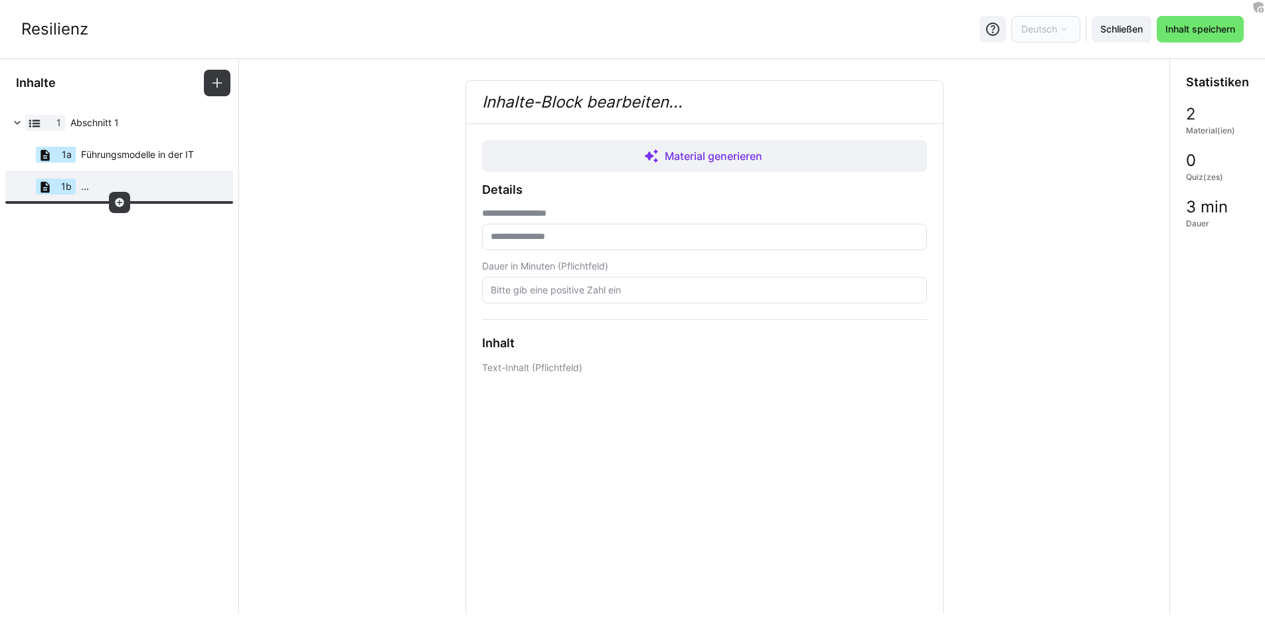
click at [121, 205] on eds-icon at bounding box center [119, 202] width 11 height 11
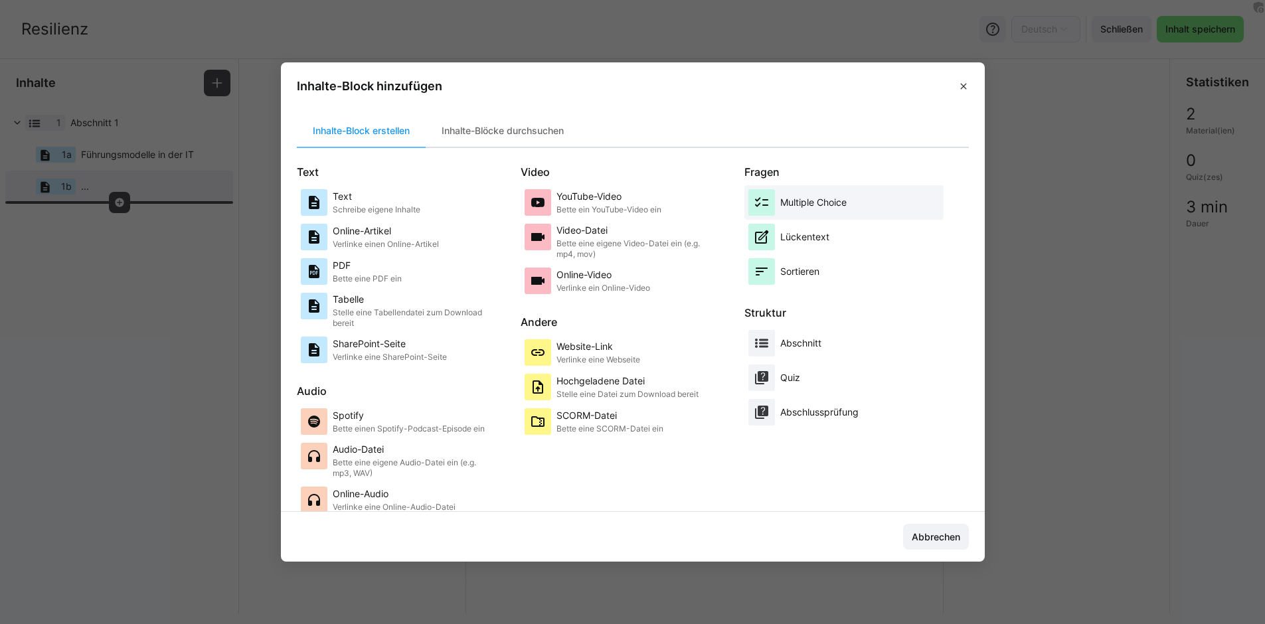
click at [781, 194] on div "Multiple Choice" at bounding box center [844, 202] width 191 height 27
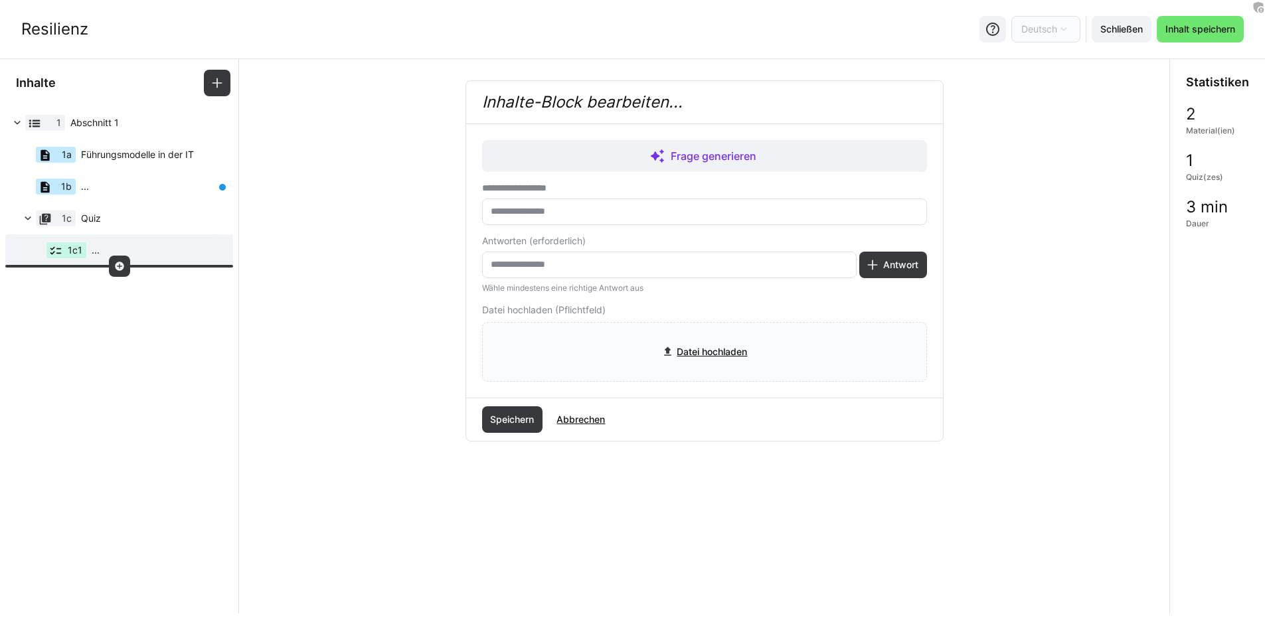
click at [124, 270] on div at bounding box center [119, 266] width 21 height 21
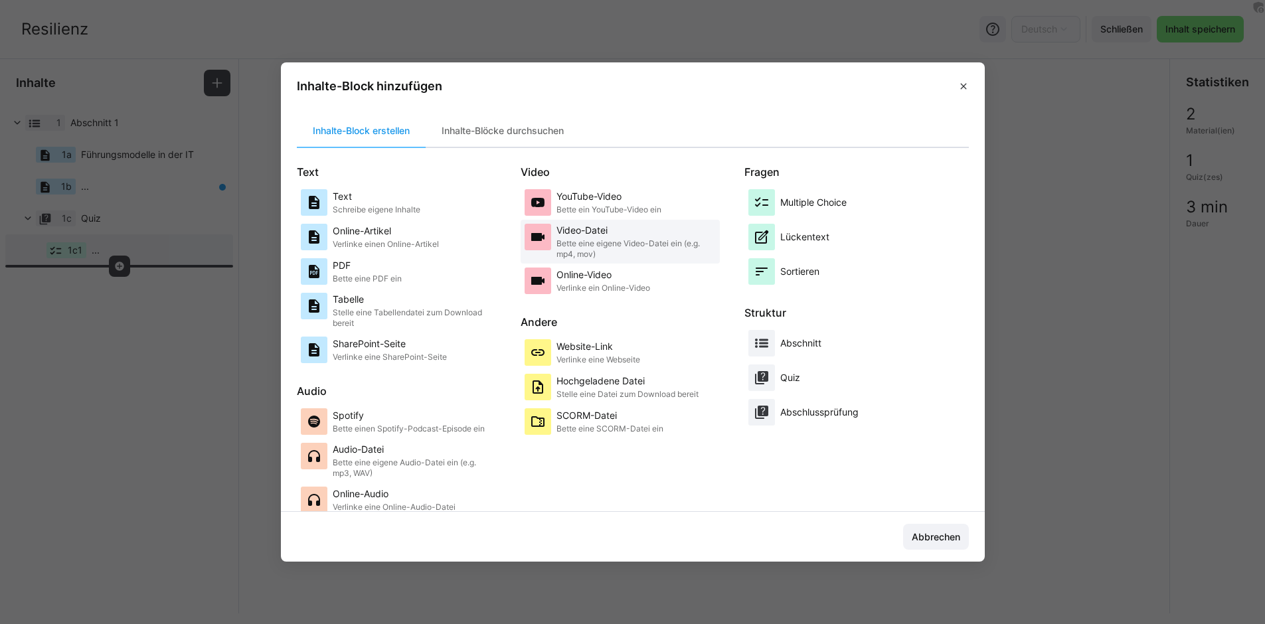
click at [603, 236] on p "Video-Datei" at bounding box center [636, 230] width 159 height 13
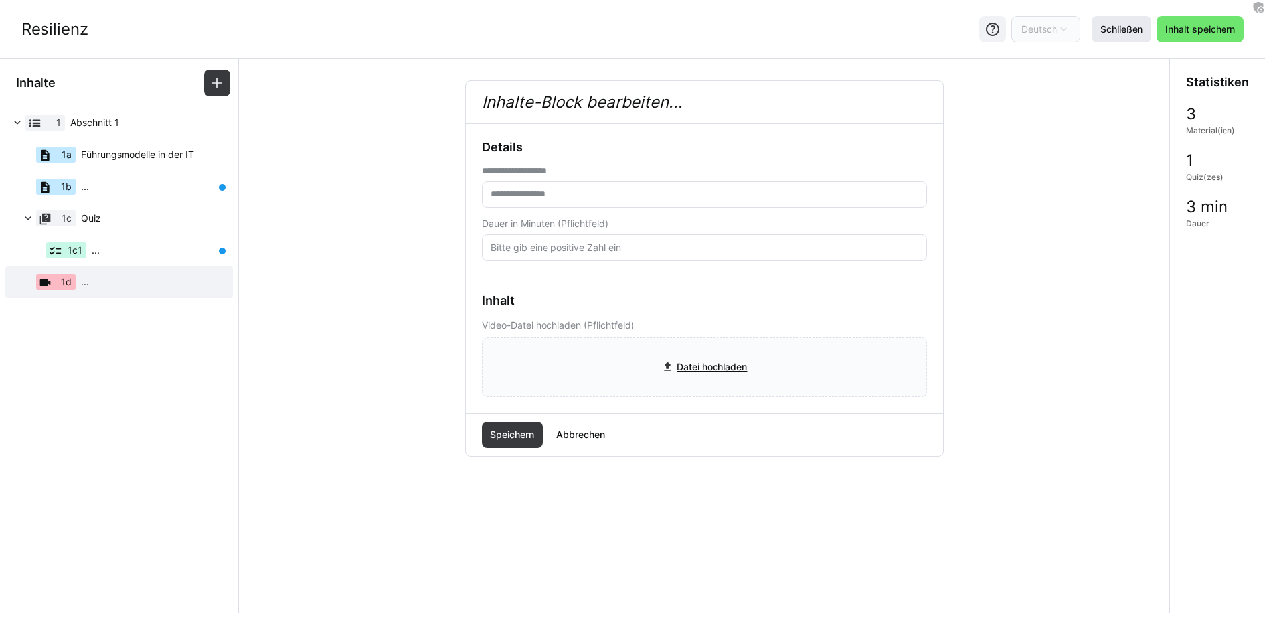
click at [1112, 35] on span "Schließen" at bounding box center [1122, 29] width 47 height 13
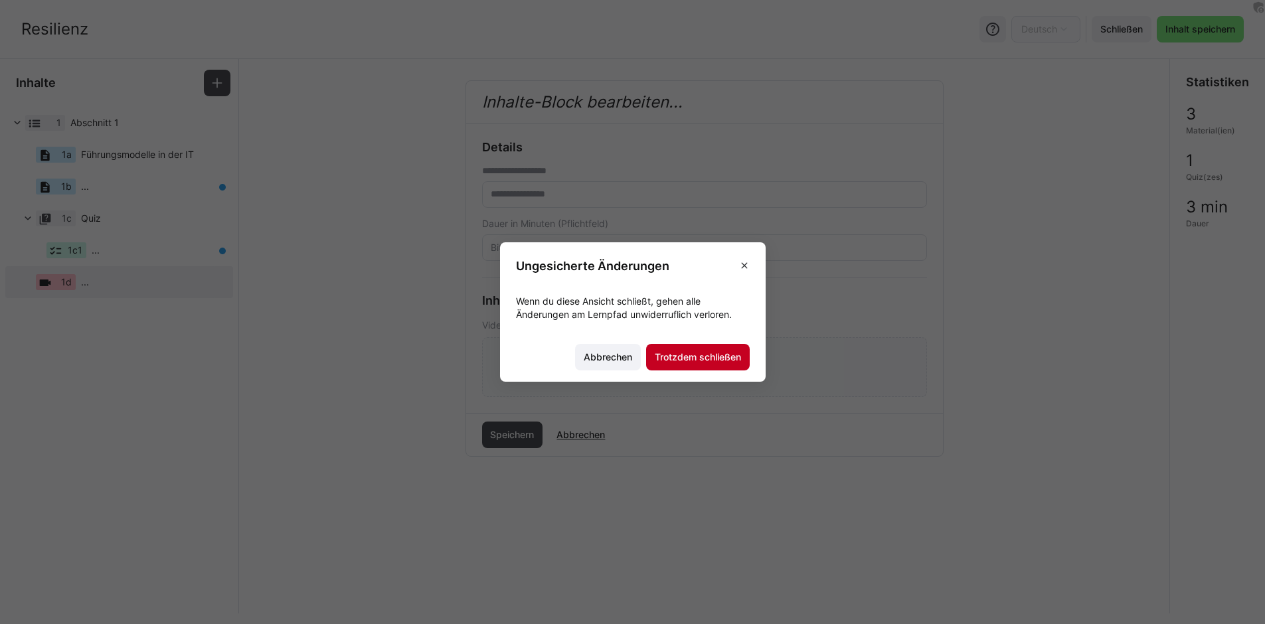
click at [699, 359] on span "Trotzdem schließen" at bounding box center [698, 357] width 90 height 13
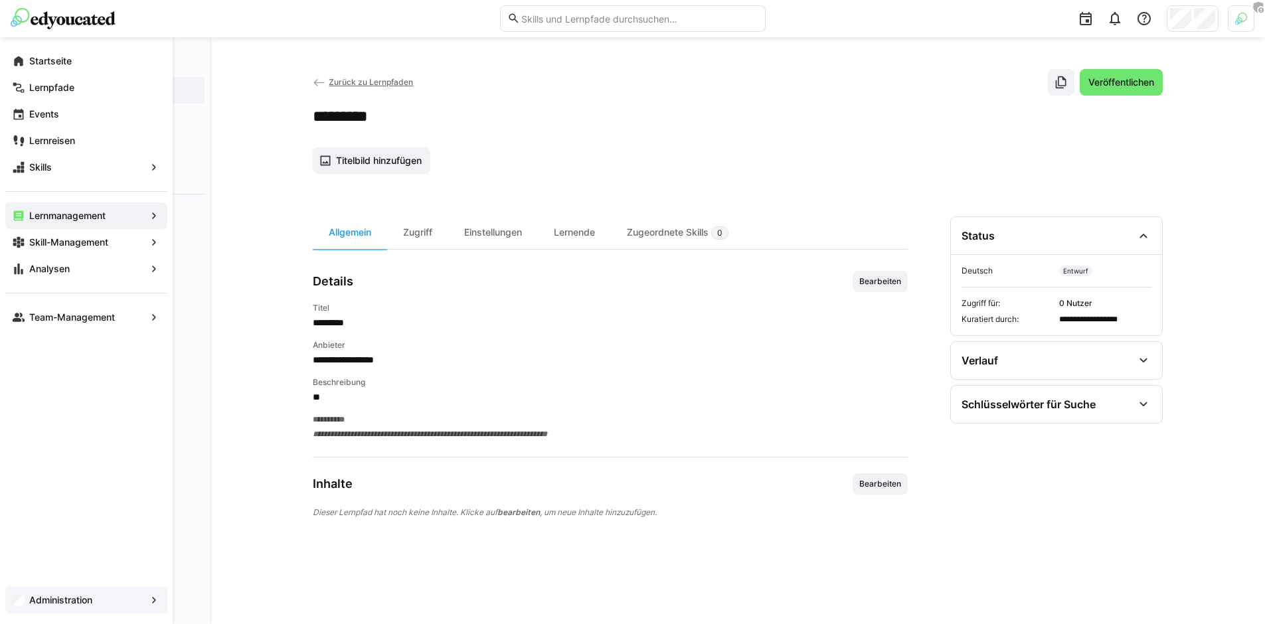
click at [76, 594] on span "Administration" at bounding box center [86, 600] width 118 height 13
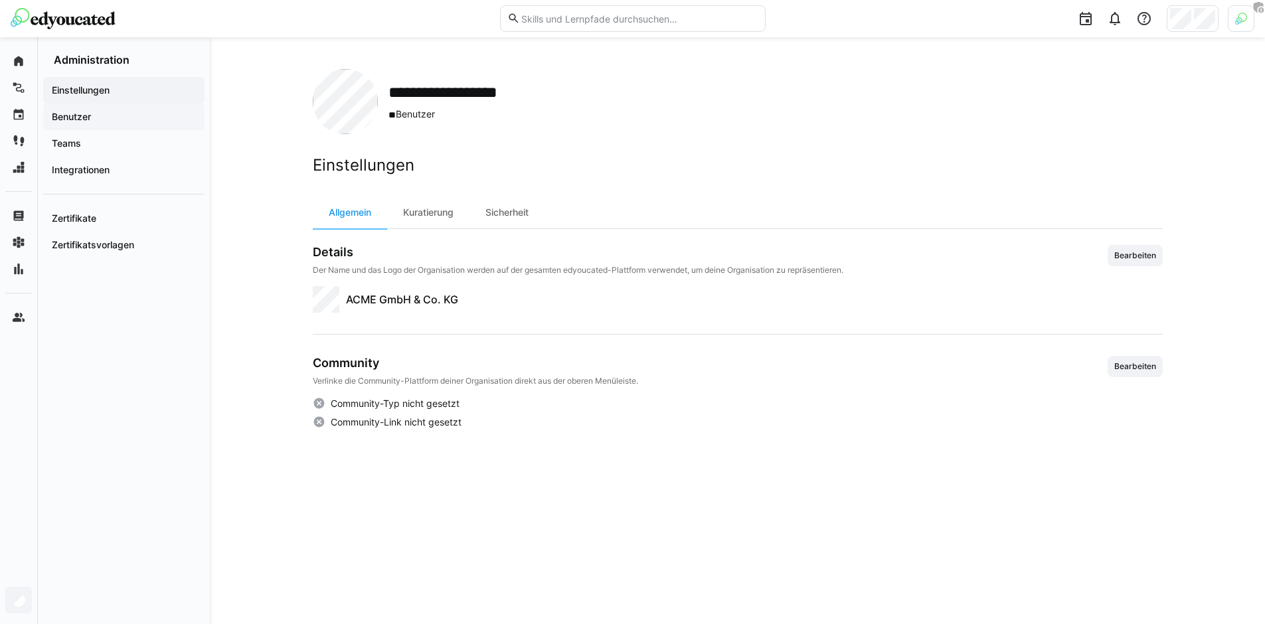
click at [141, 116] on span "Benutzer" at bounding box center [124, 116] width 148 height 13
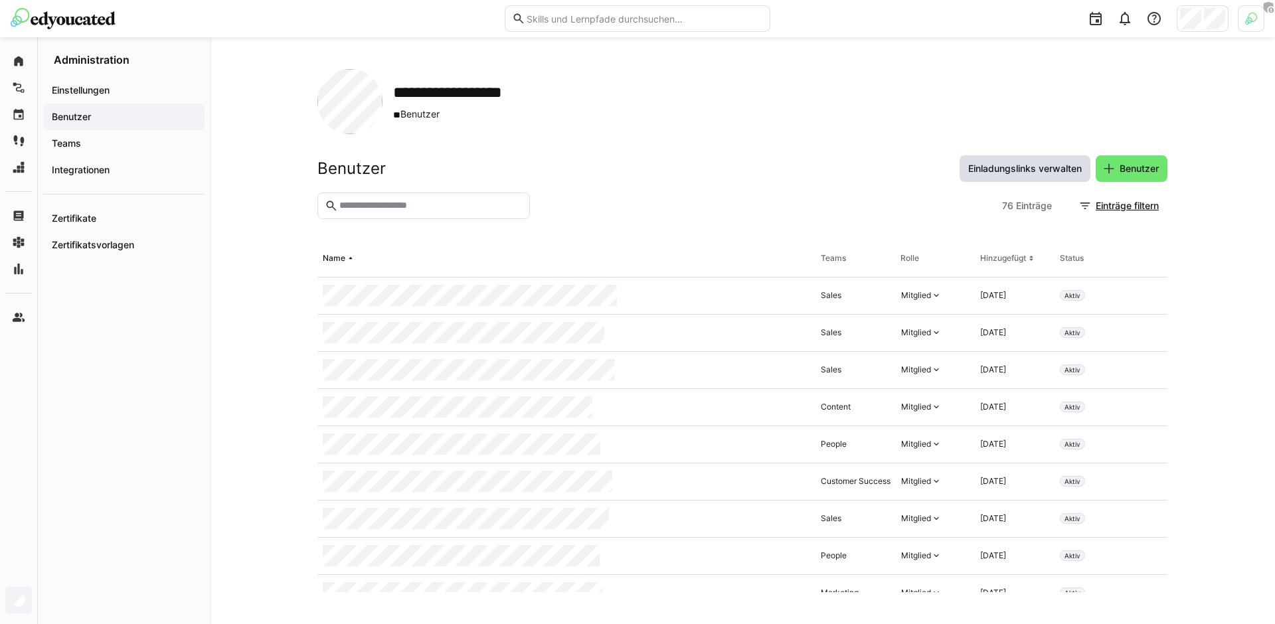
click at [1033, 174] on span "Einladungslinks verwalten" at bounding box center [1026, 168] width 118 height 13
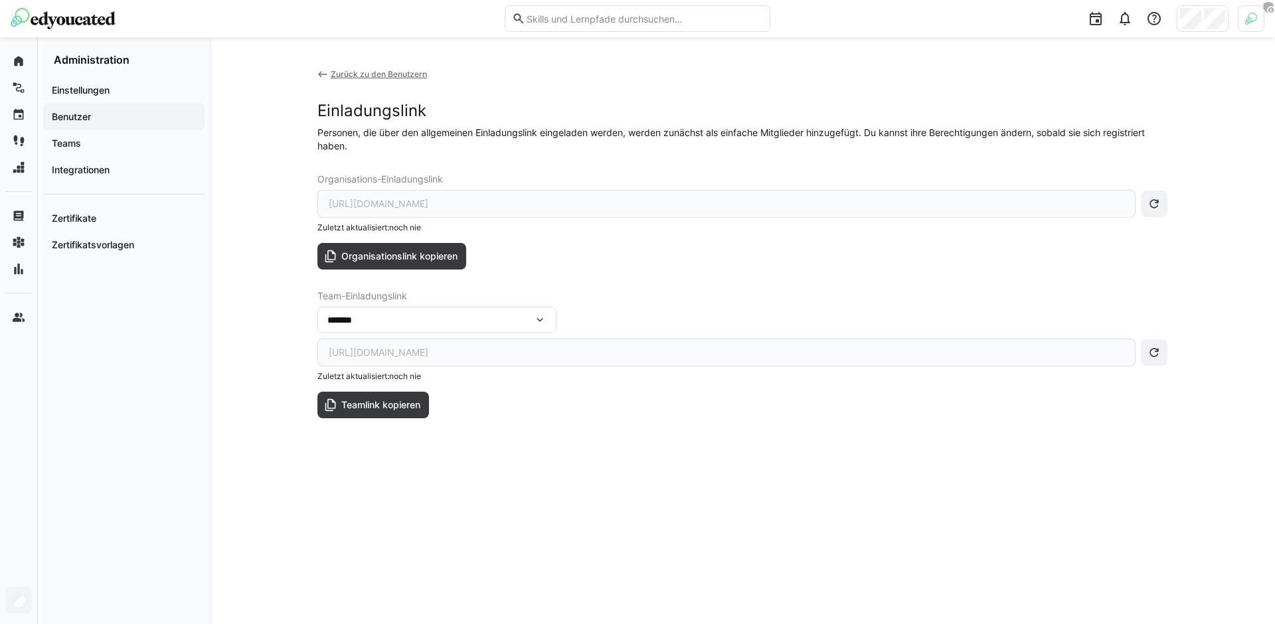
click at [324, 79] on eds-icon at bounding box center [323, 74] width 11 height 11
